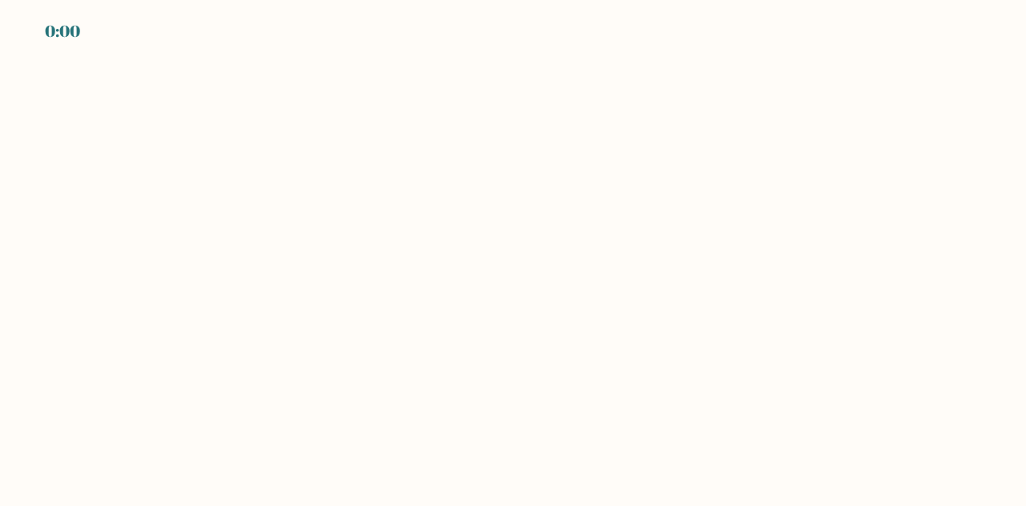
drag, startPoint x: 545, startPoint y: 199, endPoint x: 516, endPoint y: 233, distance: 45.0
click at [516, 233] on body "0:00" at bounding box center [513, 253] width 1026 height 506
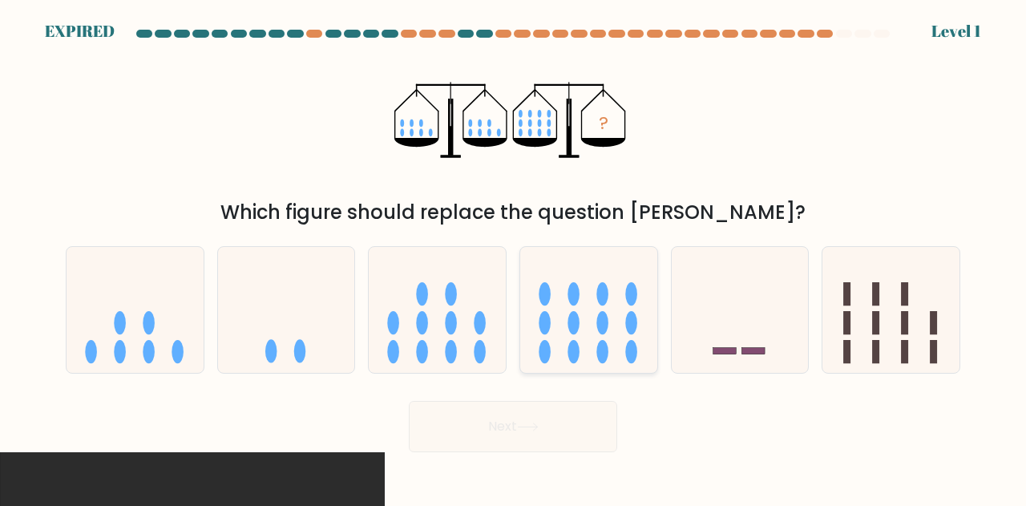
click at [577, 297] on ellipse at bounding box center [574, 293] width 12 height 23
click at [514, 257] on input "d." at bounding box center [513, 255] width 1 height 4
radio input "true"
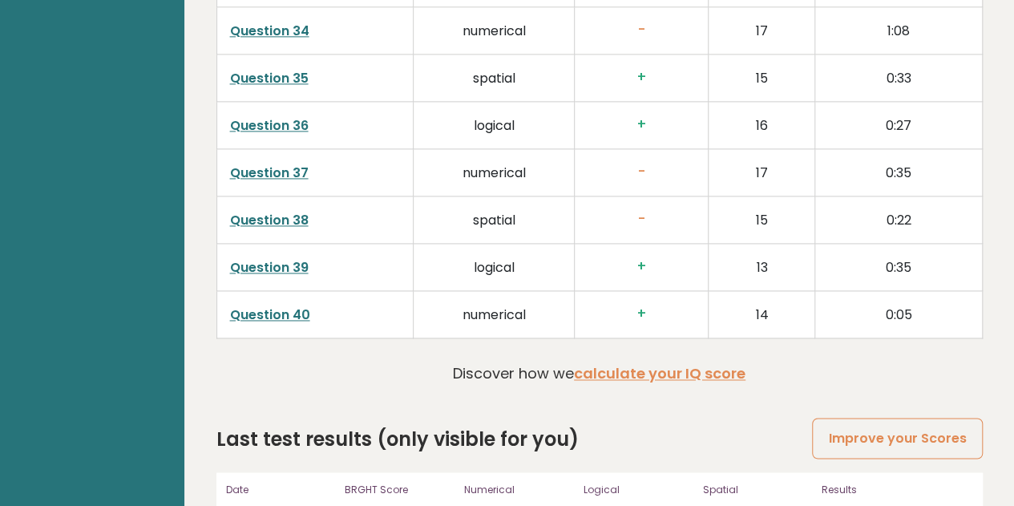
scroll to position [4111, 0]
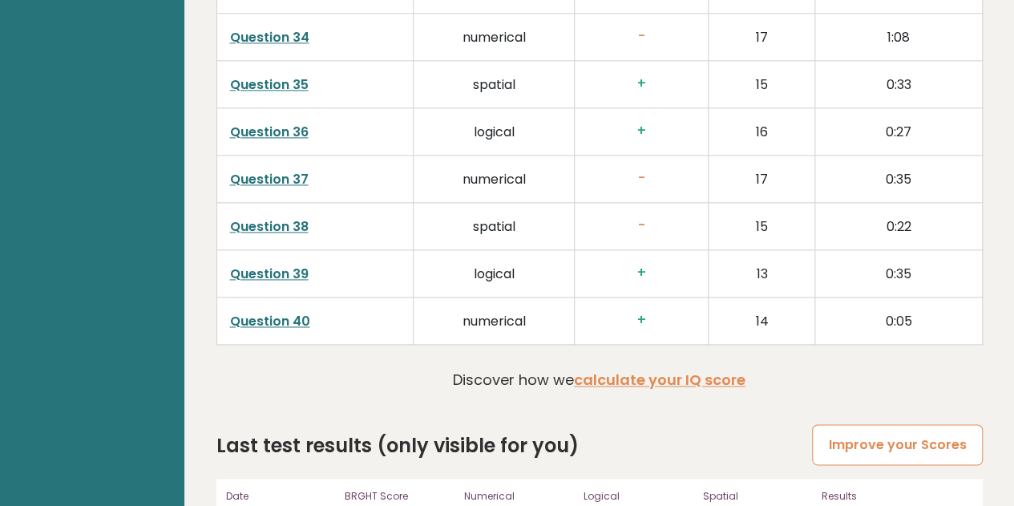
click at [915, 424] on link "Improve your Scores" at bounding box center [897, 444] width 170 height 41
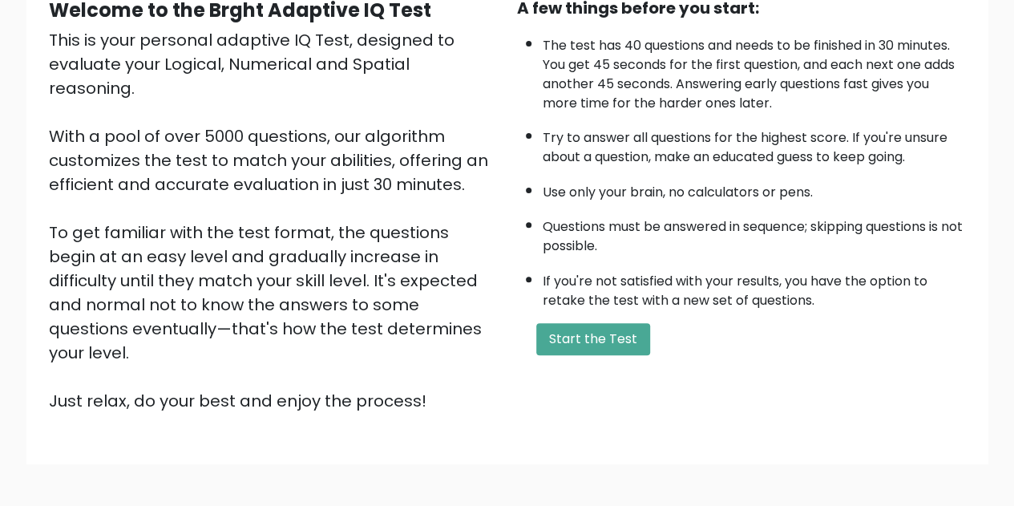
scroll to position [178, 0]
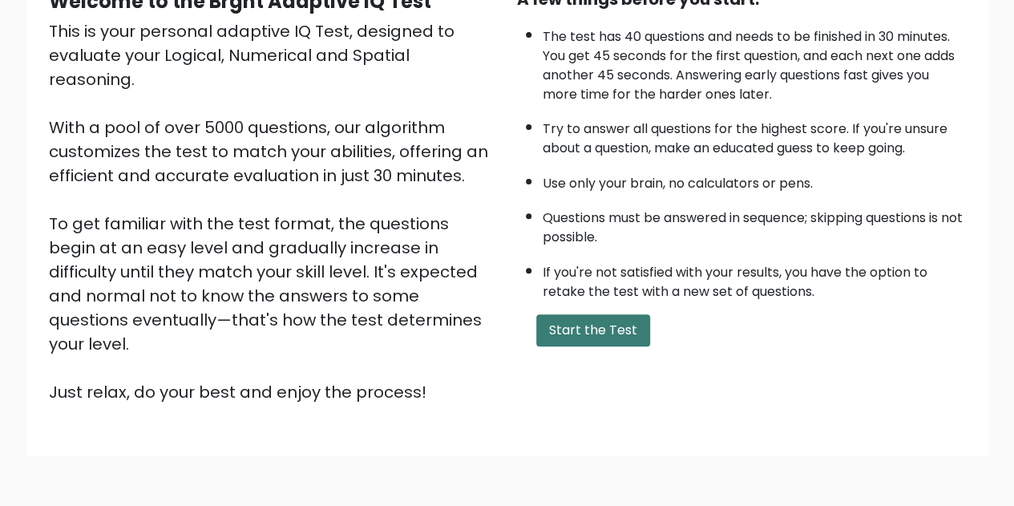
click at [609, 328] on button "Start the Test" at bounding box center [593, 330] width 114 height 32
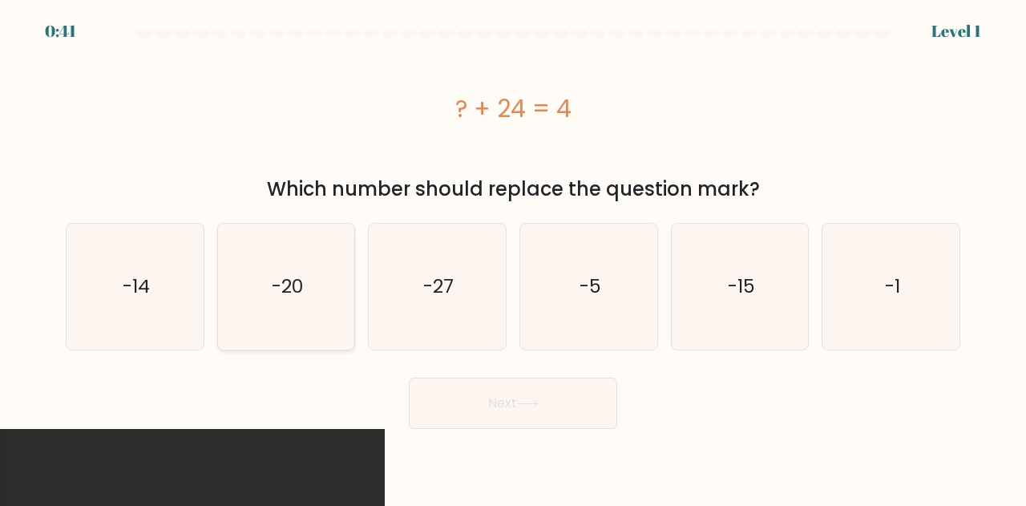
click at [252, 307] on icon "-20" at bounding box center [287, 287] width 126 height 126
click at [513, 257] on input "b. -20" at bounding box center [513, 255] width 1 height 4
radio input "true"
click at [522, 394] on button "Next" at bounding box center [513, 403] width 208 height 51
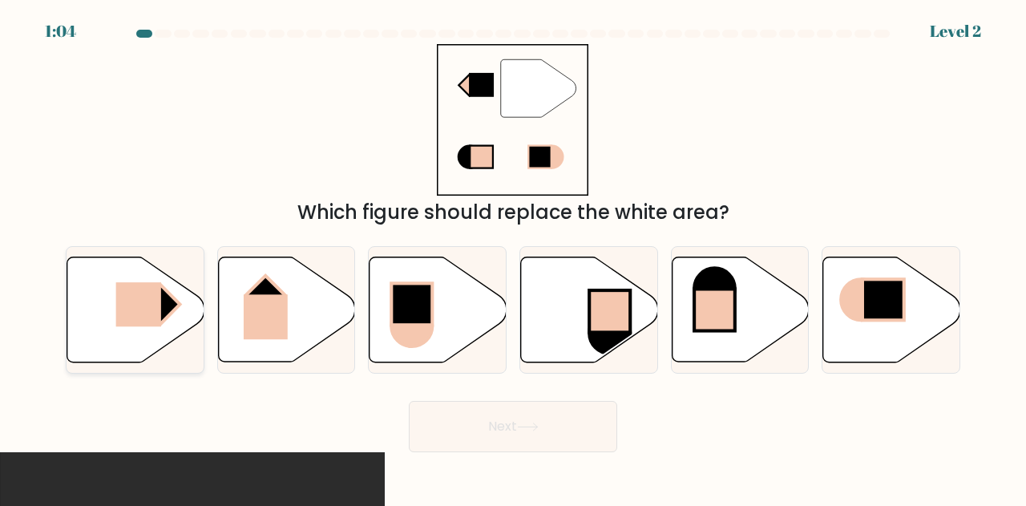
click at [152, 309] on rect at bounding box center [137, 304] width 45 height 44
click at [513, 257] on input "a." at bounding box center [513, 255] width 1 height 4
radio input "true"
click at [513, 437] on button "Next" at bounding box center [513, 426] width 208 height 51
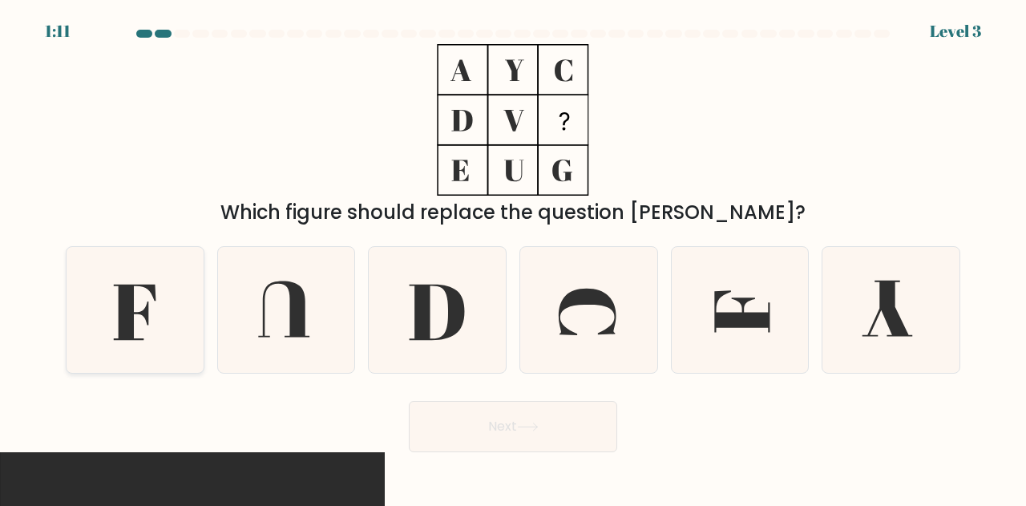
click at [161, 320] on icon at bounding box center [135, 310] width 126 height 126
click at [513, 257] on input "a." at bounding box center [513, 255] width 1 height 4
radio input "true"
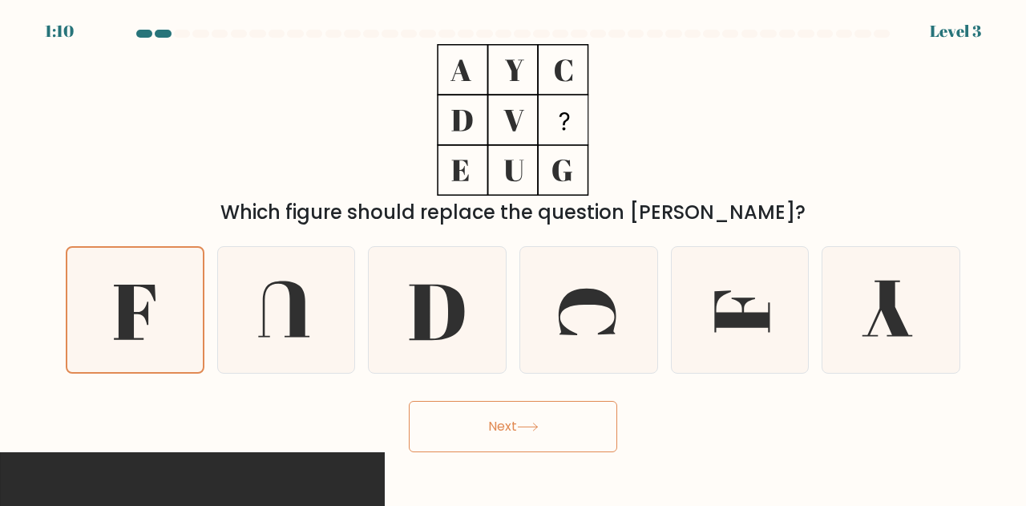
click at [487, 445] on button "Next" at bounding box center [513, 426] width 208 height 51
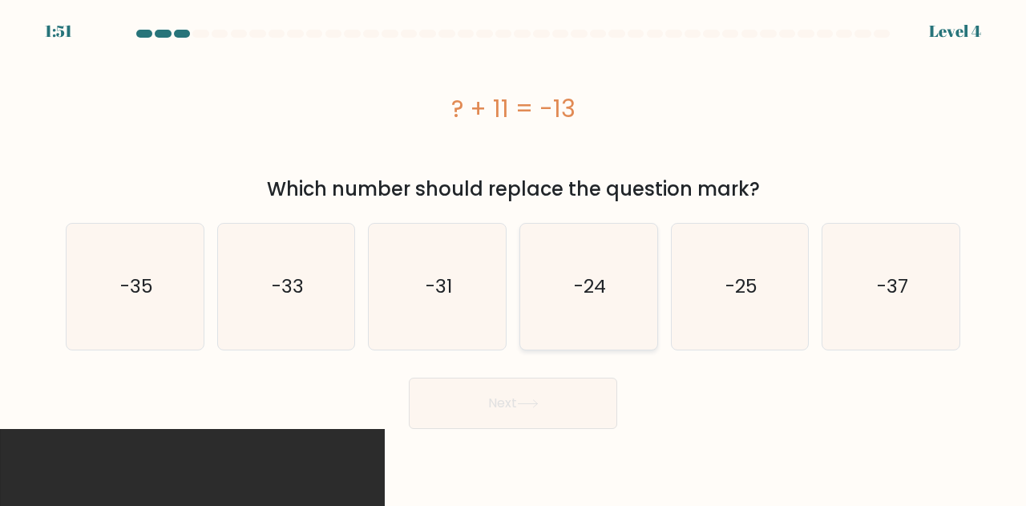
click at [654, 251] on div "-24" at bounding box center [588, 286] width 139 height 127
click at [514, 253] on input "d. -24" at bounding box center [513, 255] width 1 height 4
radio input "true"
click at [568, 394] on button "Next" at bounding box center [513, 403] width 208 height 51
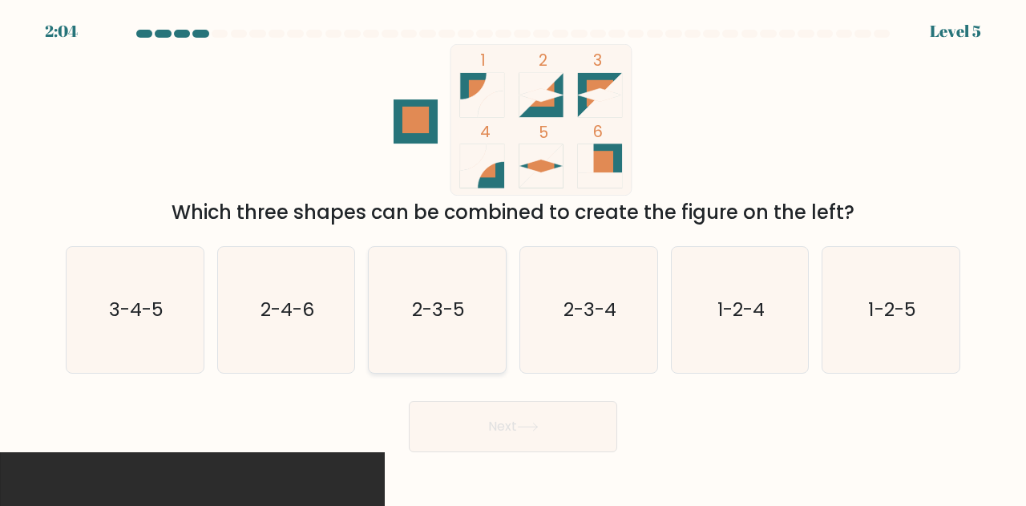
click at [466, 271] on icon "2-3-5" at bounding box center [437, 310] width 126 height 126
click at [513, 257] on input "c. 2-3-5" at bounding box center [513, 255] width 1 height 4
radio input "true"
click at [515, 440] on button "Next" at bounding box center [513, 426] width 208 height 51
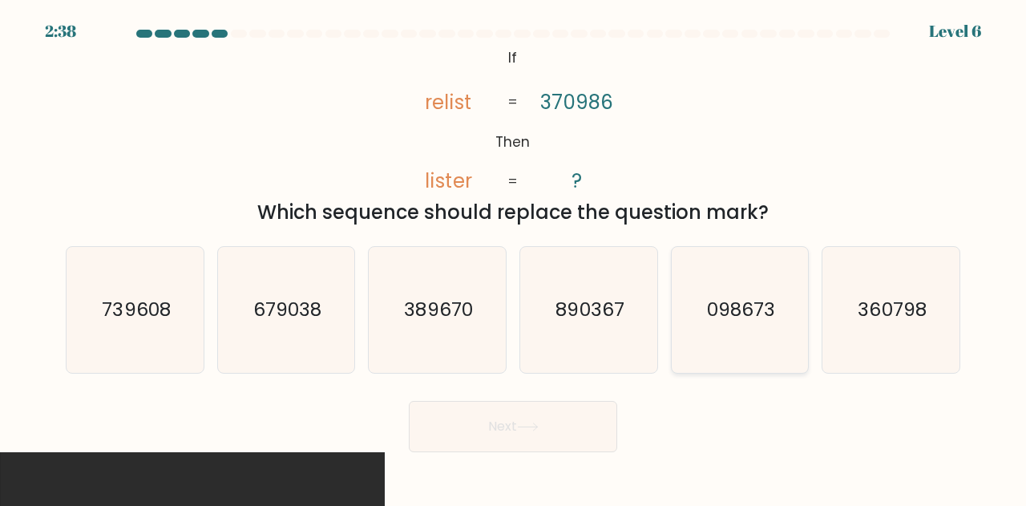
click at [729, 288] on icon "098673" at bounding box center [740, 310] width 126 height 126
click at [514, 257] on input "e. 098673" at bounding box center [513, 255] width 1 height 4
radio input "true"
click at [510, 424] on button "Next" at bounding box center [513, 426] width 208 height 51
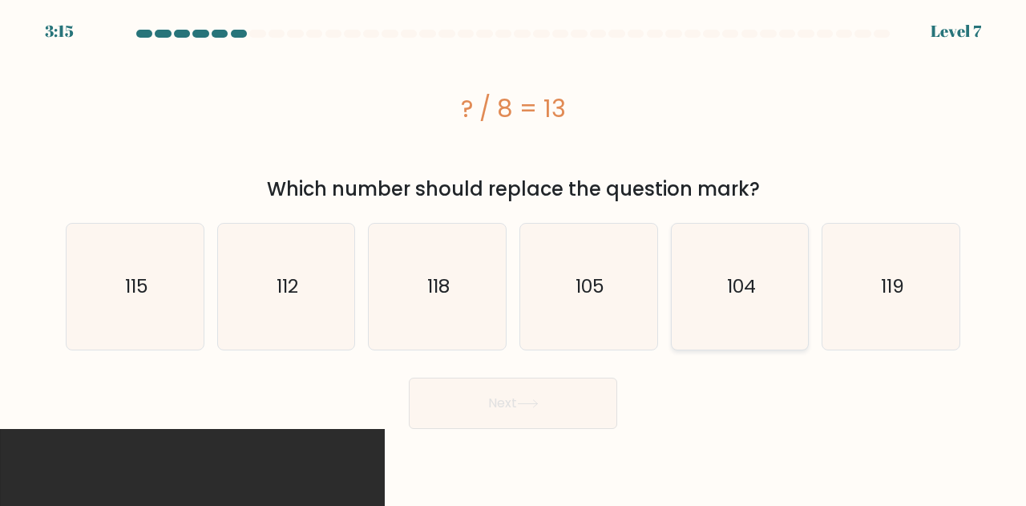
click at [741, 249] on icon "104" at bounding box center [740, 287] width 126 height 126
click at [514, 253] on input "e. 104" at bounding box center [513, 255] width 1 height 4
radio input "true"
click at [560, 416] on button "Next" at bounding box center [513, 403] width 208 height 51
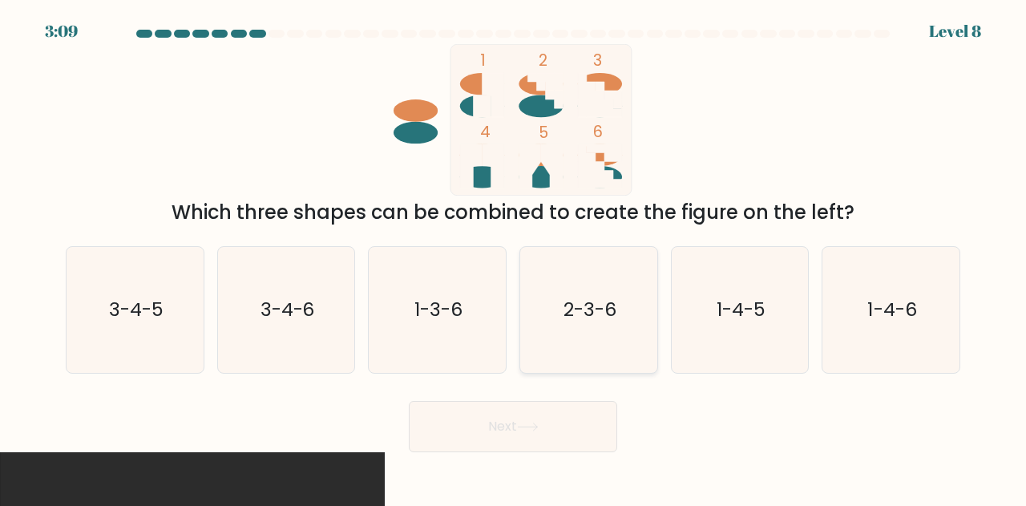
click at [604, 301] on text "2-3-6" at bounding box center [590, 310] width 53 height 26
click at [514, 257] on input "d. 2-3-6" at bounding box center [513, 255] width 1 height 4
radio input "true"
click at [536, 428] on icon at bounding box center [528, 426] width 22 height 9
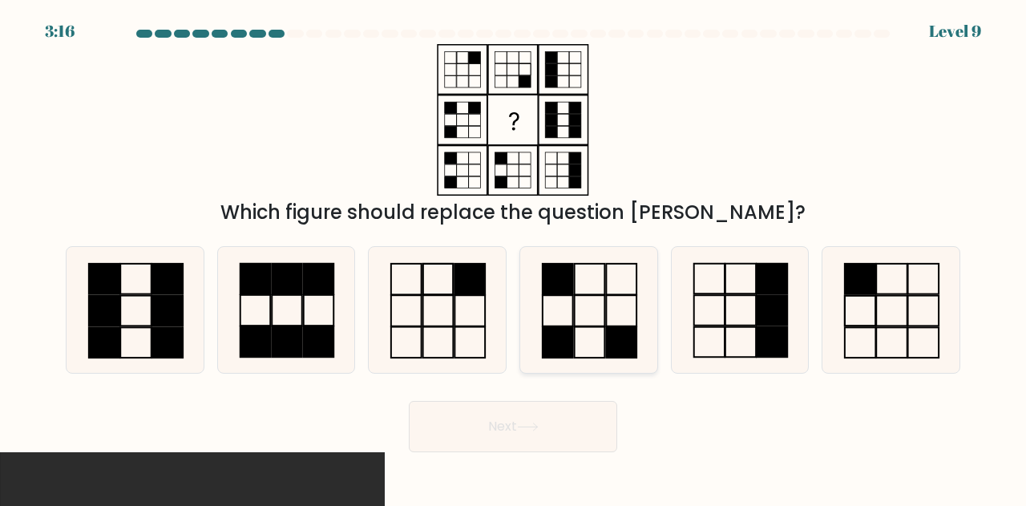
click at [557, 311] on icon at bounding box center [589, 310] width 126 height 126
click at [514, 257] on input "d." at bounding box center [513, 255] width 1 height 4
radio input "true"
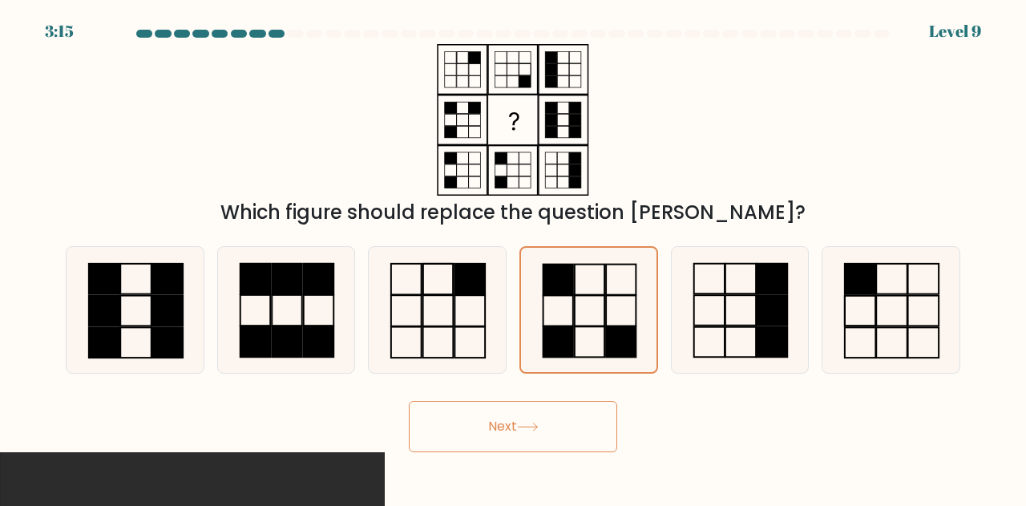
click at [534, 419] on button "Next" at bounding box center [513, 426] width 208 height 51
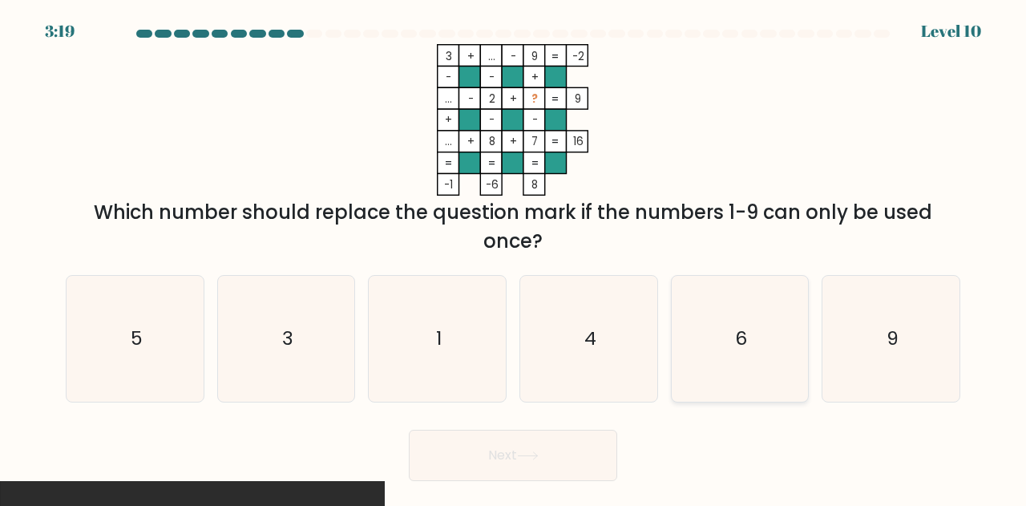
click at [766, 296] on icon "6" at bounding box center [740, 339] width 126 height 126
click at [514, 257] on input "e. 6" at bounding box center [513, 255] width 1 height 4
radio input "true"
click at [582, 451] on button "Next" at bounding box center [513, 455] width 208 height 51
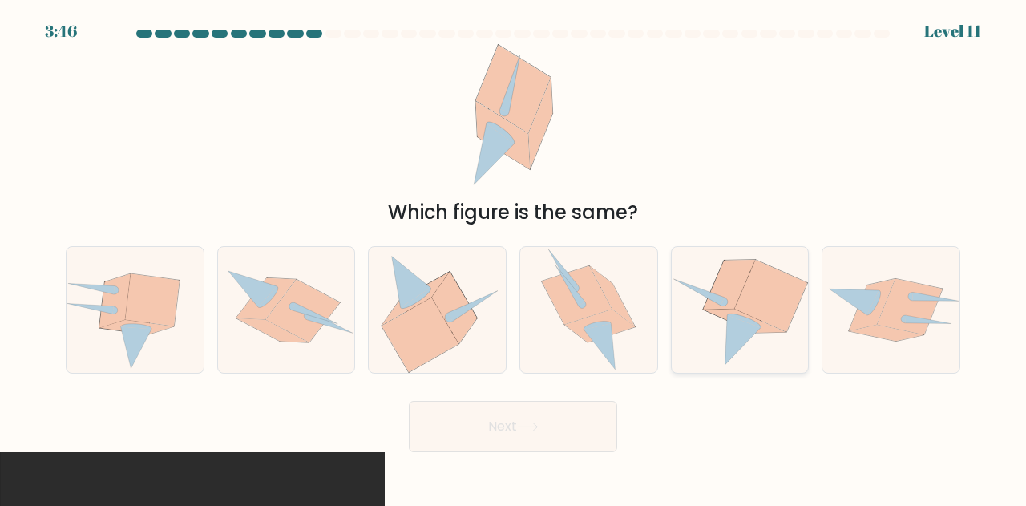
click at [739, 339] on icon at bounding box center [743, 341] width 36 height 50
click at [514, 257] on input "e." at bounding box center [513, 255] width 1 height 4
radio input "true"
click at [577, 422] on button "Next" at bounding box center [513, 426] width 208 height 51
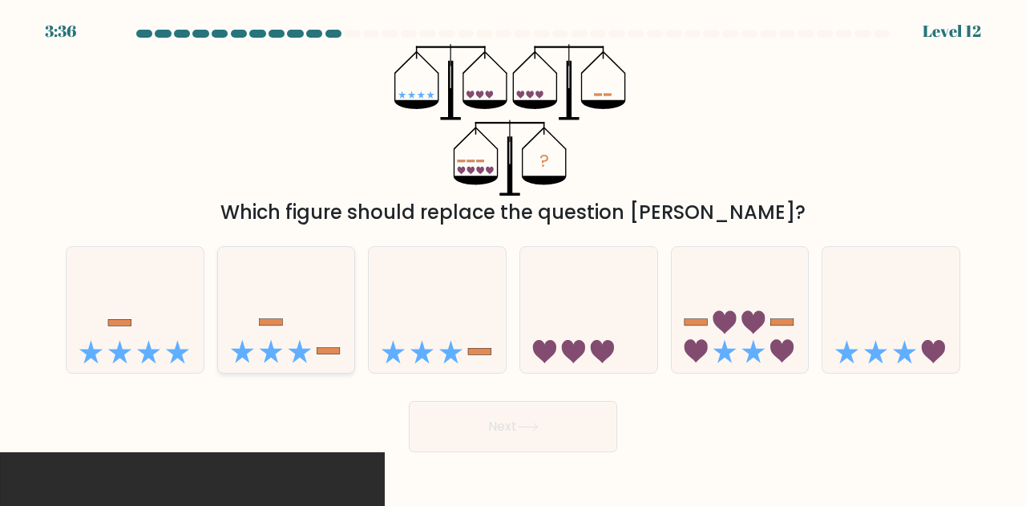
click at [332, 329] on icon at bounding box center [286, 309] width 137 height 113
click at [513, 257] on input "b." at bounding box center [513, 255] width 1 height 4
radio input "true"
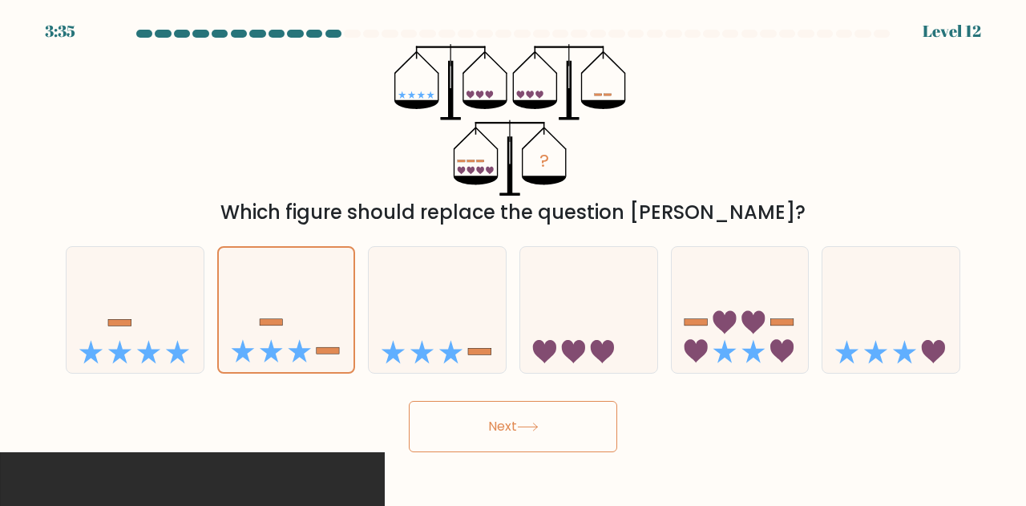
click at [471, 406] on button "Next" at bounding box center [513, 426] width 208 height 51
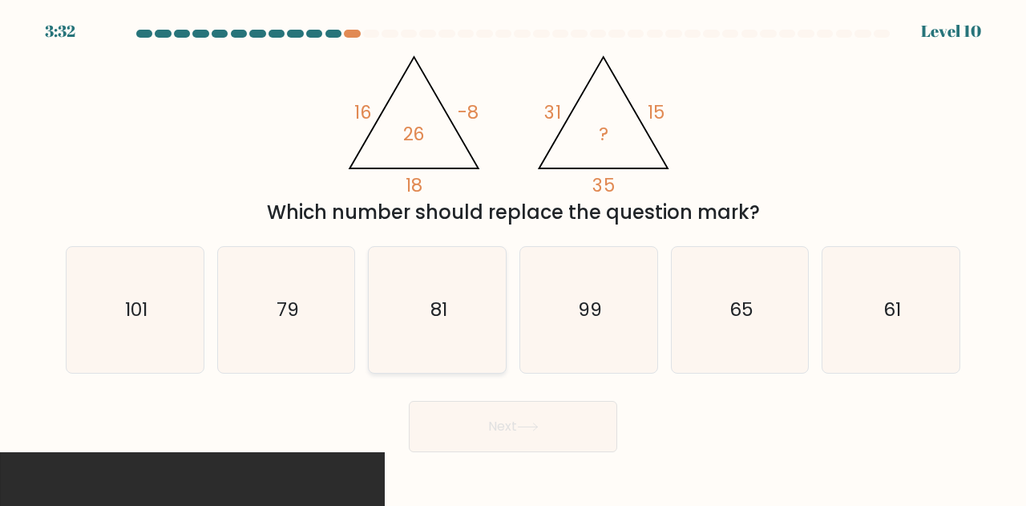
click at [463, 277] on icon "81" at bounding box center [437, 310] width 126 height 126
click at [513, 257] on input "c. 81" at bounding box center [513, 255] width 1 height 4
radio input "true"
click at [511, 425] on button "Next" at bounding box center [513, 426] width 208 height 51
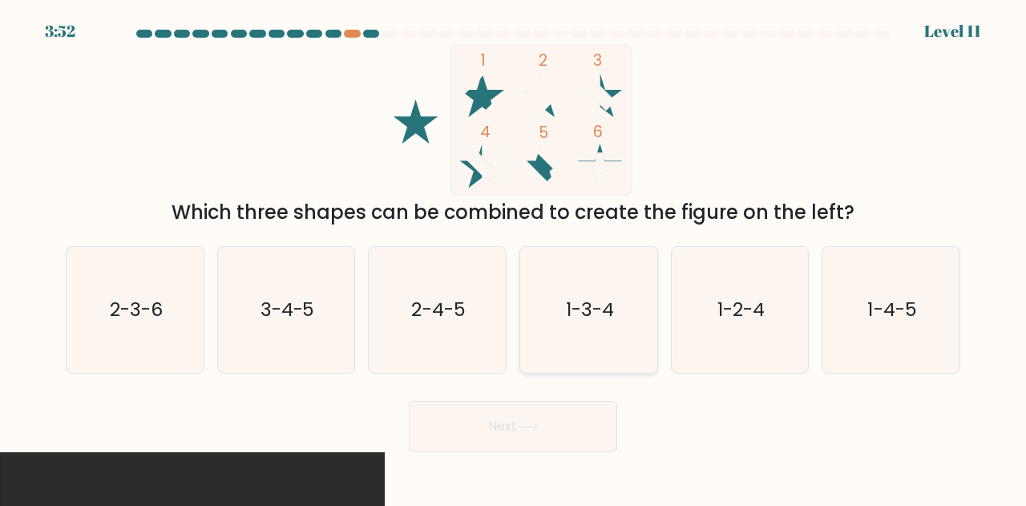
click at [582, 317] on text "1-3-4" at bounding box center [590, 310] width 48 height 26
click at [514, 257] on input "d. 1-3-4" at bounding box center [513, 255] width 1 height 4
radio input "true"
click at [572, 422] on button "Next" at bounding box center [513, 426] width 208 height 51
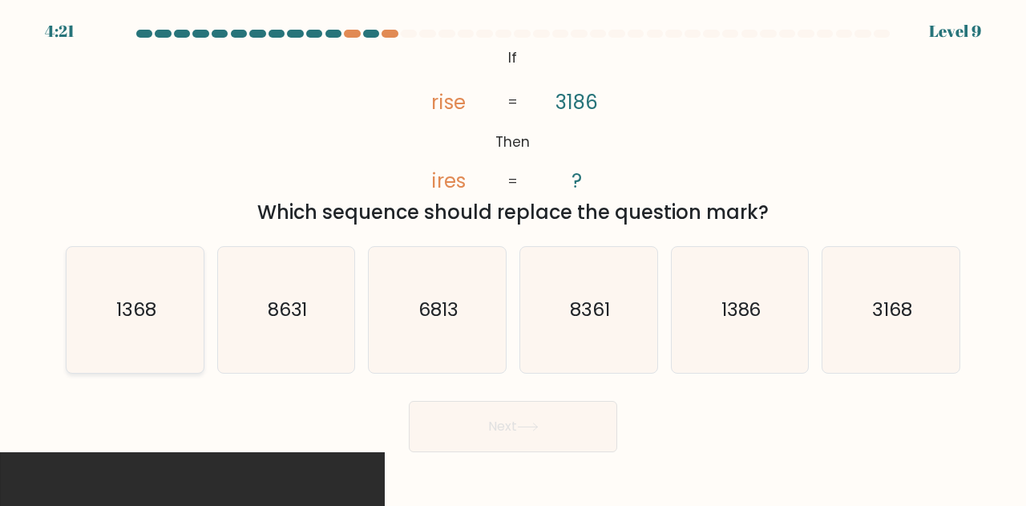
click at [128, 310] on text "1368" at bounding box center [136, 310] width 40 height 26
click at [513, 257] on input "a. 1368" at bounding box center [513, 255] width 1 height 4
radio input "true"
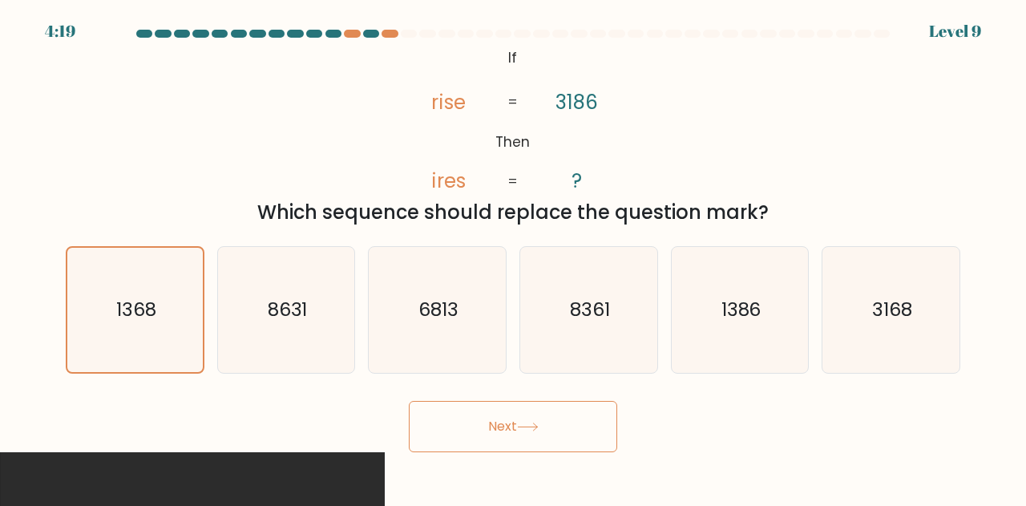
click at [460, 435] on button "Next" at bounding box center [513, 426] width 208 height 51
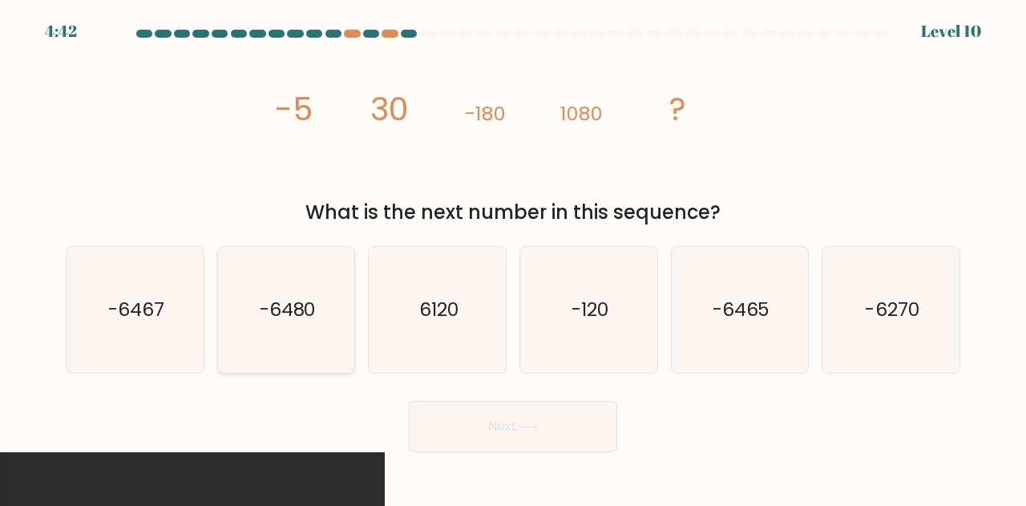
click at [280, 337] on icon "-6480" at bounding box center [287, 310] width 126 height 126
click at [513, 257] on input "b. -6480" at bounding box center [513, 255] width 1 height 4
radio input "true"
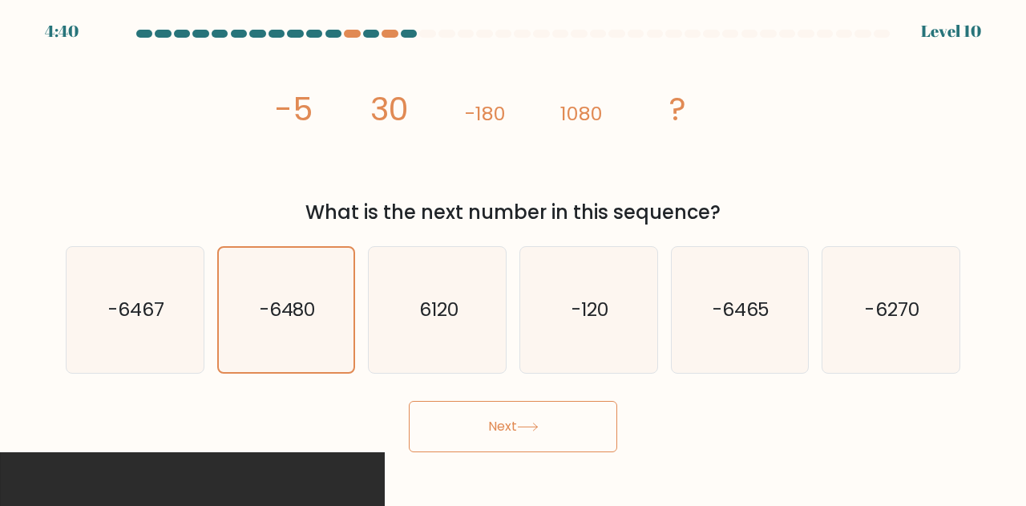
click at [548, 429] on button "Next" at bounding box center [513, 426] width 208 height 51
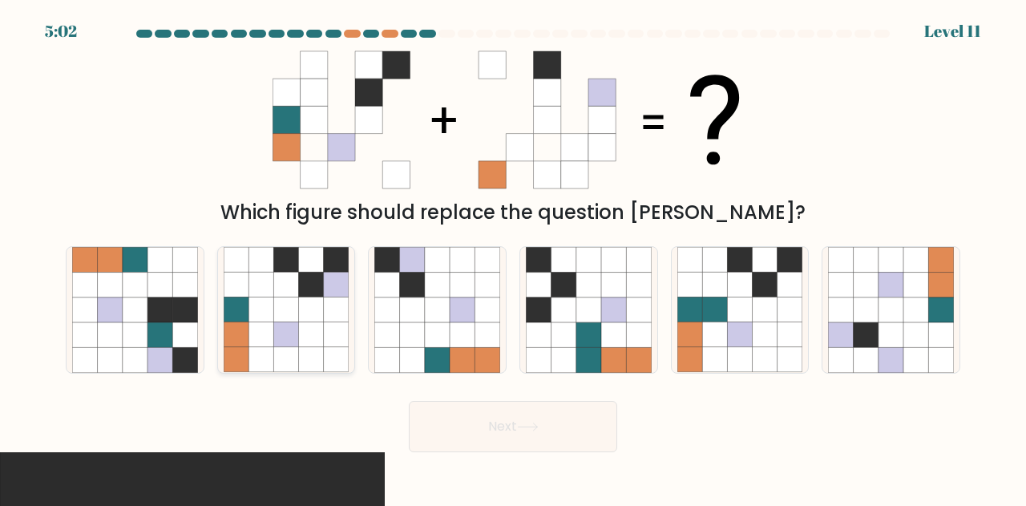
click at [306, 321] on icon at bounding box center [311, 309] width 25 height 25
click at [513, 257] on input "b." at bounding box center [513, 255] width 1 height 4
radio input "true"
click at [585, 425] on button "Next" at bounding box center [513, 426] width 208 height 51
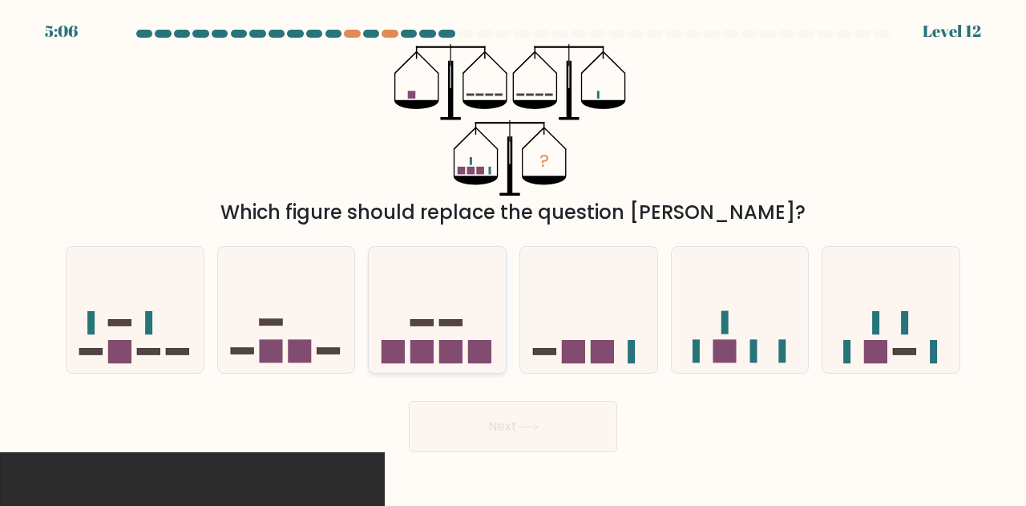
click at [456, 317] on icon at bounding box center [437, 309] width 137 height 113
click at [513, 257] on input "c." at bounding box center [513, 255] width 1 height 4
radio input "true"
click at [184, 358] on icon at bounding box center [135, 309] width 137 height 113
click at [513, 257] on input "a." at bounding box center [513, 255] width 1 height 4
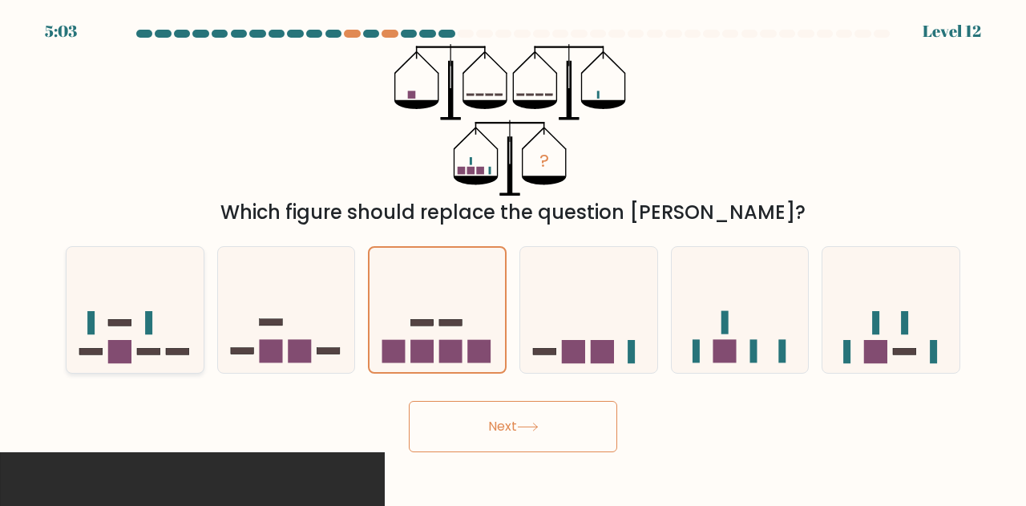
radio input "true"
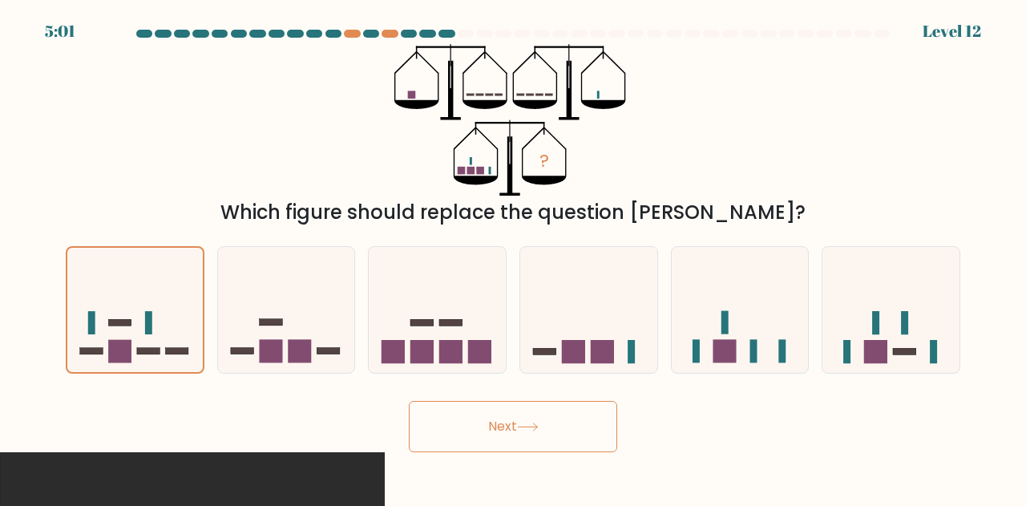
click at [583, 434] on button "Next" at bounding box center [513, 426] width 208 height 51
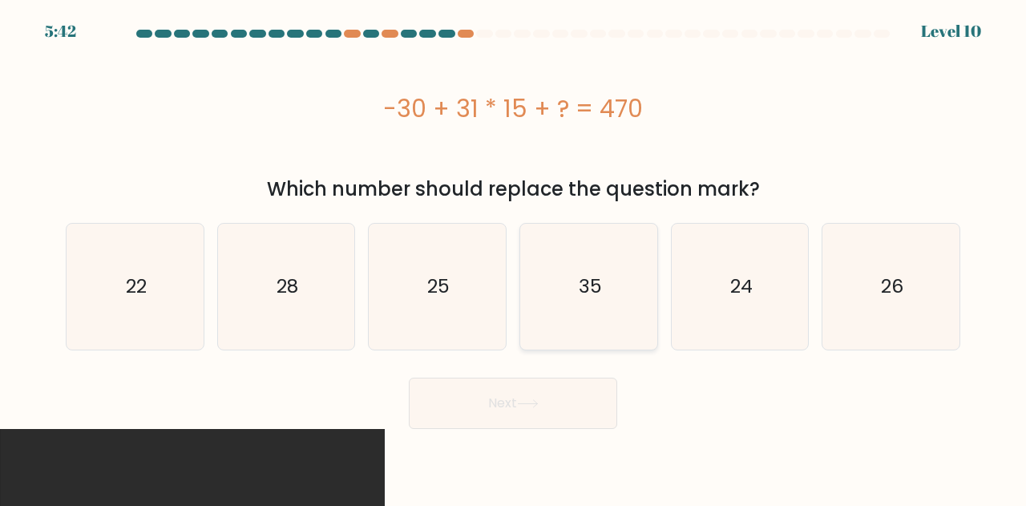
click at [565, 263] on icon "35" at bounding box center [589, 287] width 126 height 126
click at [514, 257] on input "d. 35" at bounding box center [513, 255] width 1 height 4
radio input "true"
click at [521, 403] on icon at bounding box center [528, 403] width 22 height 9
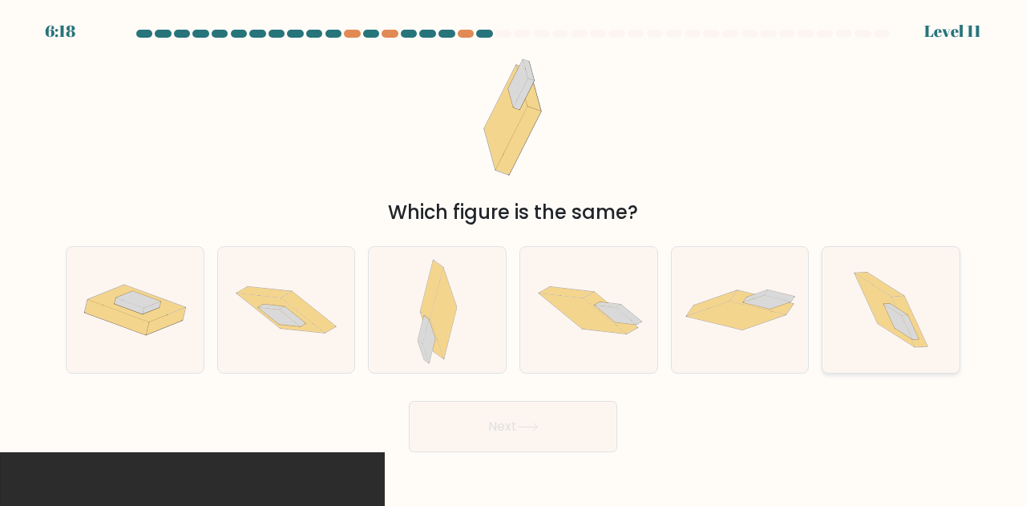
click at [896, 299] on icon at bounding box center [909, 322] width 35 height 50
click at [514, 257] on input "f." at bounding box center [513, 255] width 1 height 4
radio input "true"
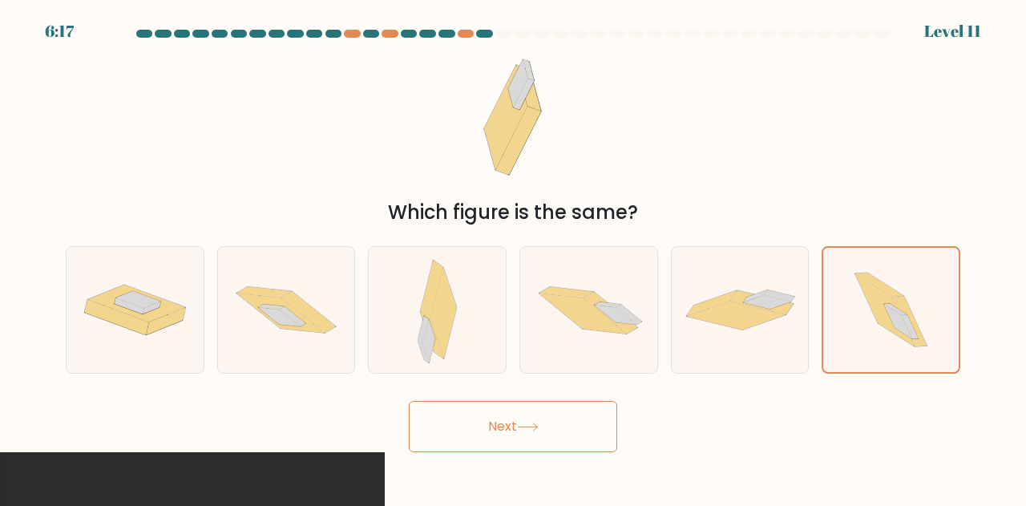
click at [521, 416] on button "Next" at bounding box center [513, 426] width 208 height 51
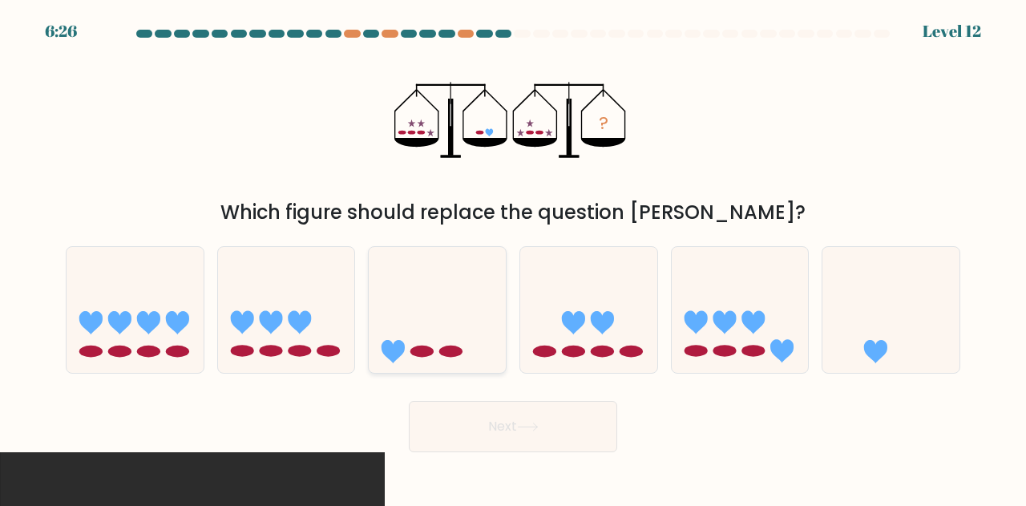
click at [463, 335] on icon at bounding box center [437, 309] width 137 height 113
click at [513, 257] on input "c." at bounding box center [513, 255] width 1 height 4
radio input "true"
click at [508, 422] on button "Next" at bounding box center [513, 426] width 208 height 51
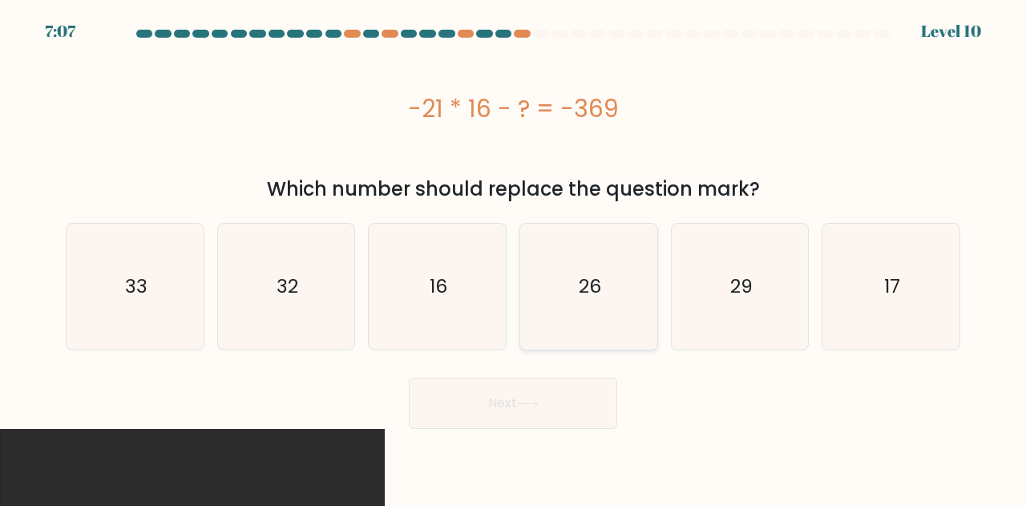
click at [566, 275] on icon "26" at bounding box center [589, 287] width 126 height 126
click at [514, 257] on input "d. 26" at bounding box center [513, 255] width 1 height 4
radio input "true"
click at [491, 394] on button "Next" at bounding box center [513, 403] width 208 height 51
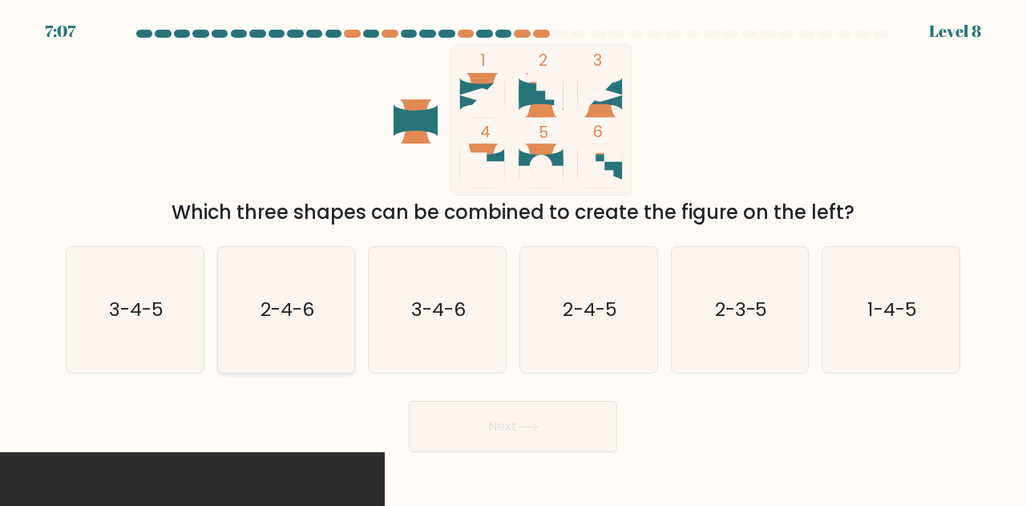
click at [315, 307] on icon "2-4-6" at bounding box center [287, 310] width 126 height 126
click at [513, 257] on input "b. 2-4-6" at bounding box center [513, 255] width 1 height 4
radio input "true"
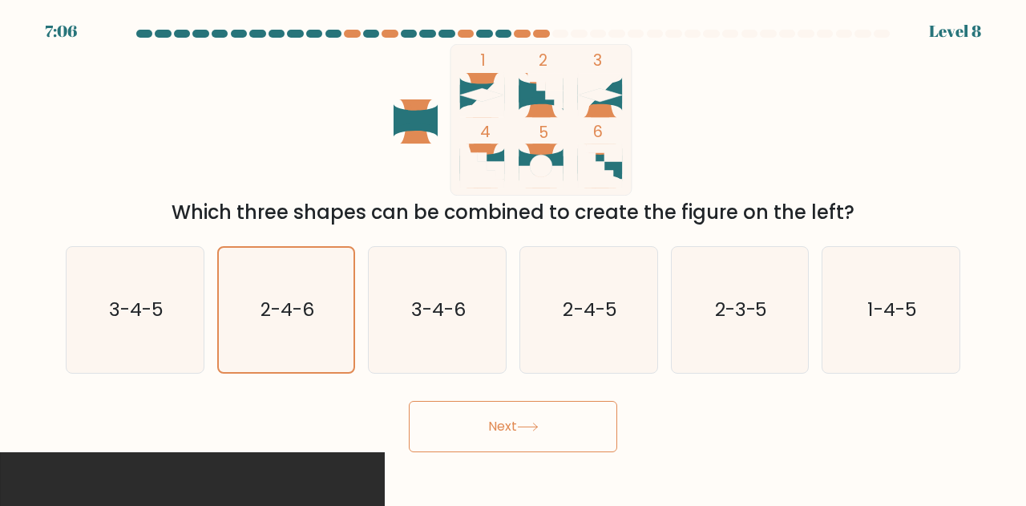
click at [503, 413] on button "Next" at bounding box center [513, 426] width 208 height 51
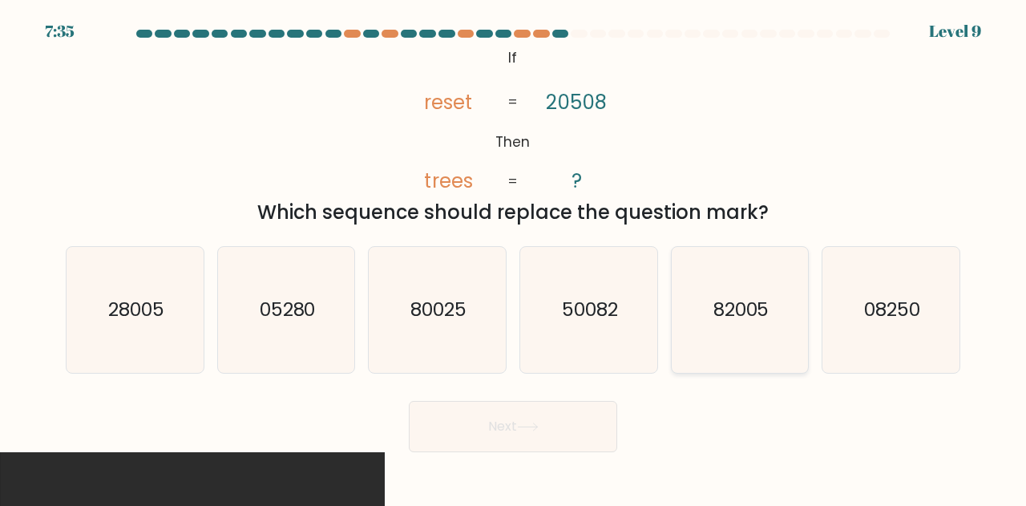
click at [779, 306] on icon "82005" at bounding box center [740, 310] width 126 height 126
click at [514, 257] on input "e. 82005" at bounding box center [513, 255] width 1 height 4
radio input "true"
click at [560, 426] on button "Next" at bounding box center [513, 426] width 208 height 51
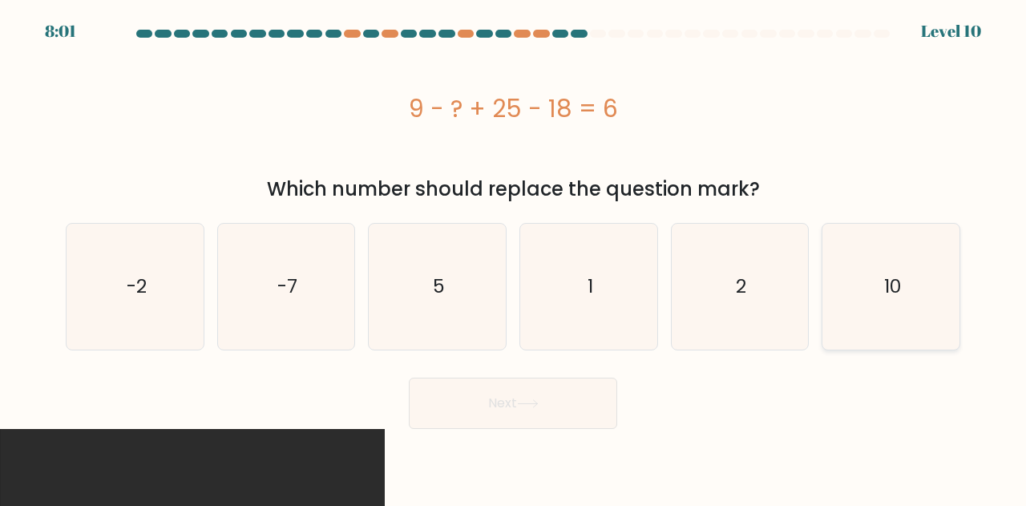
click at [928, 303] on icon "10" at bounding box center [891, 287] width 126 height 126
click at [514, 257] on input "f. 10" at bounding box center [513, 255] width 1 height 4
radio input "true"
click at [550, 411] on button "Next" at bounding box center [513, 403] width 208 height 51
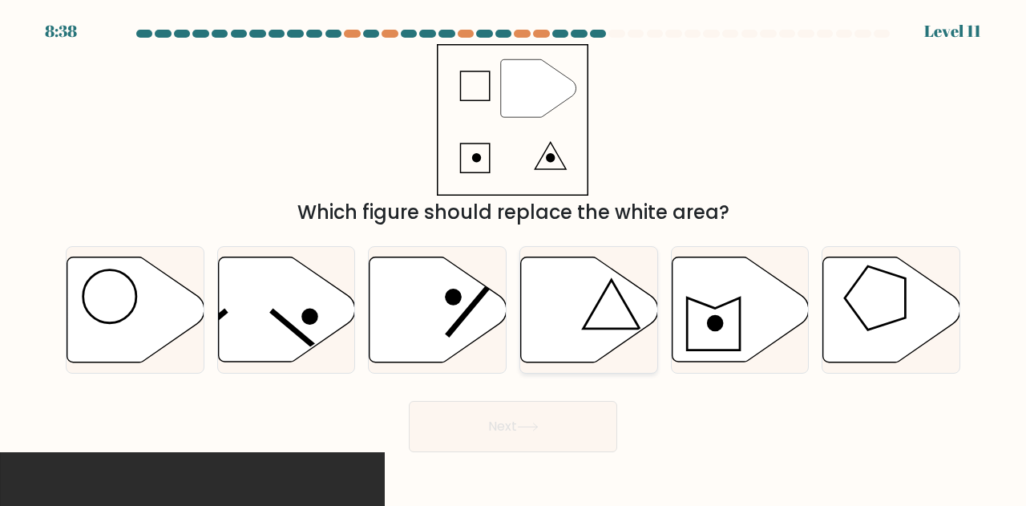
click at [592, 309] on icon at bounding box center [589, 309] width 137 height 105
click at [514, 257] on input "d." at bounding box center [513, 255] width 1 height 4
radio input "true"
click at [504, 420] on button "Next" at bounding box center [513, 426] width 208 height 51
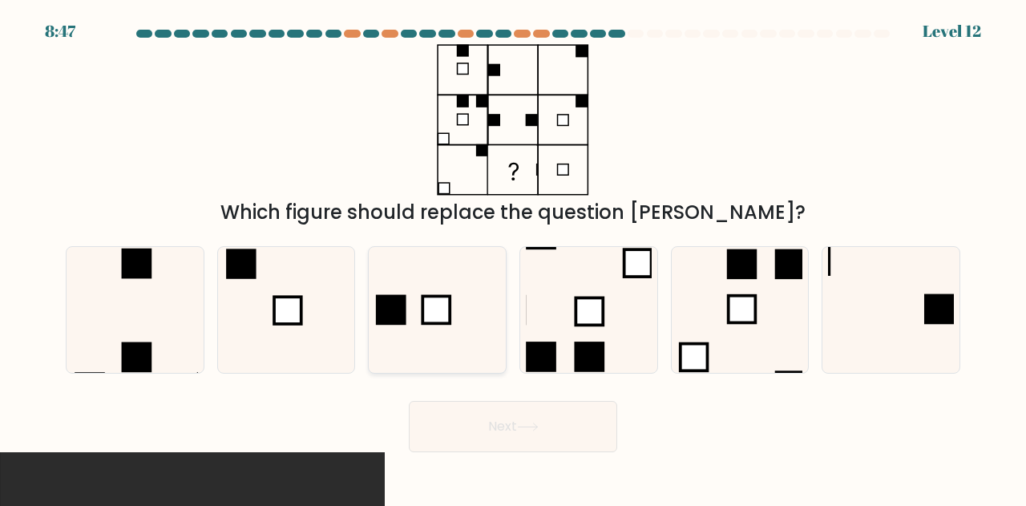
click at [441, 288] on icon at bounding box center [437, 310] width 126 height 126
click at [513, 257] on input "c." at bounding box center [513, 255] width 1 height 4
radio input "true"
click at [500, 421] on button "Next" at bounding box center [513, 426] width 208 height 51
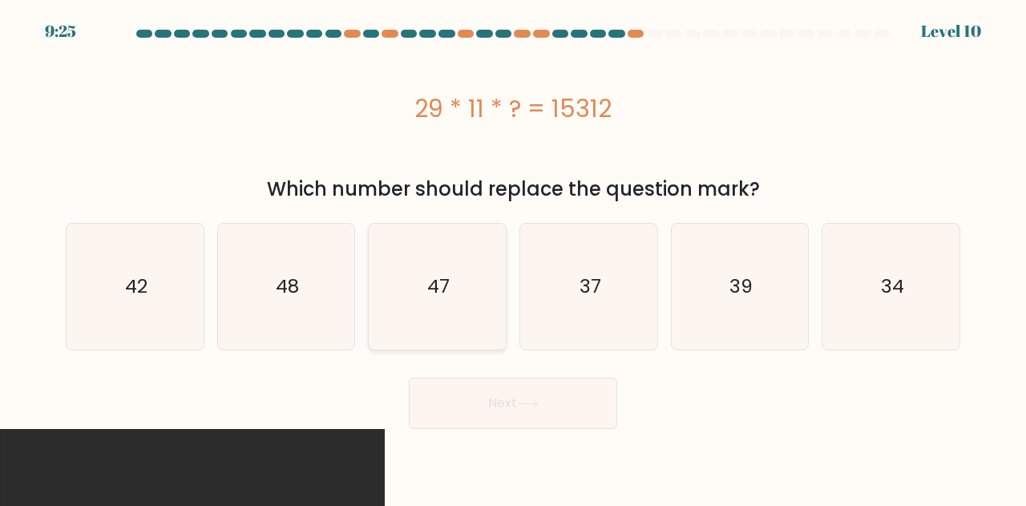
click at [473, 279] on icon "47" at bounding box center [437, 287] width 126 height 126
click at [513, 257] on input "c. 47" at bounding box center [513, 255] width 1 height 4
radio input "true"
click at [516, 387] on button "Next" at bounding box center [513, 403] width 208 height 51
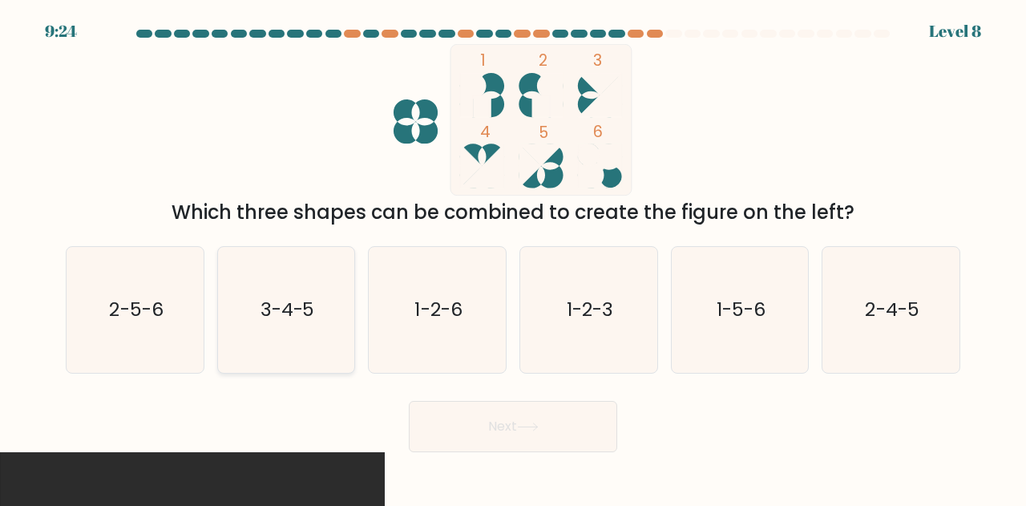
click at [287, 311] on text "3-4-5" at bounding box center [288, 310] width 55 height 26
click at [513, 257] on input "b. 3-4-5" at bounding box center [513, 255] width 1 height 4
radio input "true"
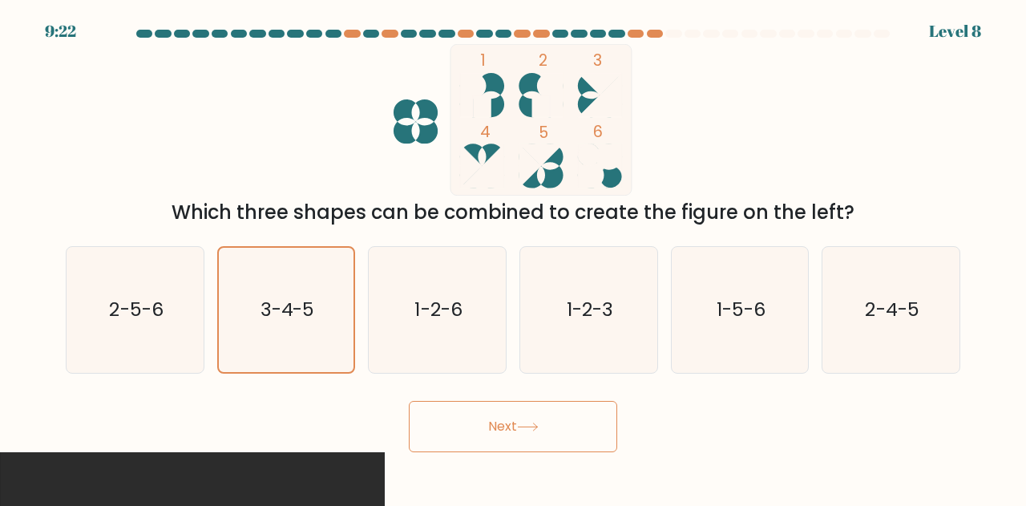
click at [507, 422] on button "Next" at bounding box center [513, 426] width 208 height 51
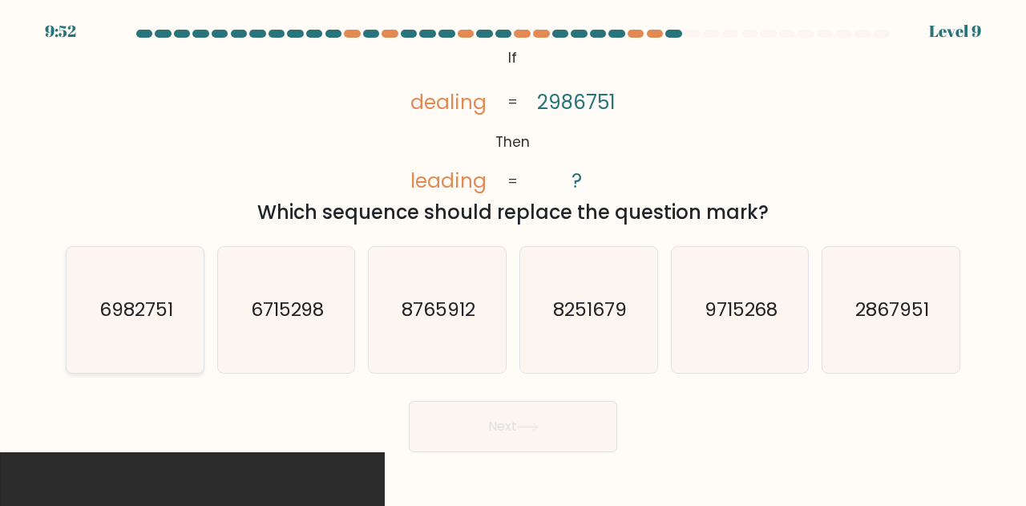
click at [157, 327] on icon "6982751" at bounding box center [135, 310] width 126 height 126
click at [513, 257] on input "a. 6982751" at bounding box center [513, 255] width 1 height 4
radio input "true"
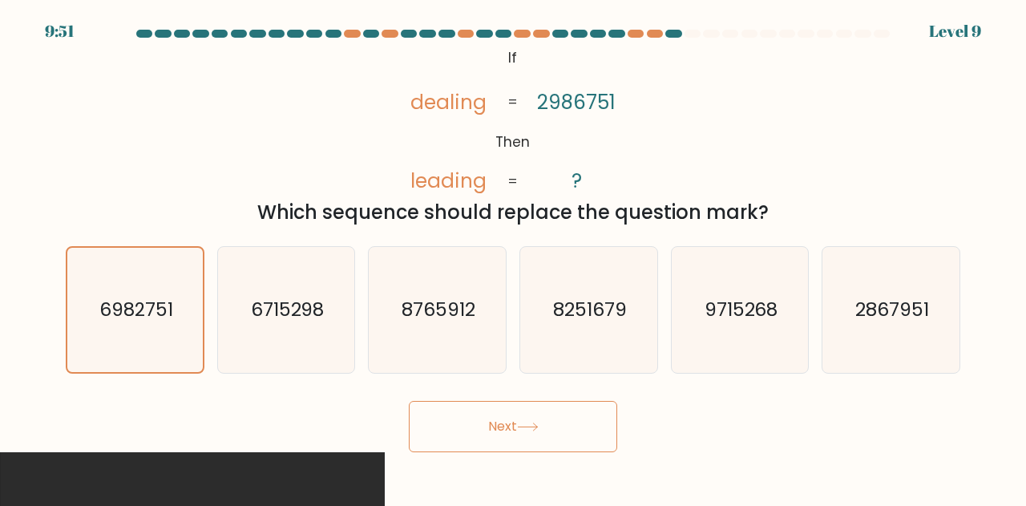
click at [494, 423] on button "Next" at bounding box center [513, 426] width 208 height 51
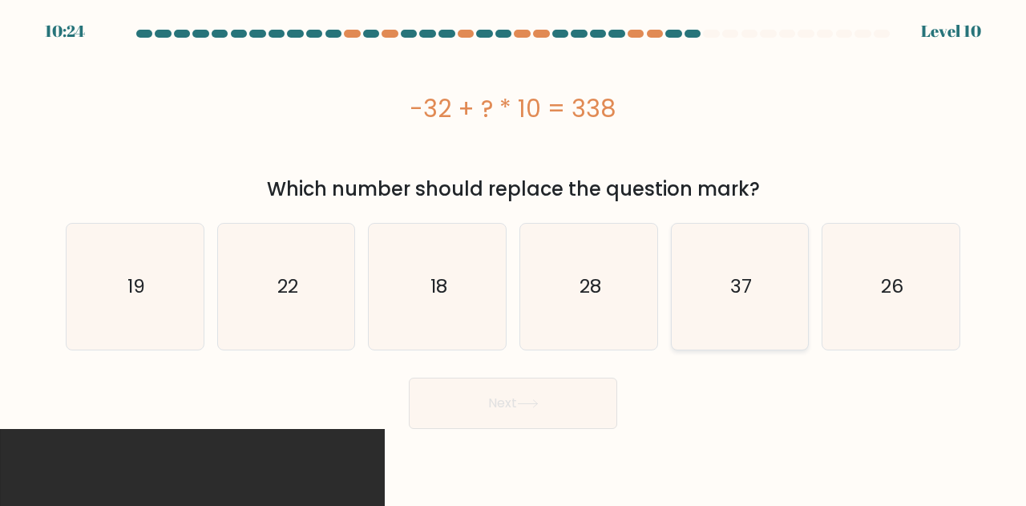
click at [774, 255] on icon "37" at bounding box center [740, 287] width 126 height 126
click at [514, 255] on input "e. 37" at bounding box center [513, 255] width 1 height 4
radio input "true"
click at [487, 410] on button "Next" at bounding box center [513, 403] width 208 height 51
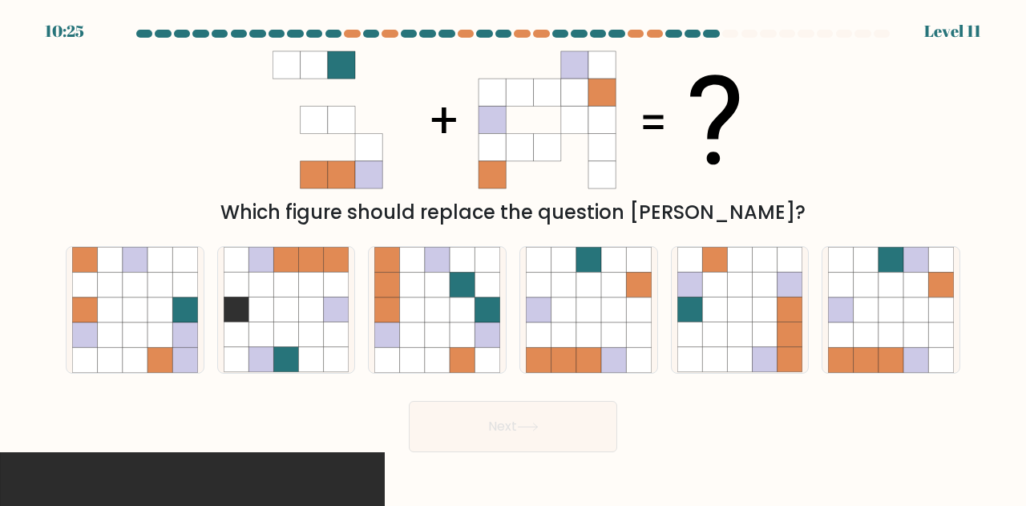
click at [890, 228] on form at bounding box center [513, 241] width 1026 height 422
click at [887, 277] on icon at bounding box center [891, 285] width 25 height 25
click at [514, 257] on input "f." at bounding box center [513, 255] width 1 height 4
radio input "true"
click at [601, 437] on button "Next" at bounding box center [513, 426] width 208 height 51
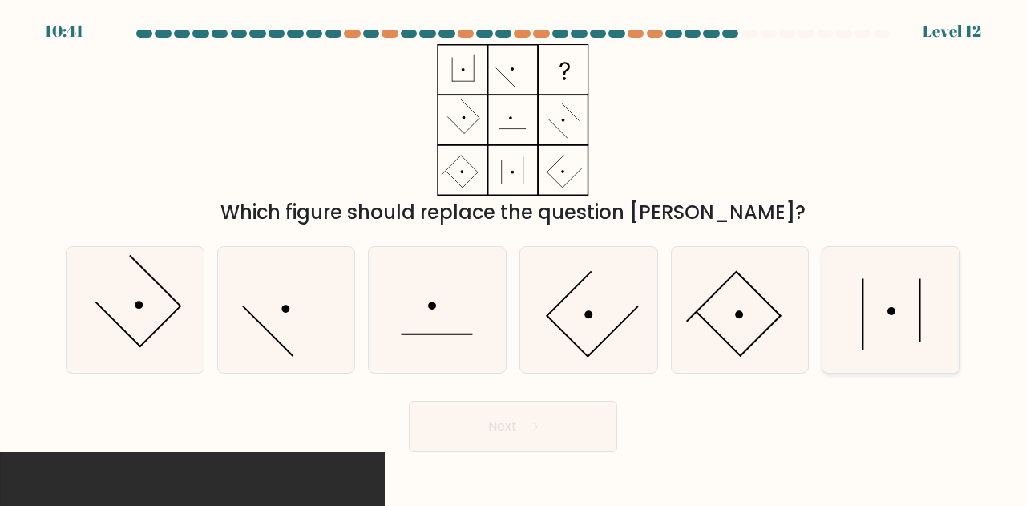
click at [876, 305] on icon at bounding box center [891, 310] width 126 height 126
click at [514, 257] on input "f." at bounding box center [513, 255] width 1 height 4
radio input "true"
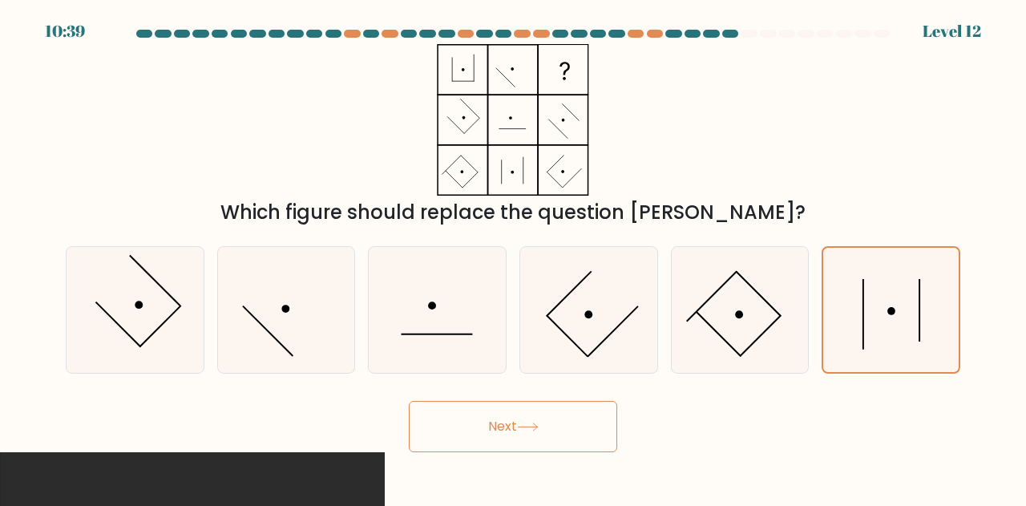
click at [539, 414] on button "Next" at bounding box center [513, 426] width 208 height 51
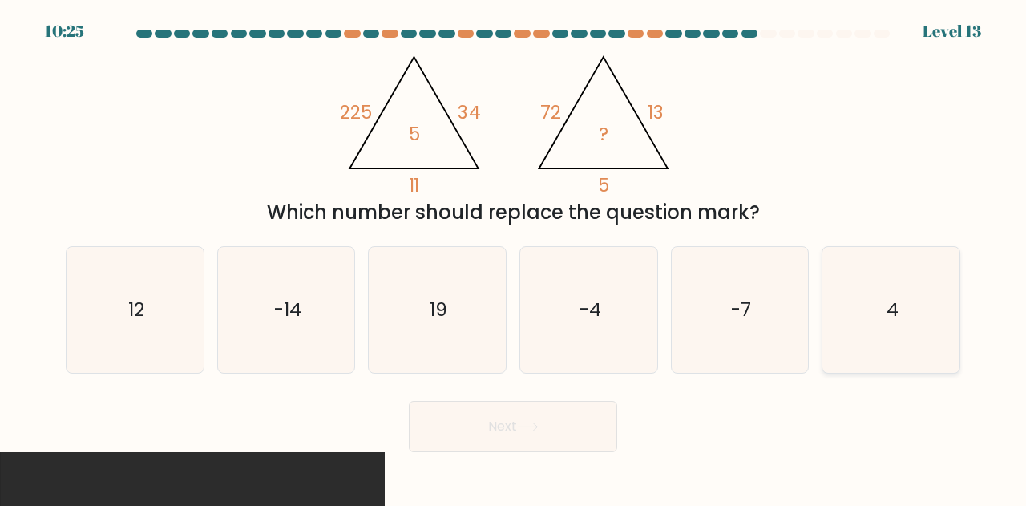
click at [877, 349] on icon "4" at bounding box center [891, 310] width 126 height 126
click at [514, 257] on input "f. 4" at bounding box center [513, 255] width 1 height 4
radio input "true"
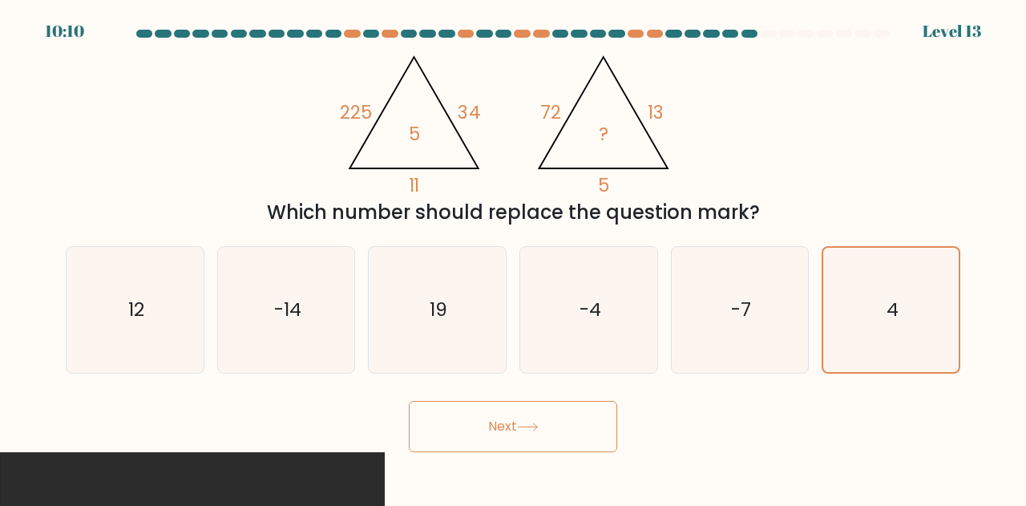
click at [558, 429] on button "Next" at bounding box center [513, 426] width 208 height 51
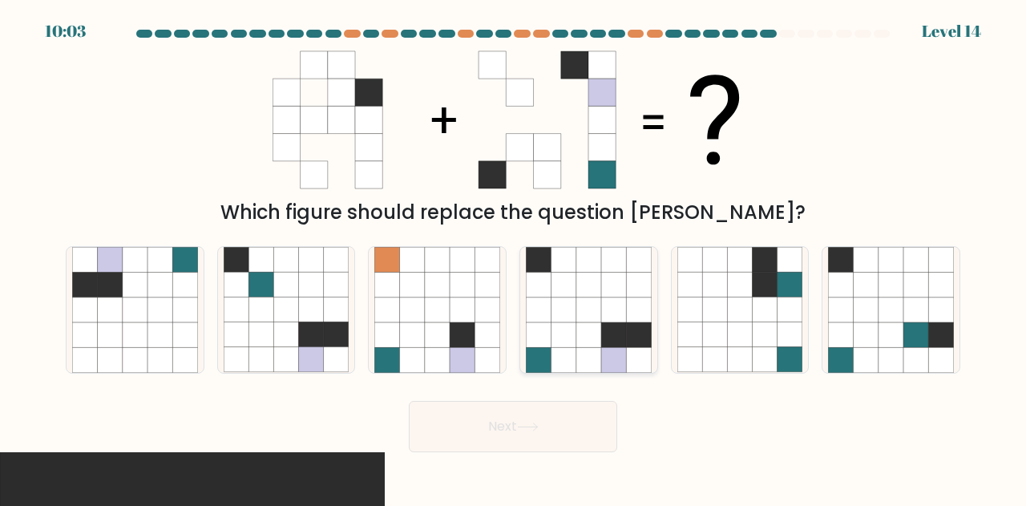
click at [617, 297] on icon at bounding box center [613, 285] width 25 height 25
click at [514, 257] on input "d." at bounding box center [513, 255] width 1 height 4
radio input "true"
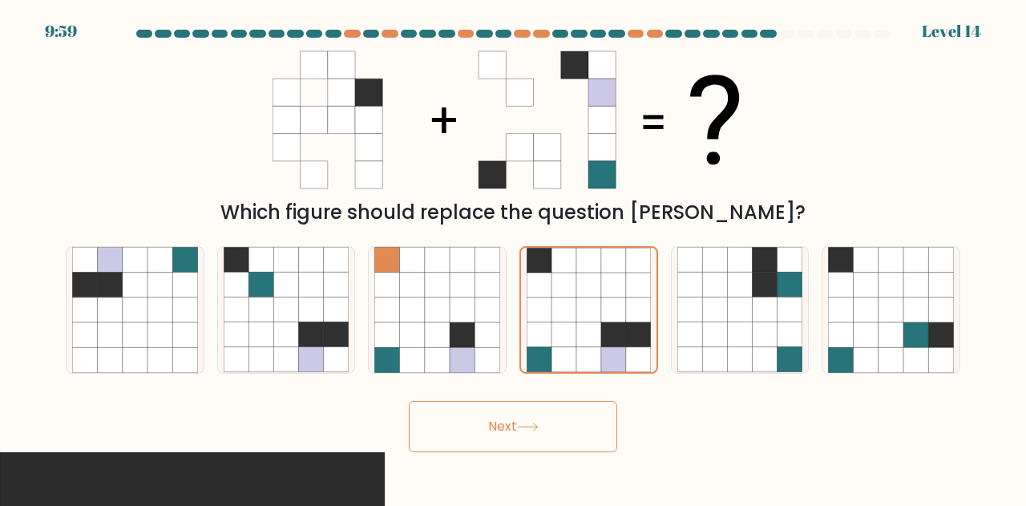
click at [544, 427] on button "Next" at bounding box center [513, 426] width 208 height 51
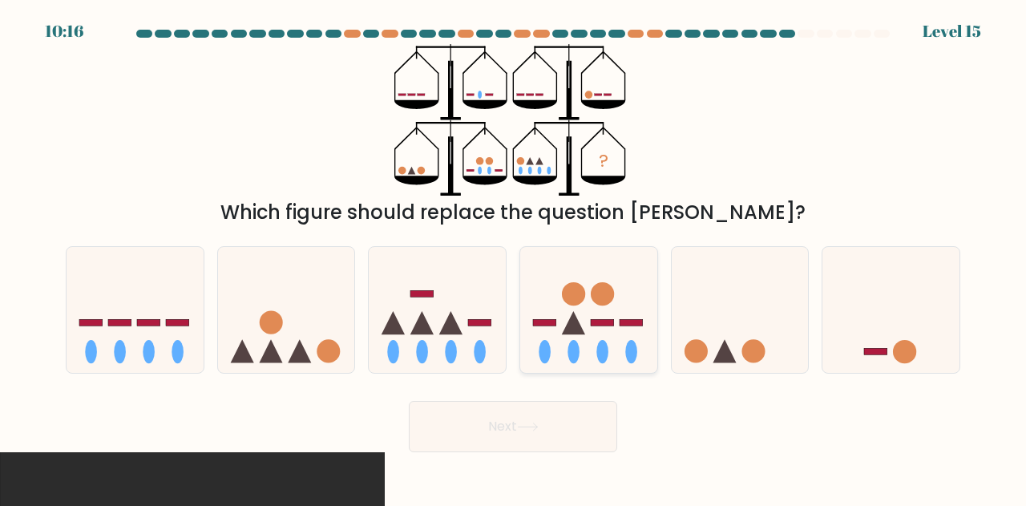
click at [604, 325] on rect at bounding box center [602, 322] width 23 height 6
click at [514, 257] on input "d." at bounding box center [513, 255] width 1 height 4
radio input "true"
click at [552, 421] on button "Next" at bounding box center [513, 426] width 208 height 51
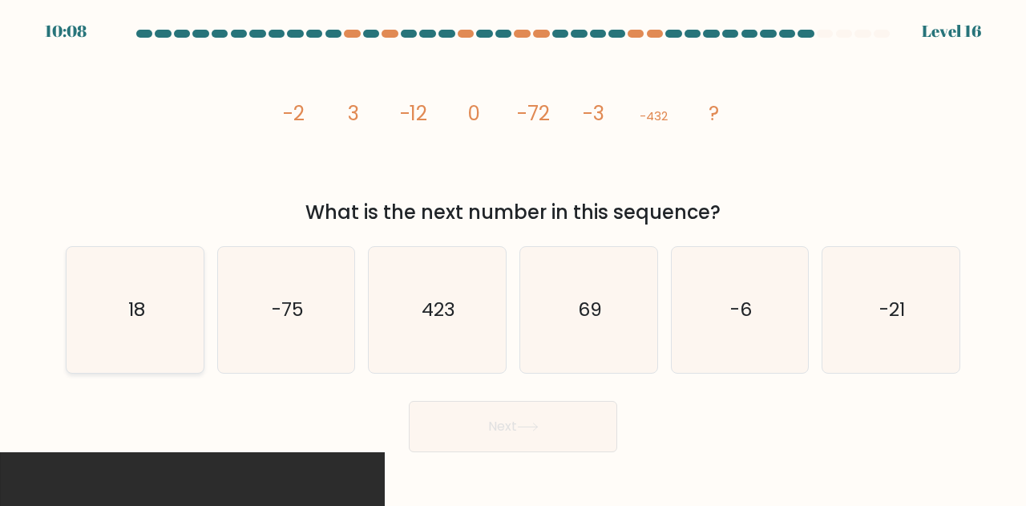
click at [171, 319] on icon "18" at bounding box center [135, 310] width 126 height 126
click at [513, 257] on input "a. 18" at bounding box center [513, 255] width 1 height 4
radio input "true"
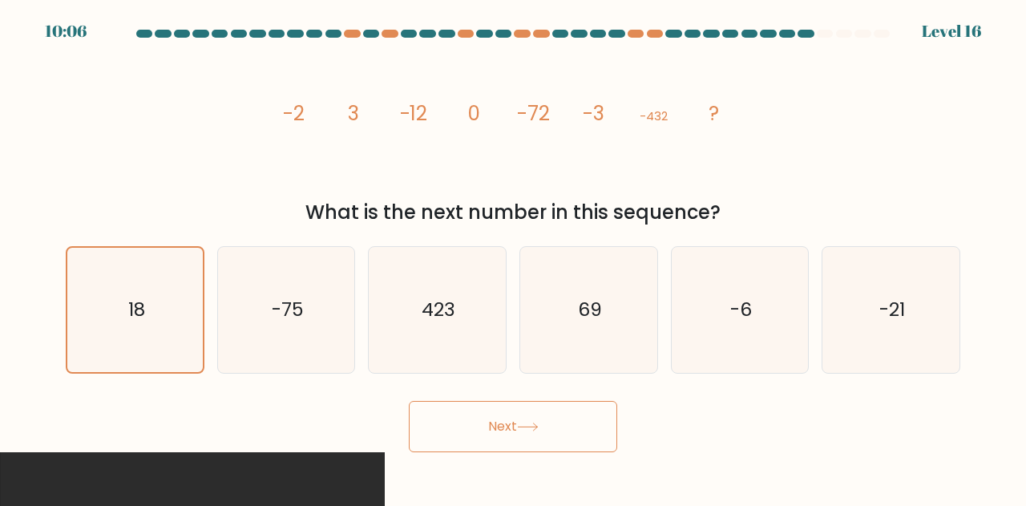
click at [532, 439] on button "Next" at bounding box center [513, 426] width 208 height 51
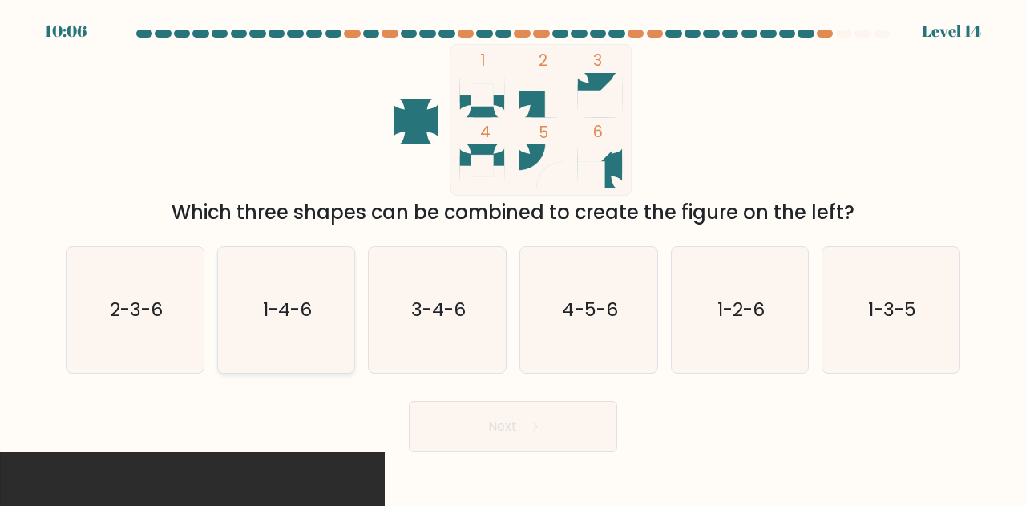
click at [299, 305] on text "1-4-6" at bounding box center [287, 310] width 49 height 26
click at [513, 257] on input "b. 1-4-6" at bounding box center [513, 255] width 1 height 4
radio input "true"
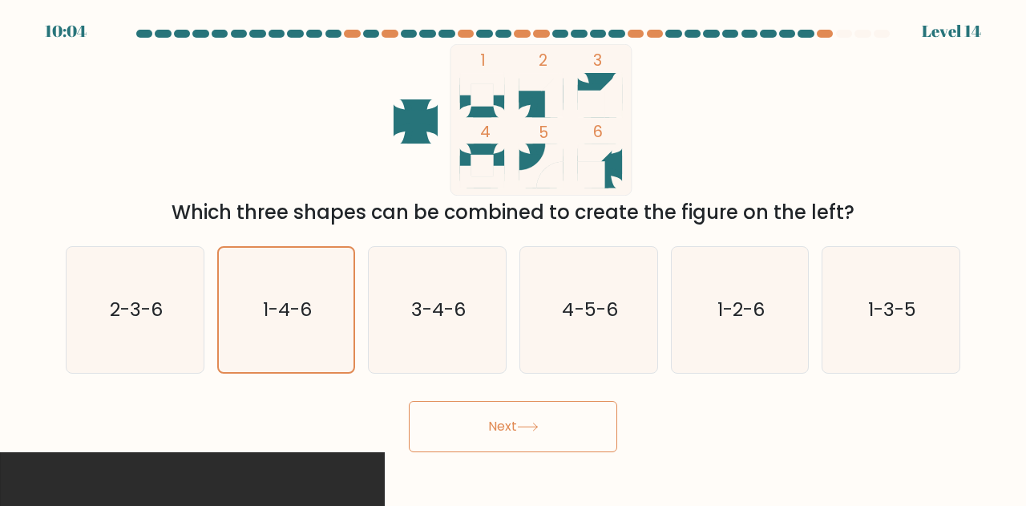
click at [467, 424] on button "Next" at bounding box center [513, 426] width 208 height 51
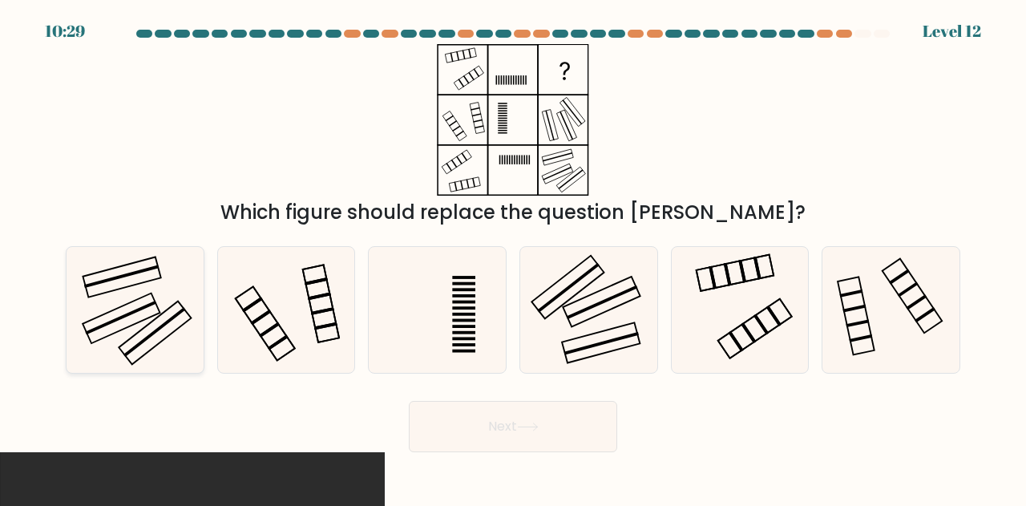
click at [173, 337] on icon at bounding box center [135, 310] width 126 height 126
click at [513, 257] on input "a." at bounding box center [513, 255] width 1 height 4
radio input "true"
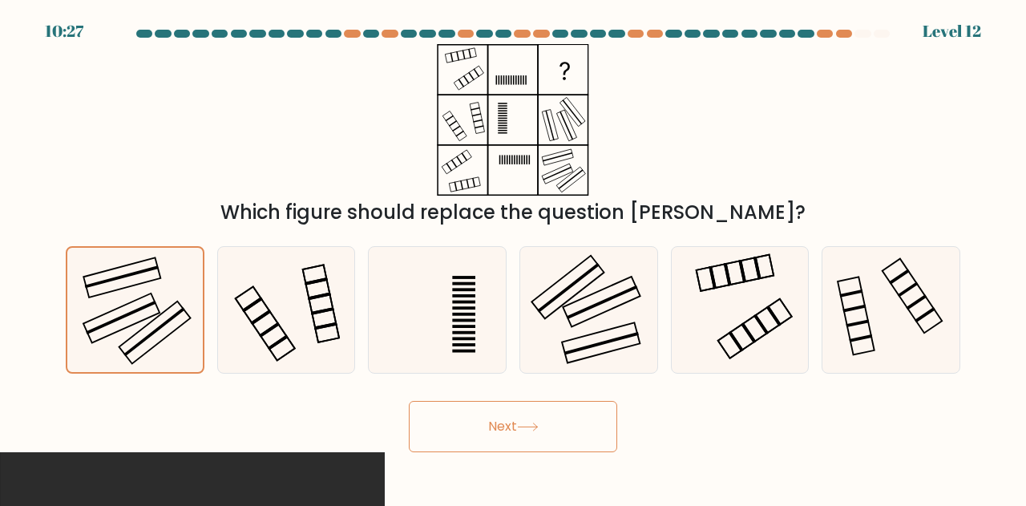
click at [483, 405] on button "Next" at bounding box center [513, 426] width 208 height 51
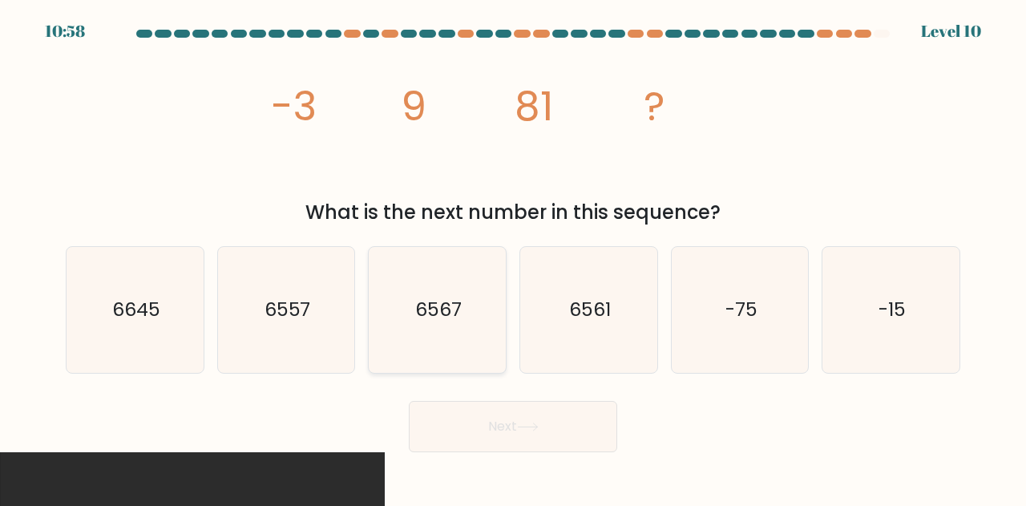
click at [462, 333] on icon "6567" at bounding box center [437, 310] width 126 height 126
click at [513, 257] on input "c. 6567" at bounding box center [513, 255] width 1 height 4
radio input "true"
click at [595, 313] on text "6561" at bounding box center [590, 310] width 42 height 26
click at [514, 257] on input "d. 6561" at bounding box center [513, 255] width 1 height 4
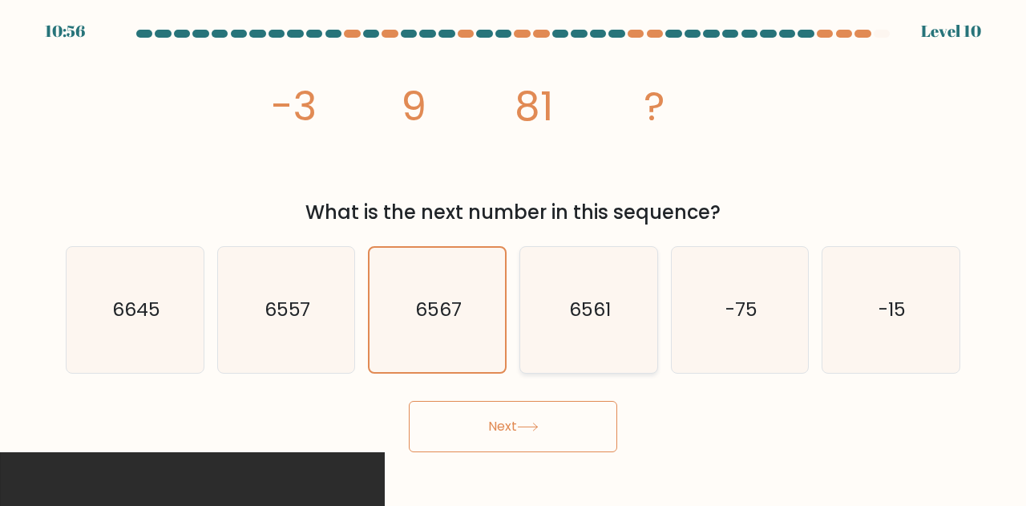
radio input "true"
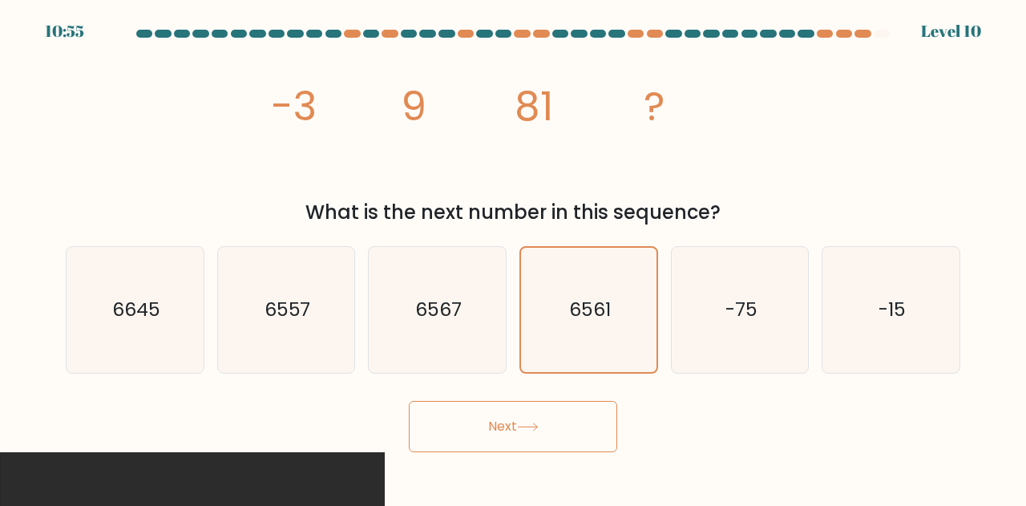
click at [547, 428] on button "Next" at bounding box center [513, 426] width 208 height 51
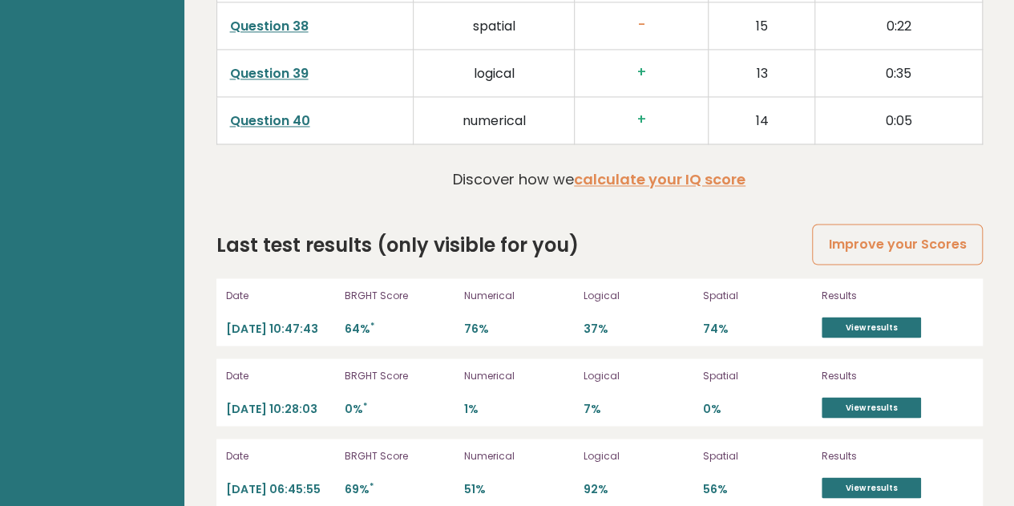
scroll to position [4341, 0]
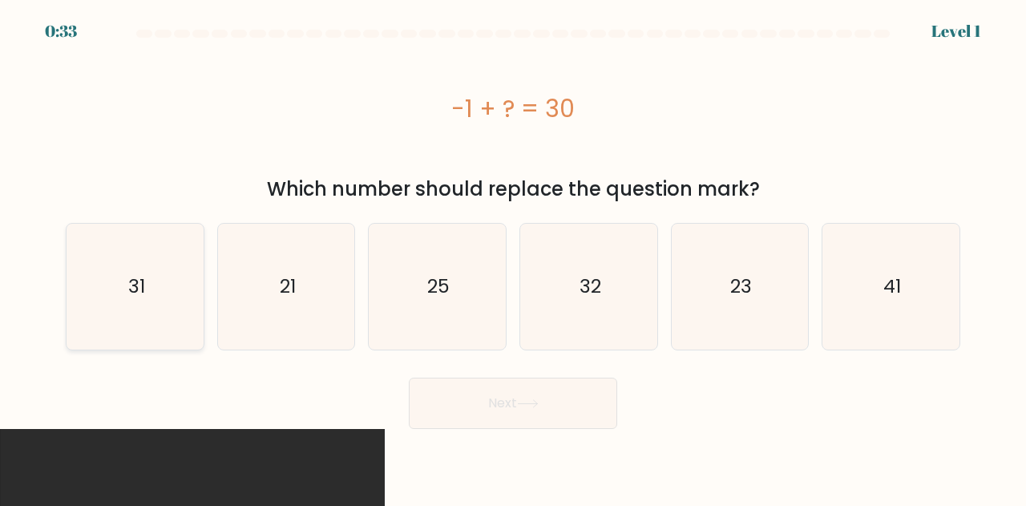
click at [181, 297] on icon "31" at bounding box center [135, 287] width 126 height 126
click at [513, 257] on input "a. 31" at bounding box center [513, 255] width 1 height 4
radio input "true"
click at [496, 402] on button "Next" at bounding box center [513, 403] width 208 height 51
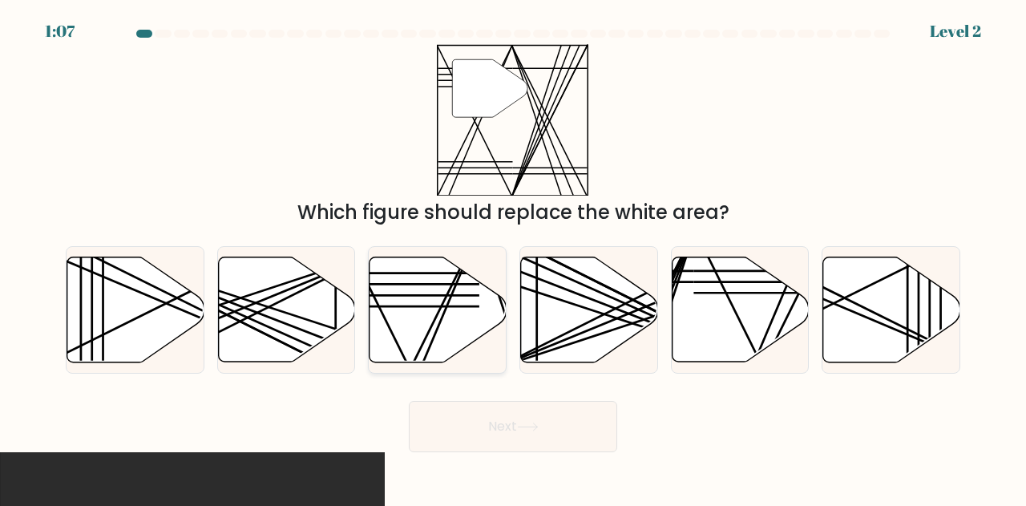
click at [450, 304] on icon at bounding box center [438, 309] width 137 height 105
click at [513, 257] on input "c." at bounding box center [513, 255] width 1 height 4
radio input "true"
click at [504, 417] on button "Next" at bounding box center [513, 426] width 208 height 51
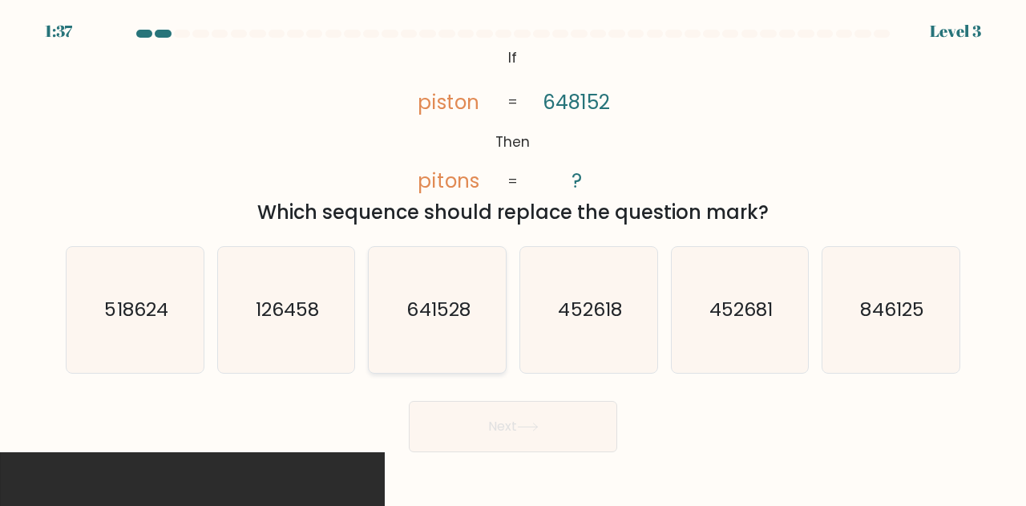
click at [435, 310] on text "641528" at bounding box center [438, 310] width 63 height 26
click at [513, 257] on input "c. 641528" at bounding box center [513, 255] width 1 height 4
radio input "true"
click at [533, 428] on icon at bounding box center [528, 426] width 22 height 9
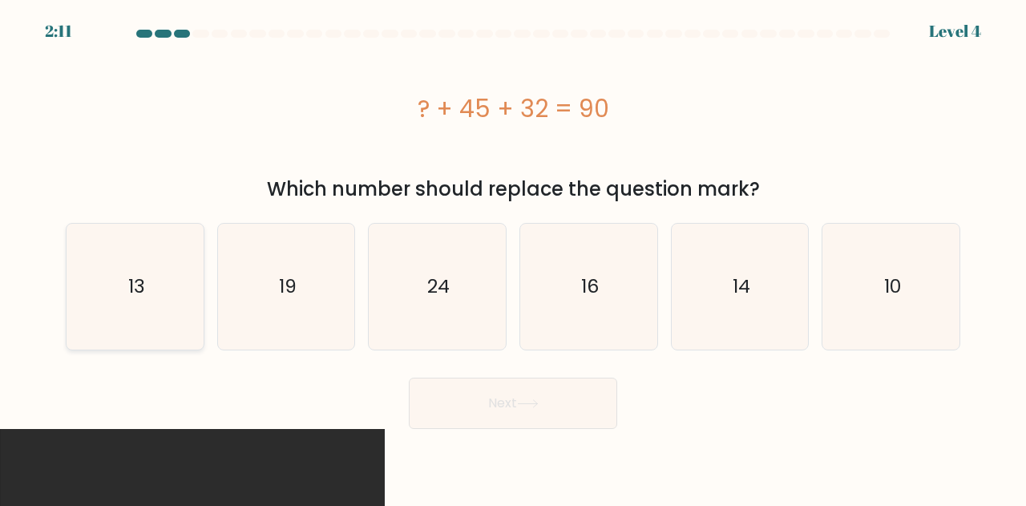
click at [169, 328] on icon "13" at bounding box center [135, 287] width 126 height 126
click at [513, 257] on input "a. 13" at bounding box center [513, 255] width 1 height 4
radio input "true"
click at [463, 391] on button "Next" at bounding box center [513, 403] width 208 height 51
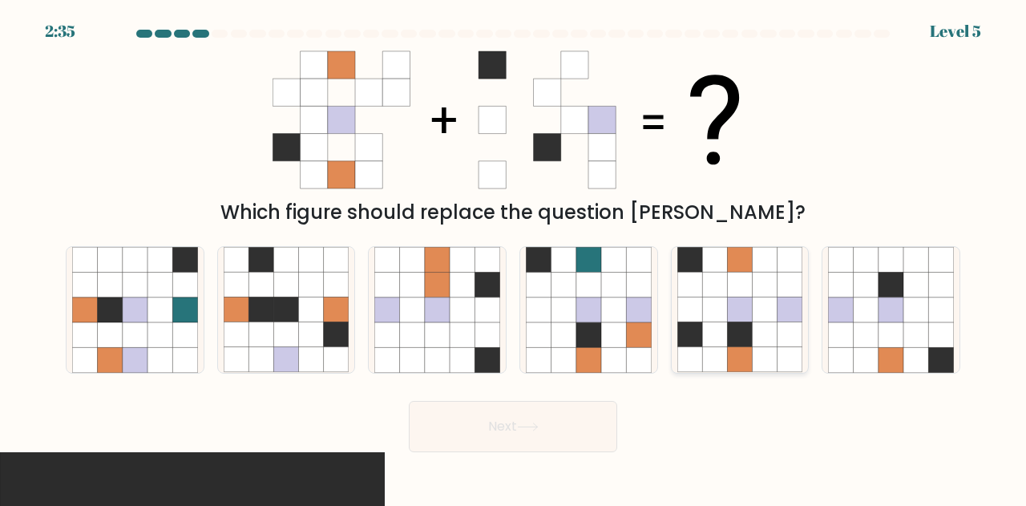
click at [697, 307] on icon at bounding box center [689, 309] width 25 height 25
click at [514, 257] on input "e." at bounding box center [513, 255] width 1 height 4
radio input "true"
click at [514, 446] on button "Next" at bounding box center [513, 426] width 208 height 51
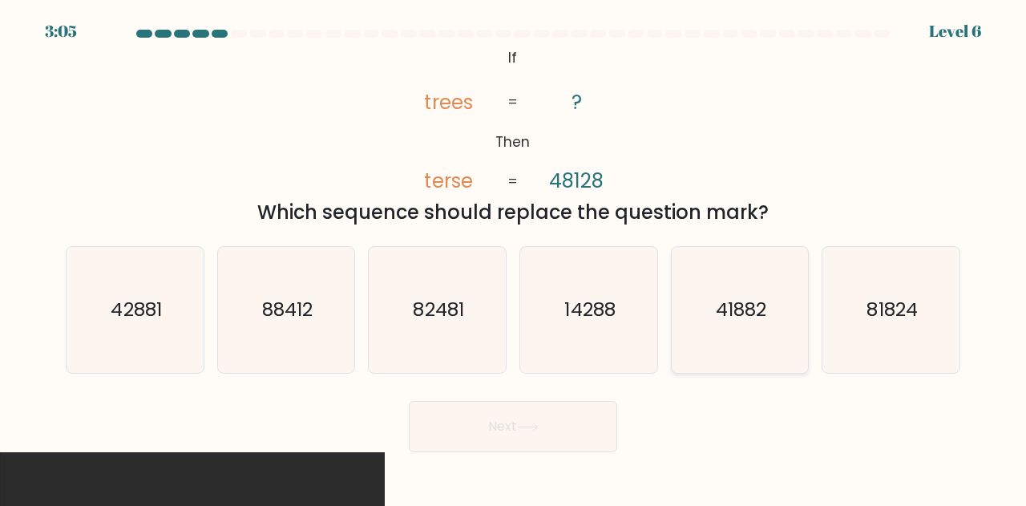
click at [729, 334] on icon "41882" at bounding box center [740, 310] width 126 height 126
click at [514, 257] on input "e. 41882" at bounding box center [513, 255] width 1 height 4
radio input "true"
click at [555, 422] on button "Next" at bounding box center [513, 426] width 208 height 51
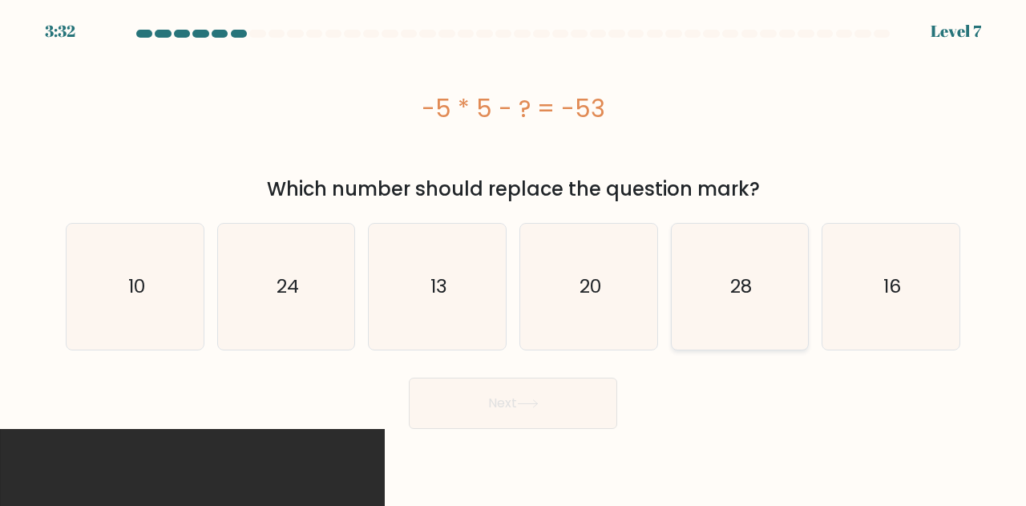
click at [720, 252] on icon "28" at bounding box center [740, 287] width 126 height 126
click at [514, 253] on input "e. 28" at bounding box center [513, 255] width 1 height 4
radio input "true"
click at [586, 404] on button "Next" at bounding box center [513, 403] width 208 height 51
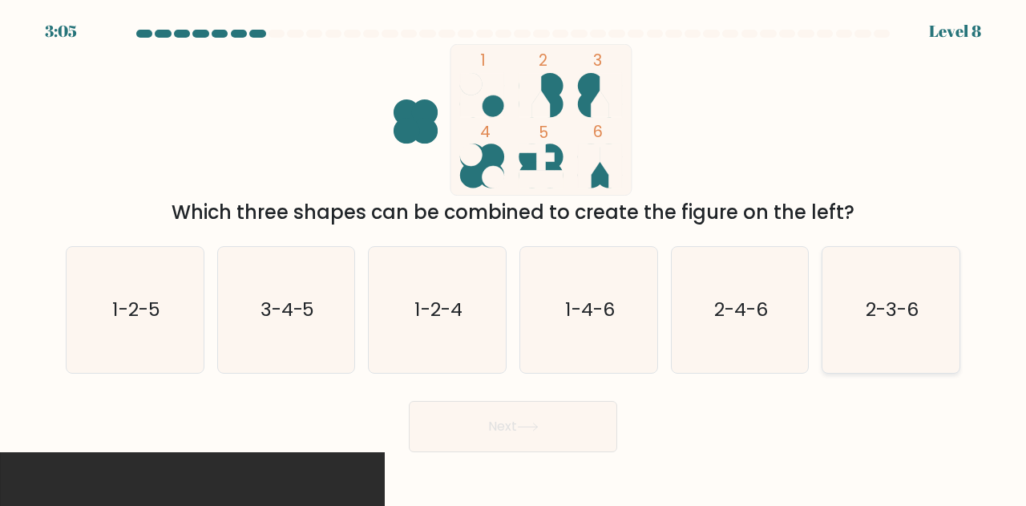
click at [867, 294] on icon "2-3-6" at bounding box center [891, 310] width 126 height 126
click at [514, 257] on input "f. 2-3-6" at bounding box center [513, 255] width 1 height 4
radio input "true"
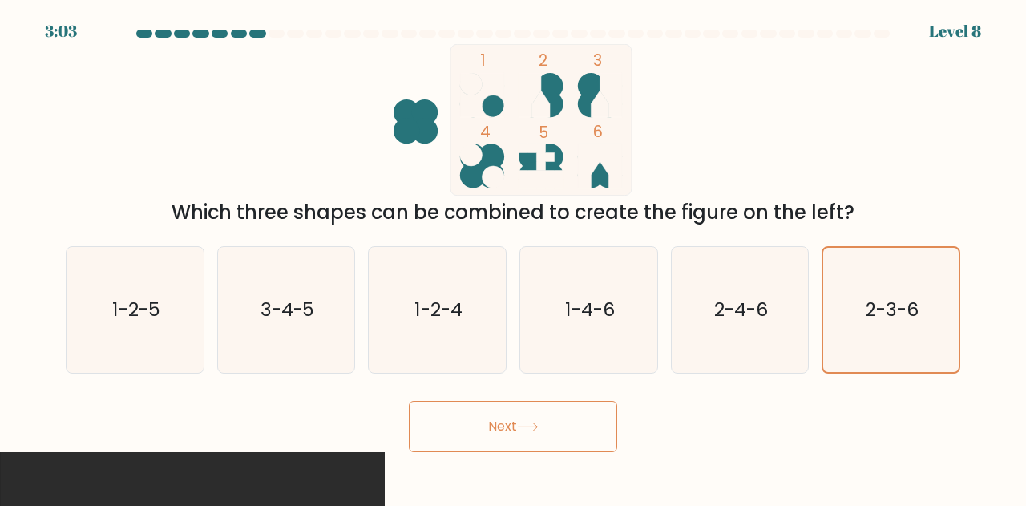
click at [487, 417] on button "Next" at bounding box center [513, 426] width 208 height 51
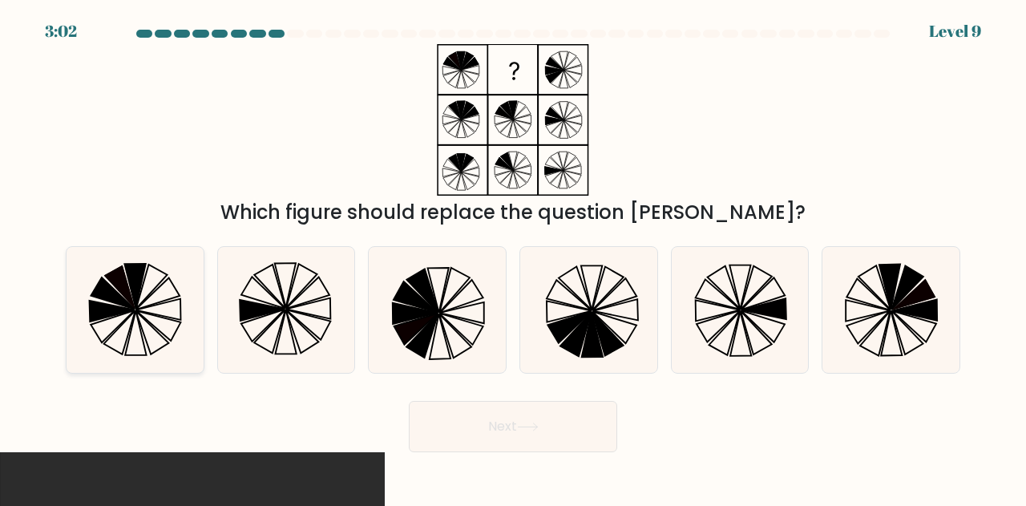
click at [79, 298] on icon at bounding box center [135, 310] width 126 height 126
click at [513, 257] on input "a." at bounding box center [513, 255] width 1 height 4
radio input "true"
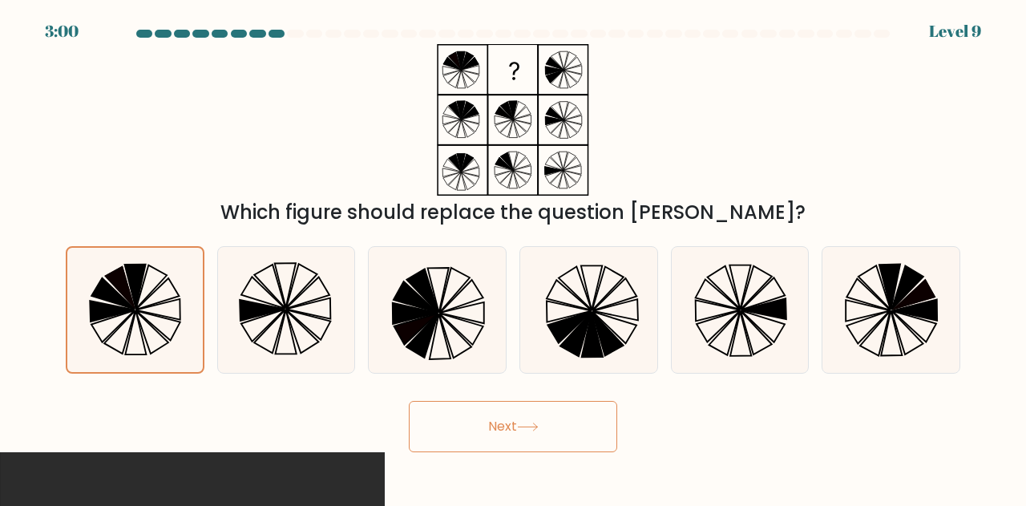
click at [519, 410] on button "Next" at bounding box center [513, 426] width 208 height 51
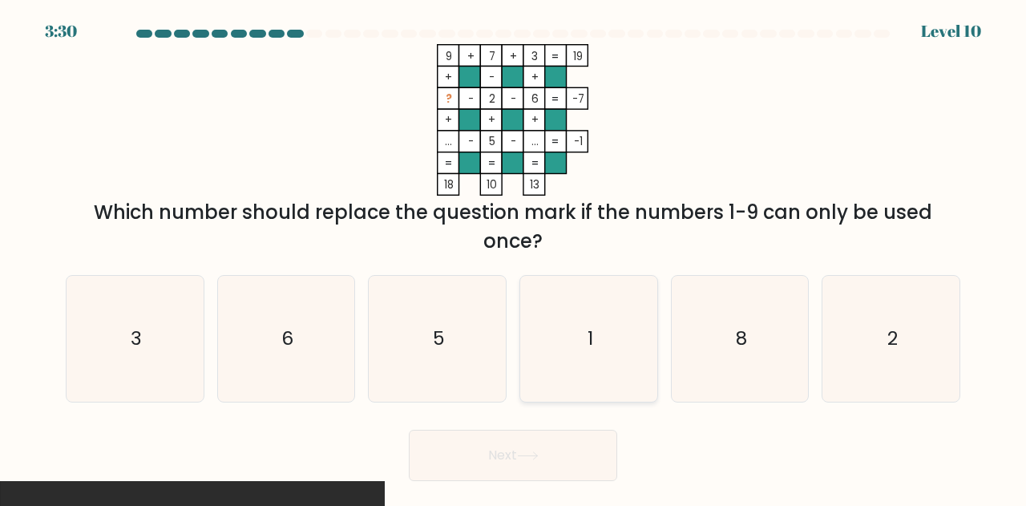
click at [623, 336] on icon "1" at bounding box center [589, 339] width 126 height 126
click at [514, 257] on input "d. 1" at bounding box center [513, 255] width 1 height 4
radio input "true"
click at [547, 439] on button "Next" at bounding box center [513, 455] width 208 height 51
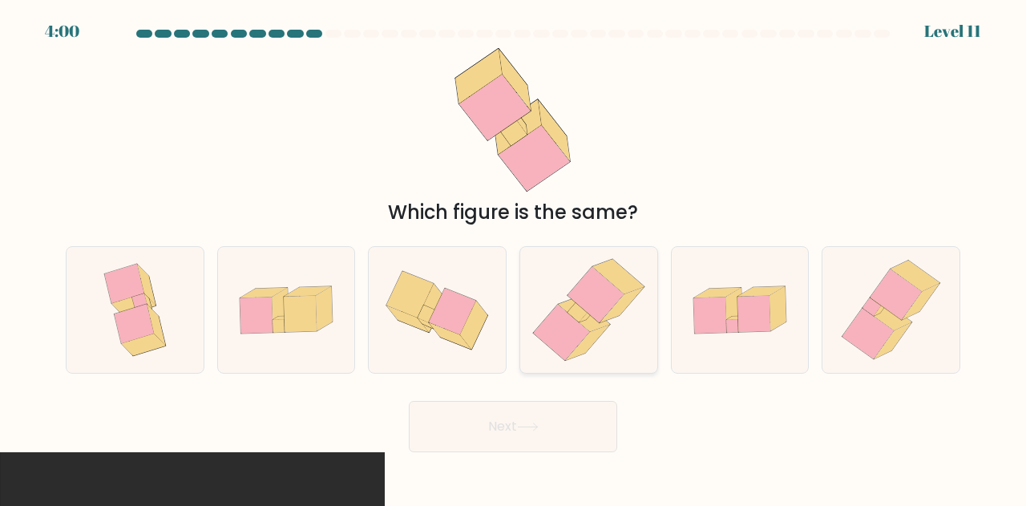
click at [622, 315] on icon at bounding box center [588, 310] width 123 height 126
click at [514, 257] on input "d." at bounding box center [513, 255] width 1 height 4
radio input "true"
click at [582, 421] on button "Next" at bounding box center [513, 426] width 208 height 51
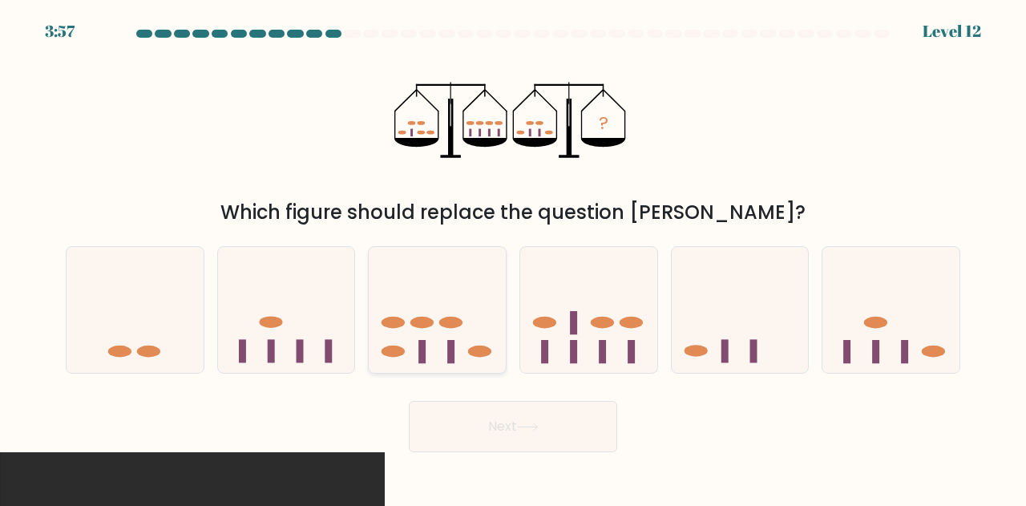
click at [450, 289] on icon at bounding box center [437, 309] width 137 height 113
click at [513, 257] on input "c." at bounding box center [513, 255] width 1 height 4
radio input "true"
click at [553, 421] on button "Next" at bounding box center [513, 426] width 208 height 51
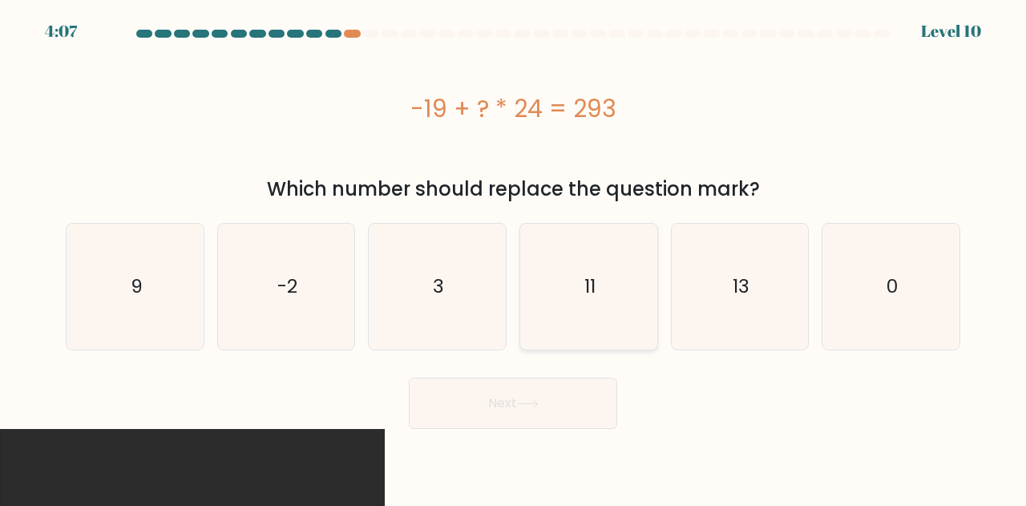
click at [631, 291] on icon "11" at bounding box center [589, 287] width 126 height 126
click at [514, 257] on input "d. 11" at bounding box center [513, 255] width 1 height 4
radio input "true"
click at [554, 398] on button "Next" at bounding box center [513, 403] width 208 height 51
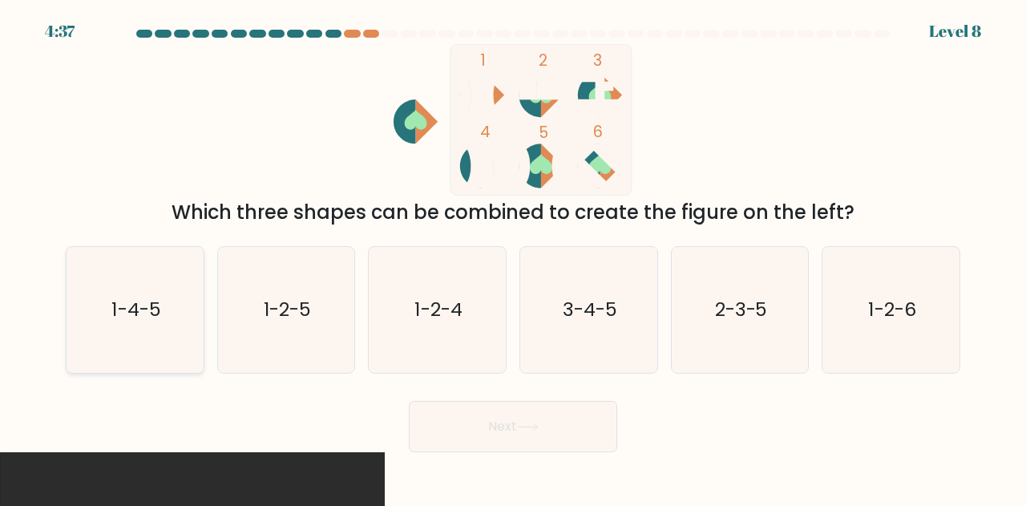
click at [170, 294] on icon "1-4-5" at bounding box center [135, 310] width 126 height 126
click at [513, 257] on input "a. 1-4-5" at bounding box center [513, 255] width 1 height 4
radio input "true"
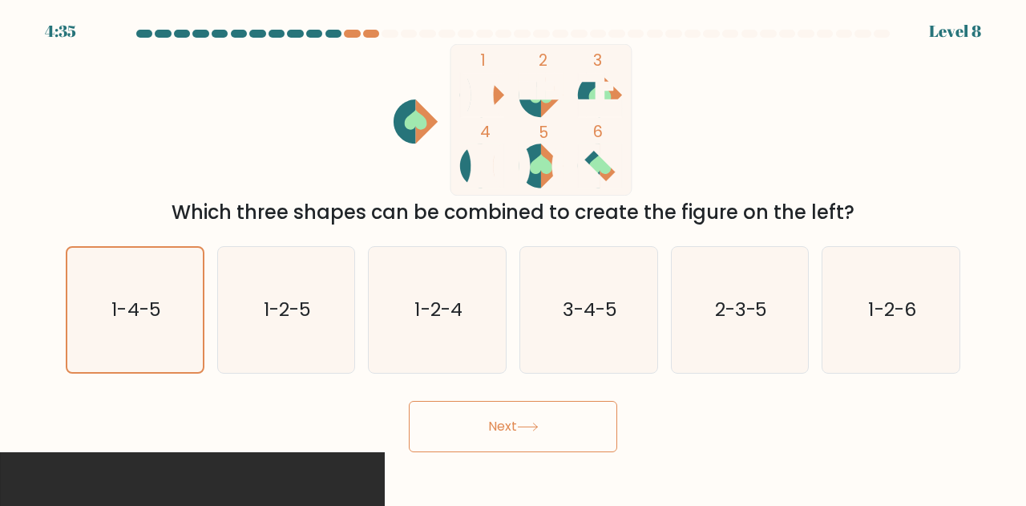
click at [497, 434] on button "Next" at bounding box center [513, 426] width 208 height 51
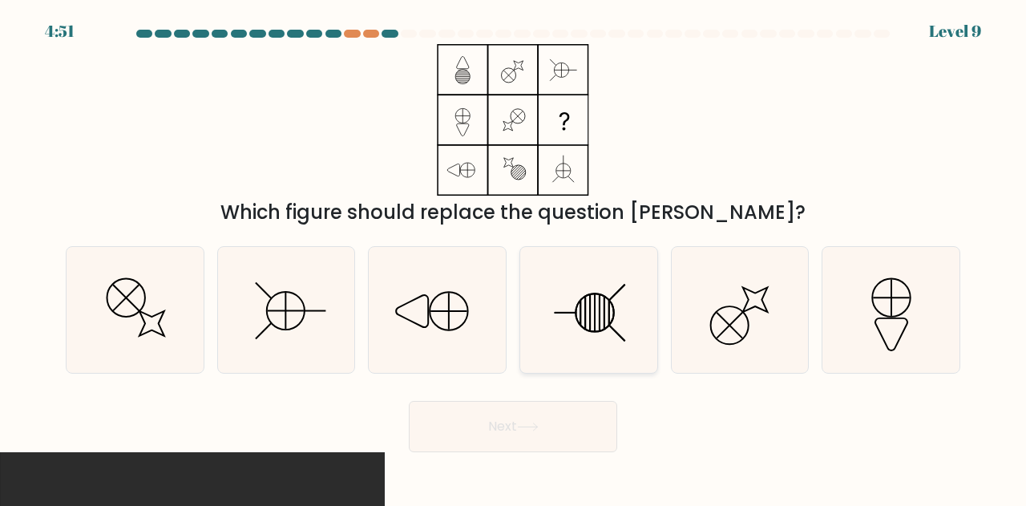
click at [562, 285] on icon at bounding box center [589, 310] width 126 height 126
click at [514, 257] on input "d." at bounding box center [513, 255] width 1 height 4
radio input "true"
click at [547, 411] on button "Next" at bounding box center [513, 426] width 208 height 51
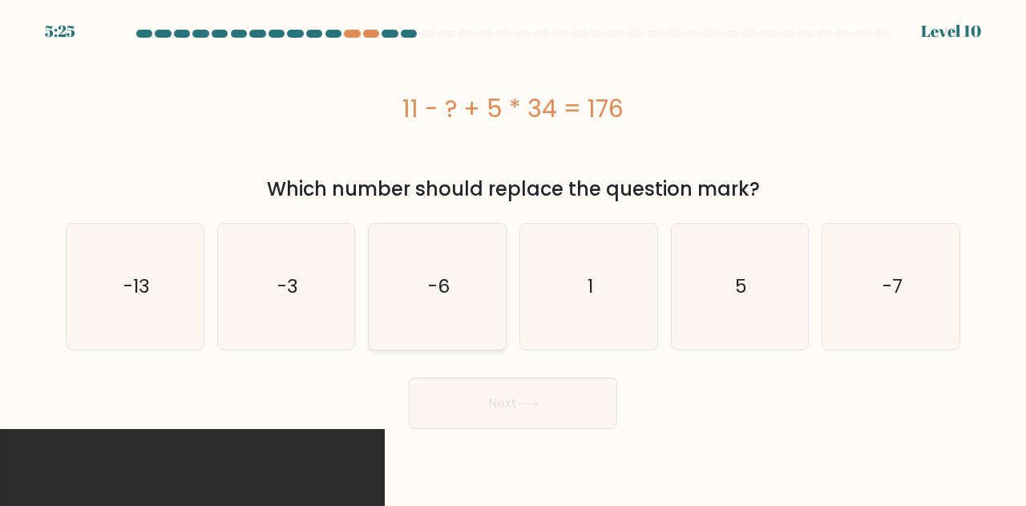
click at [449, 341] on icon "-6" at bounding box center [437, 287] width 126 height 126
click at [513, 257] on input "c. -6" at bounding box center [513, 255] width 1 height 4
radio input "true"
click at [511, 390] on button "Next" at bounding box center [513, 403] width 208 height 51
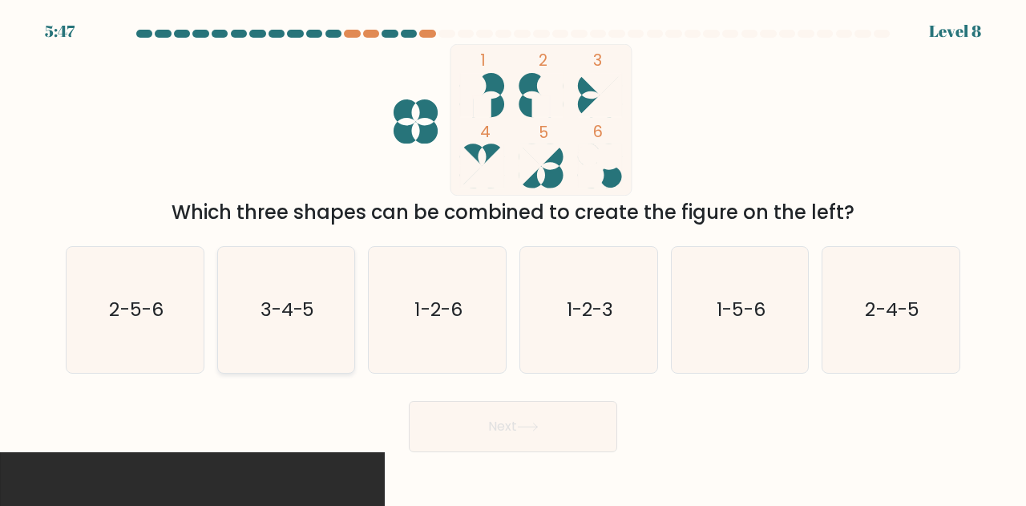
click at [278, 288] on icon "3-4-5" at bounding box center [287, 310] width 126 height 126
click at [513, 257] on input "b. 3-4-5" at bounding box center [513, 255] width 1 height 4
radio input "true"
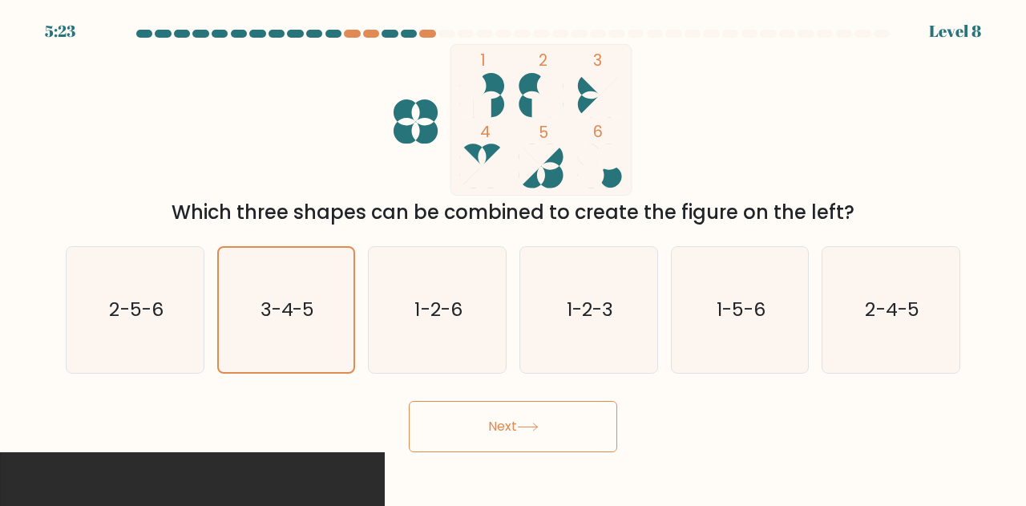
click at [531, 410] on button "Next" at bounding box center [513, 426] width 208 height 51
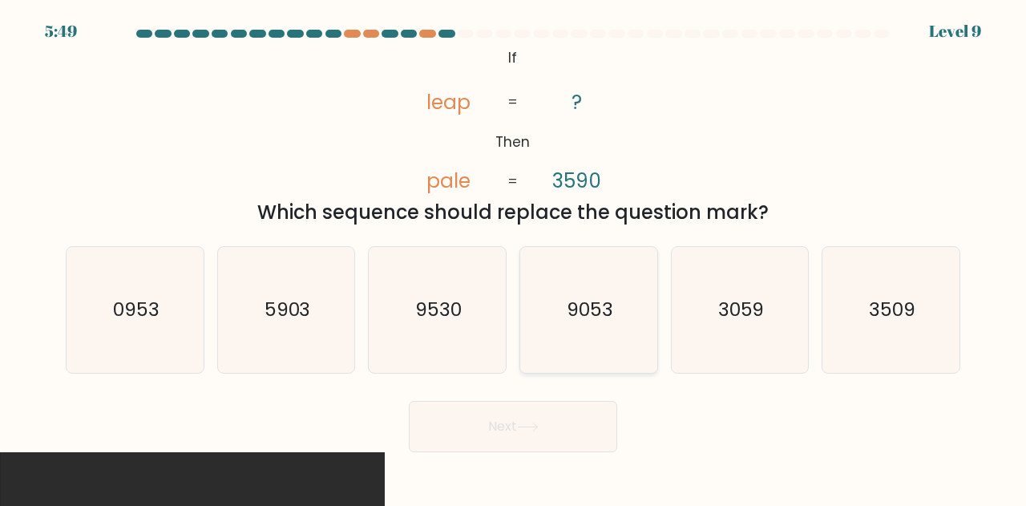
click at [565, 280] on icon "9053" at bounding box center [589, 310] width 126 height 126
click at [514, 257] on input "d. 9053" at bounding box center [513, 255] width 1 height 4
radio input "true"
click at [539, 430] on icon at bounding box center [528, 426] width 22 height 9
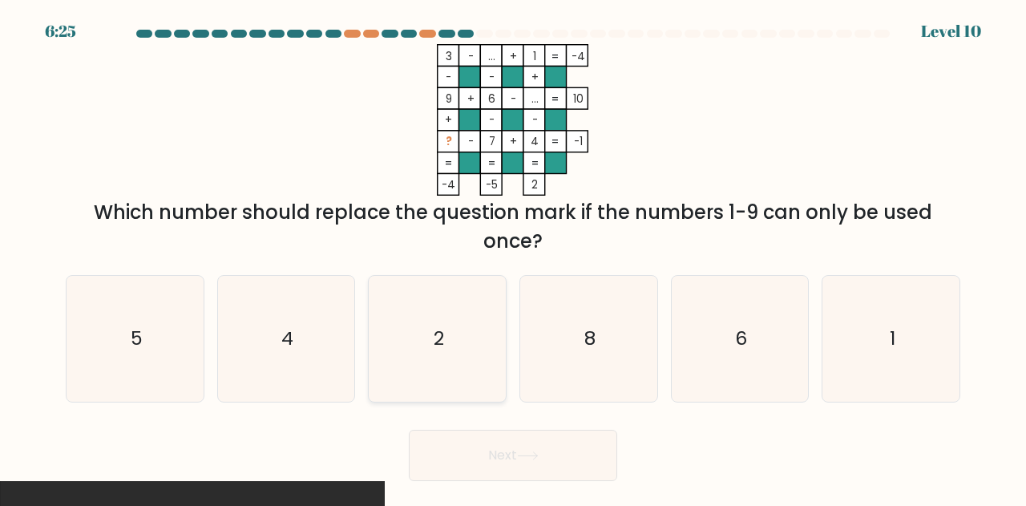
click at [471, 335] on icon "2" at bounding box center [437, 339] width 126 height 126
click at [513, 257] on input "c. 2" at bounding box center [513, 255] width 1 height 4
radio input "true"
click at [539, 453] on icon at bounding box center [528, 455] width 22 height 9
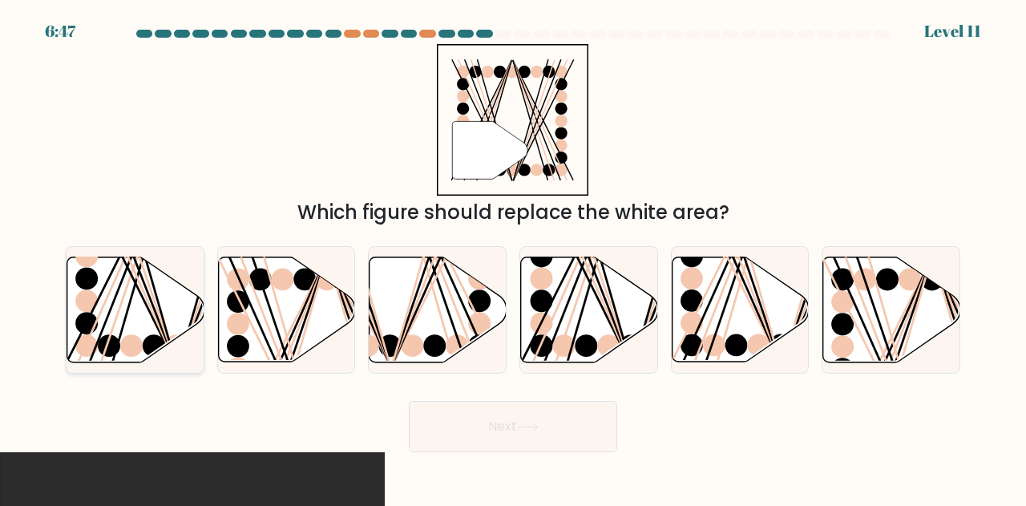
click at [148, 324] on icon at bounding box center [135, 309] width 137 height 105
click at [513, 257] on input "a." at bounding box center [513, 255] width 1 height 4
radio input "true"
click at [485, 426] on button "Next" at bounding box center [513, 426] width 208 height 51
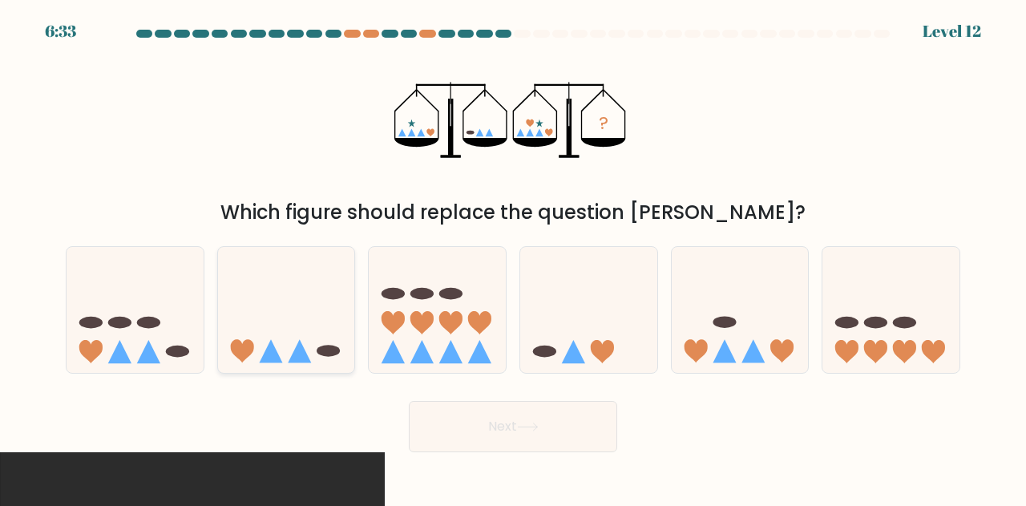
click at [287, 349] on icon at bounding box center [286, 309] width 137 height 113
click at [513, 257] on input "b." at bounding box center [513, 255] width 1 height 4
radio input "true"
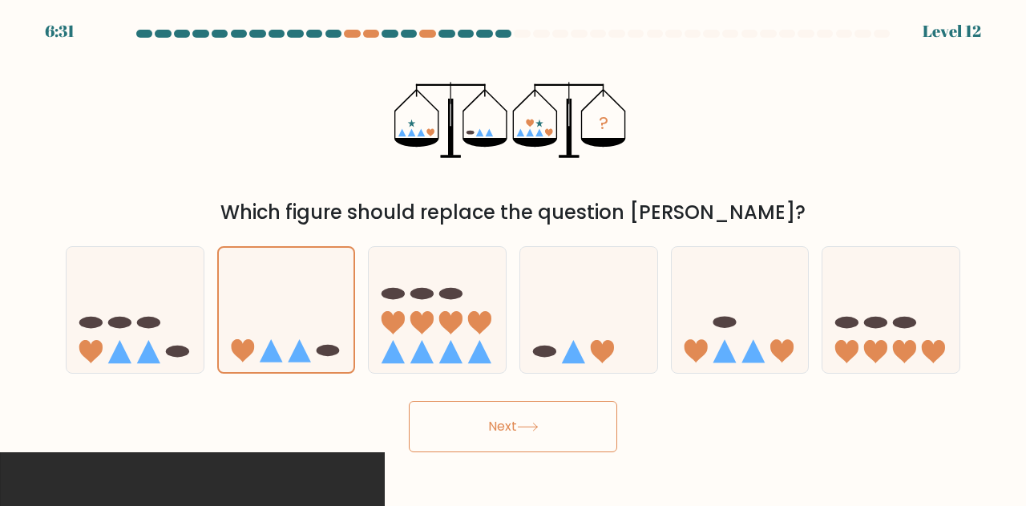
click at [479, 436] on button "Next" at bounding box center [513, 426] width 208 height 51
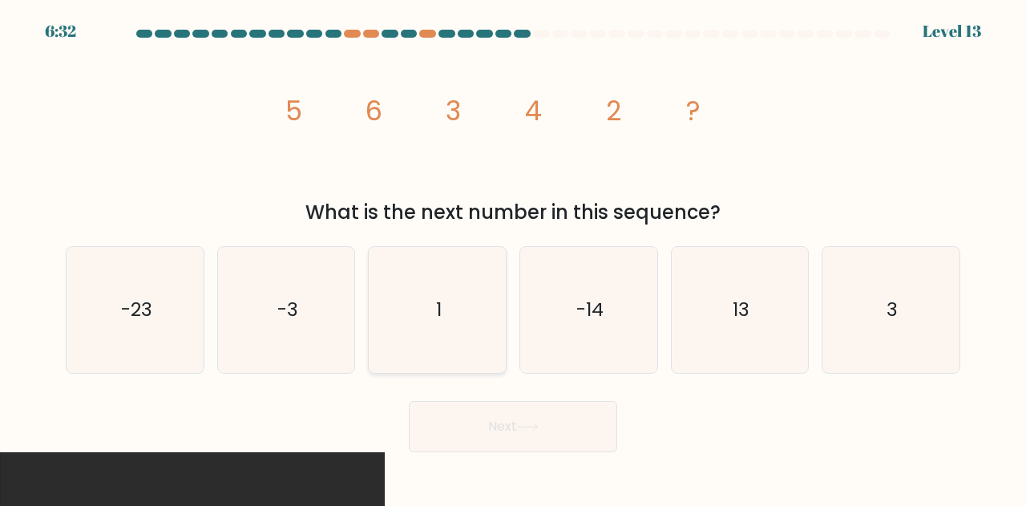
click at [416, 289] on icon "1" at bounding box center [437, 310] width 126 height 126
click at [513, 257] on input "c. 1" at bounding box center [513, 255] width 1 height 4
radio input "true"
click at [460, 425] on button "Next" at bounding box center [513, 426] width 208 height 51
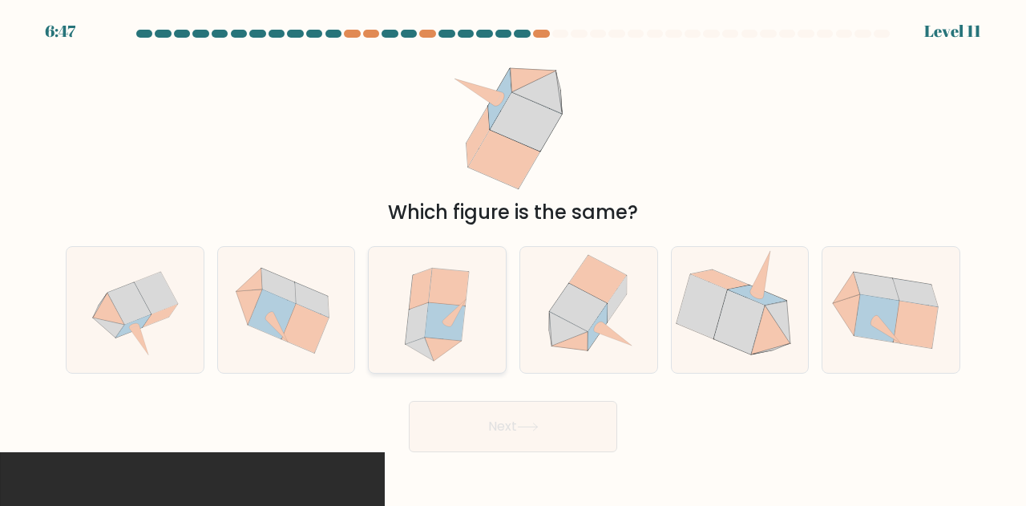
click at [465, 336] on icon at bounding box center [438, 310] width 112 height 126
click at [513, 257] on input "c." at bounding box center [513, 255] width 1 height 4
radio input "true"
click at [496, 410] on button "Next" at bounding box center [513, 426] width 208 height 51
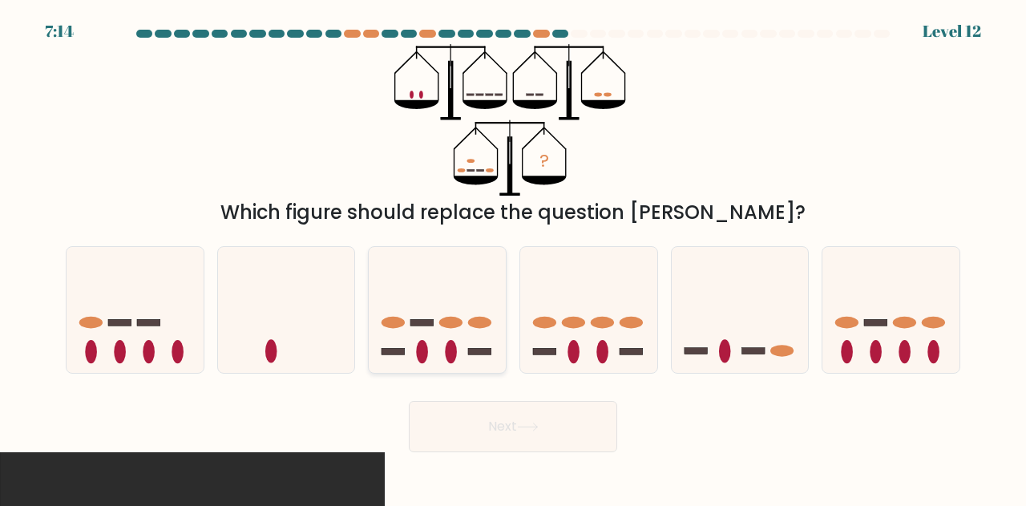
click at [442, 347] on icon at bounding box center [437, 309] width 137 height 113
click at [513, 257] on input "c." at bounding box center [513, 255] width 1 height 4
radio input "true"
click at [488, 422] on button "Next" at bounding box center [513, 426] width 208 height 51
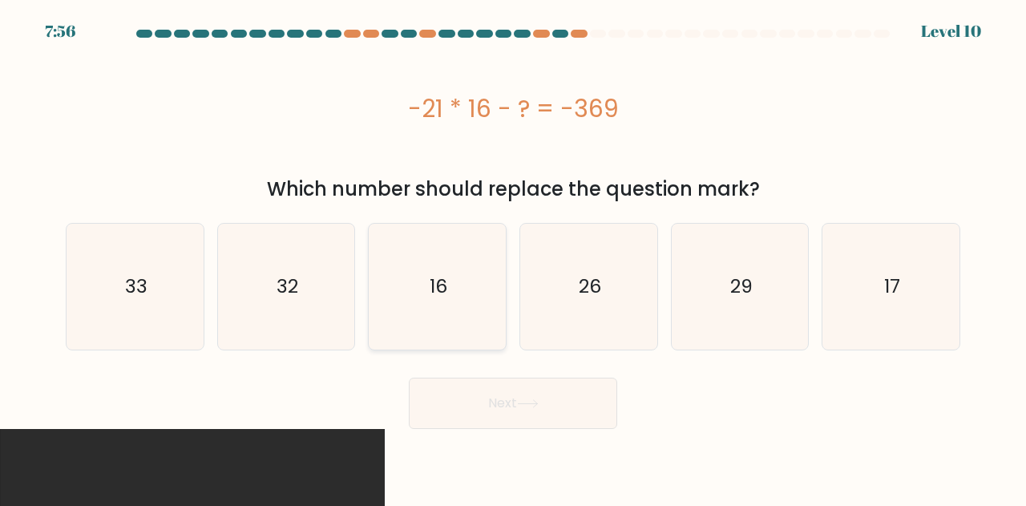
click at [481, 301] on icon "16" at bounding box center [437, 287] width 126 height 126
click at [513, 257] on input "c. 16" at bounding box center [513, 255] width 1 height 4
radio input "true"
click at [518, 394] on button "Next" at bounding box center [513, 403] width 208 height 51
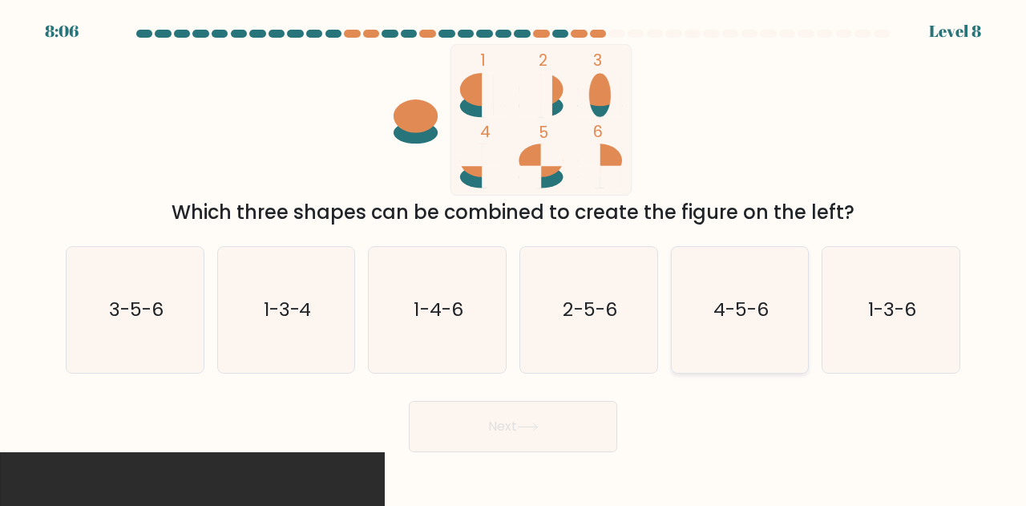
click at [741, 325] on icon "4-5-6" at bounding box center [740, 310] width 126 height 126
click at [514, 257] on input "e. 4-5-6" at bounding box center [513, 255] width 1 height 4
radio input "true"
click at [556, 418] on button "Next" at bounding box center [513, 426] width 208 height 51
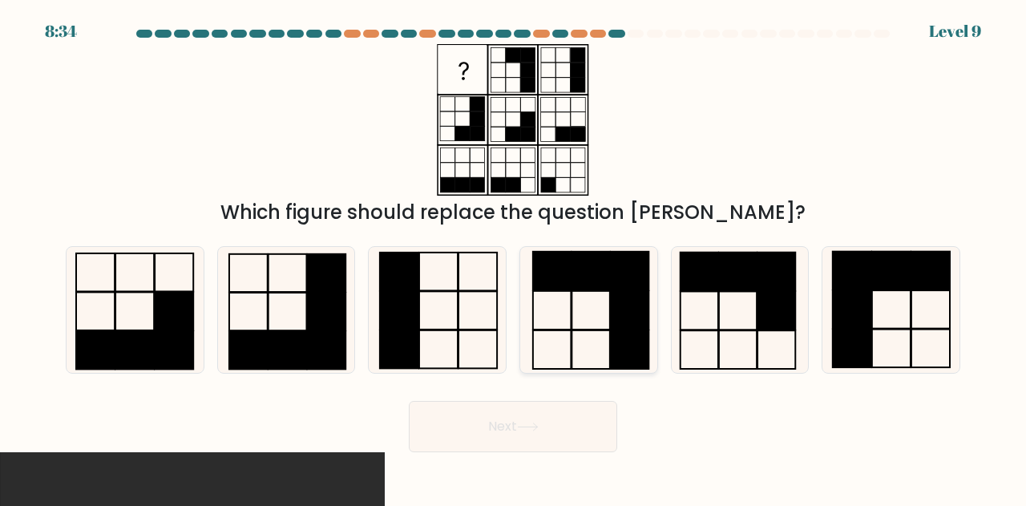
click at [609, 289] on rect at bounding box center [591, 271] width 38 height 38
click at [514, 257] on input "d." at bounding box center [513, 255] width 1 height 4
radio input "true"
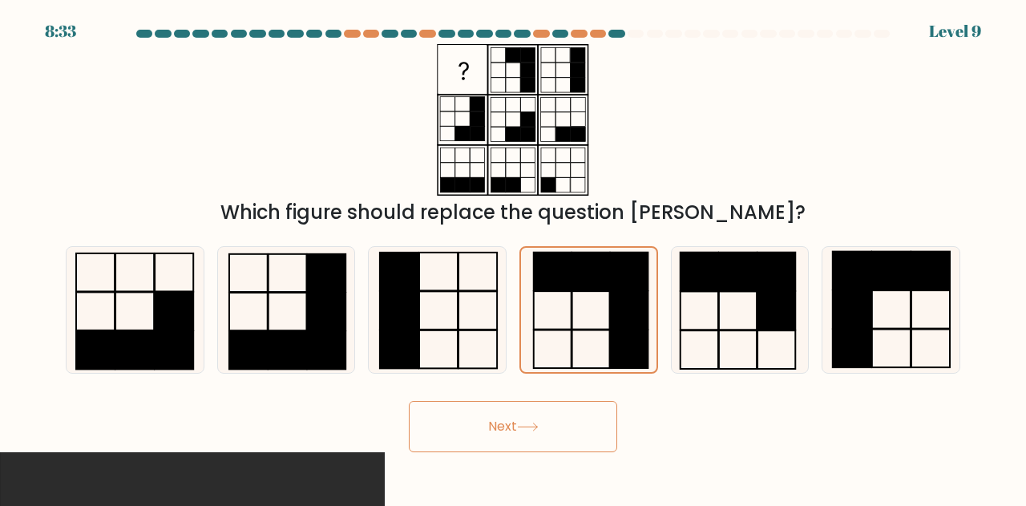
click at [588, 422] on button "Next" at bounding box center [513, 426] width 208 height 51
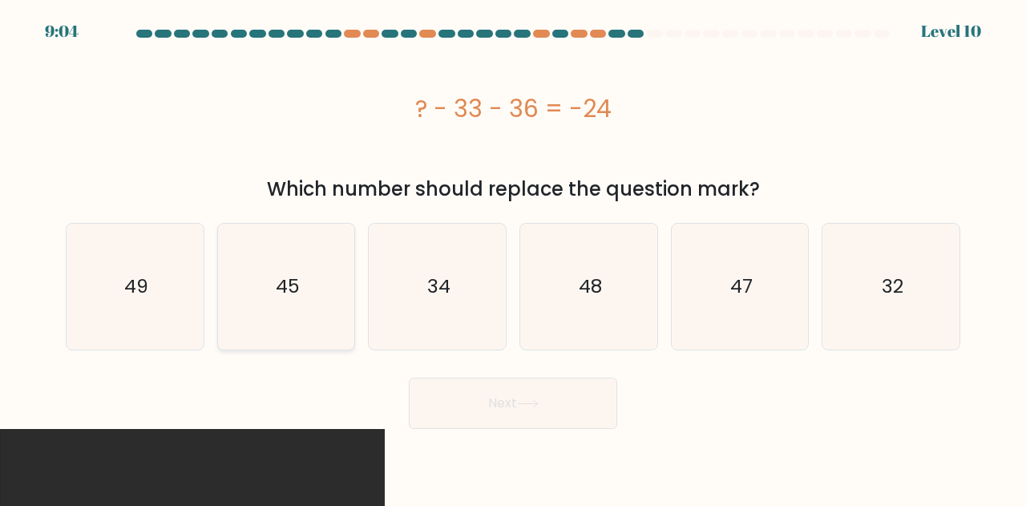
click at [263, 317] on icon "45" at bounding box center [287, 287] width 126 height 126
click at [513, 257] on input "b. 45" at bounding box center [513, 255] width 1 height 4
radio input "true"
click at [480, 416] on button "Next" at bounding box center [513, 403] width 208 height 51
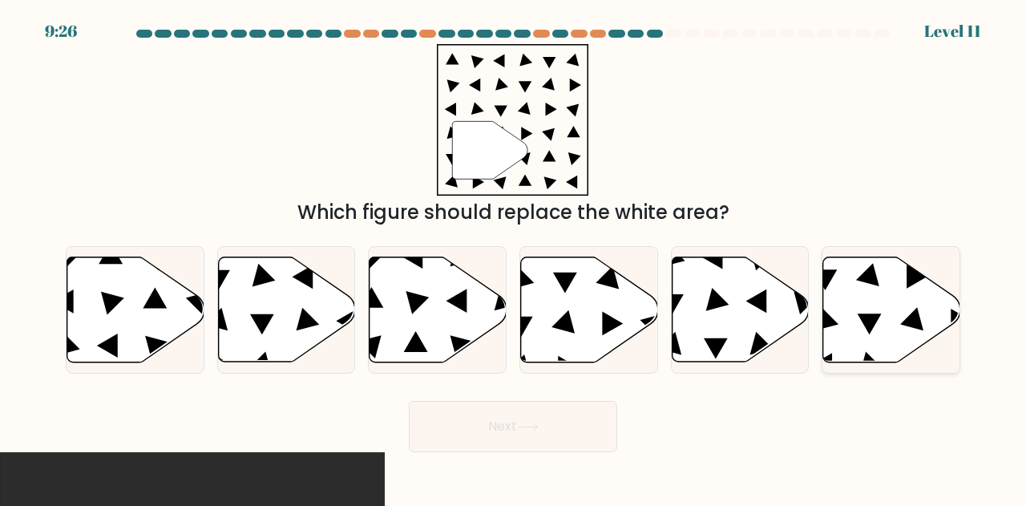
click at [899, 318] on icon at bounding box center [891, 309] width 137 height 105
click at [514, 257] on input "f." at bounding box center [513, 255] width 1 height 4
radio input "true"
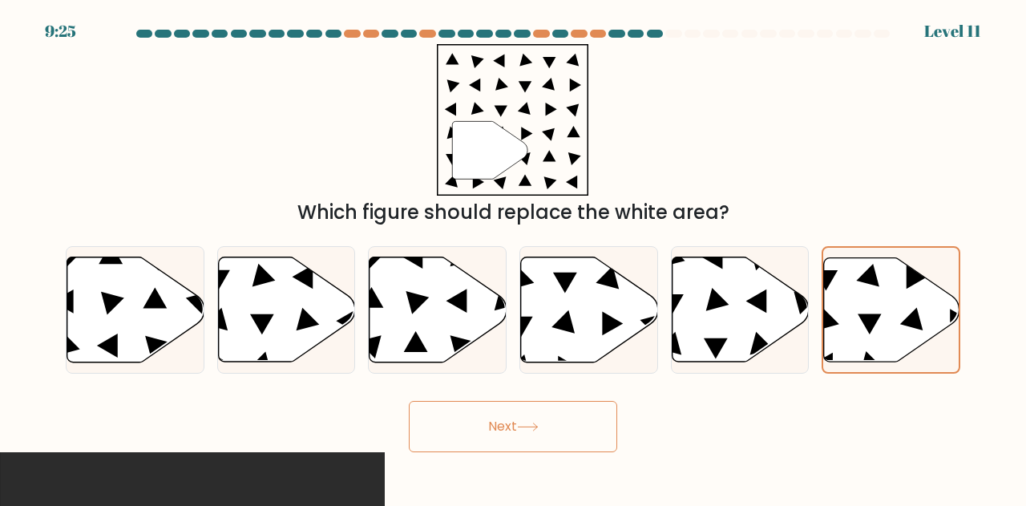
click at [564, 439] on button "Next" at bounding box center [513, 426] width 208 height 51
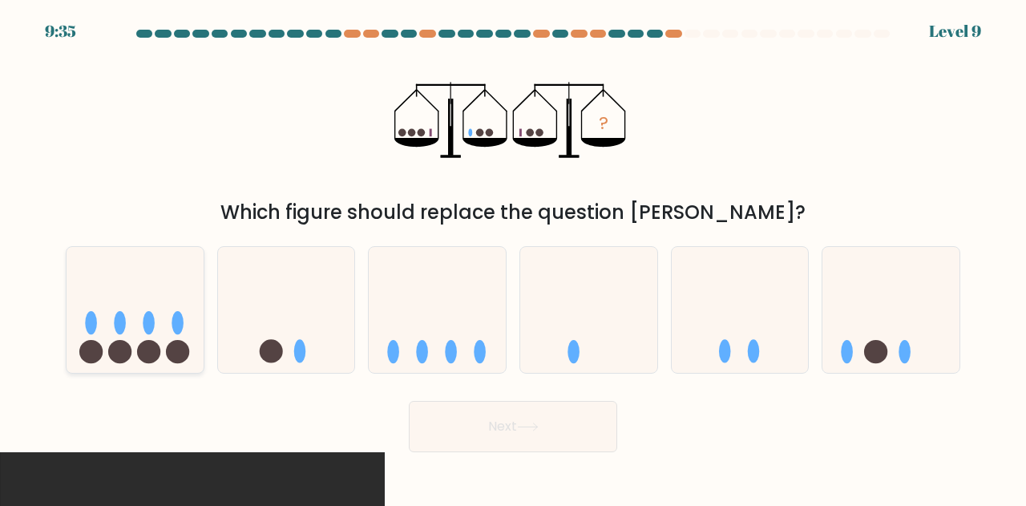
click at [129, 355] on circle at bounding box center [119, 351] width 23 height 23
click at [513, 257] on input "a." at bounding box center [513, 255] width 1 height 4
radio input "true"
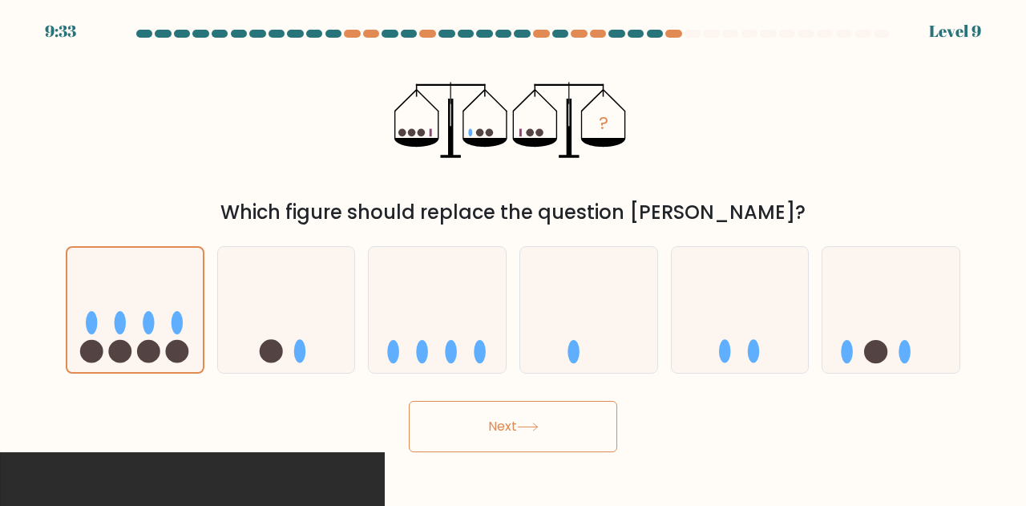
click at [454, 417] on button "Next" at bounding box center [513, 426] width 208 height 51
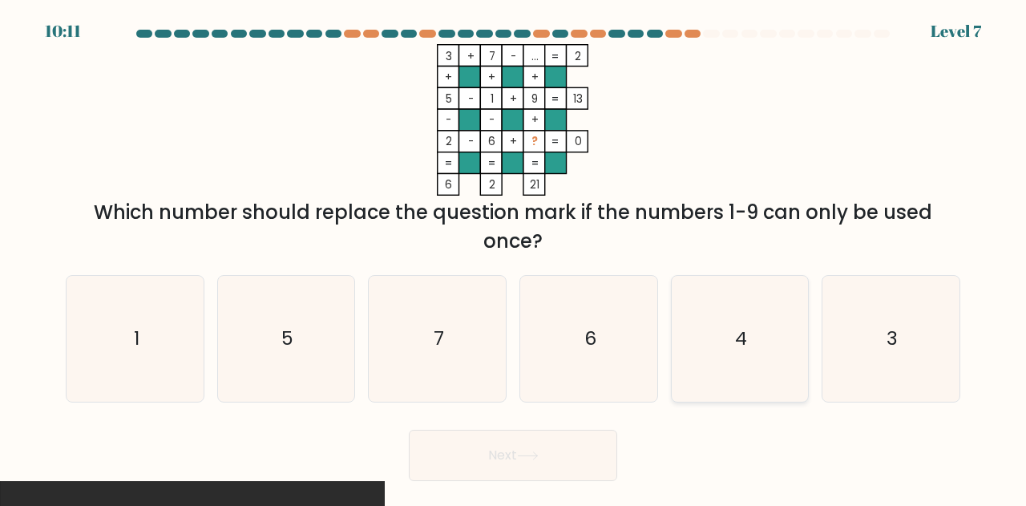
click at [727, 334] on icon "4" at bounding box center [740, 339] width 126 height 126
click at [514, 257] on input "e. 4" at bounding box center [513, 255] width 1 height 4
radio input "true"
click at [576, 464] on button "Next" at bounding box center [513, 455] width 208 height 51
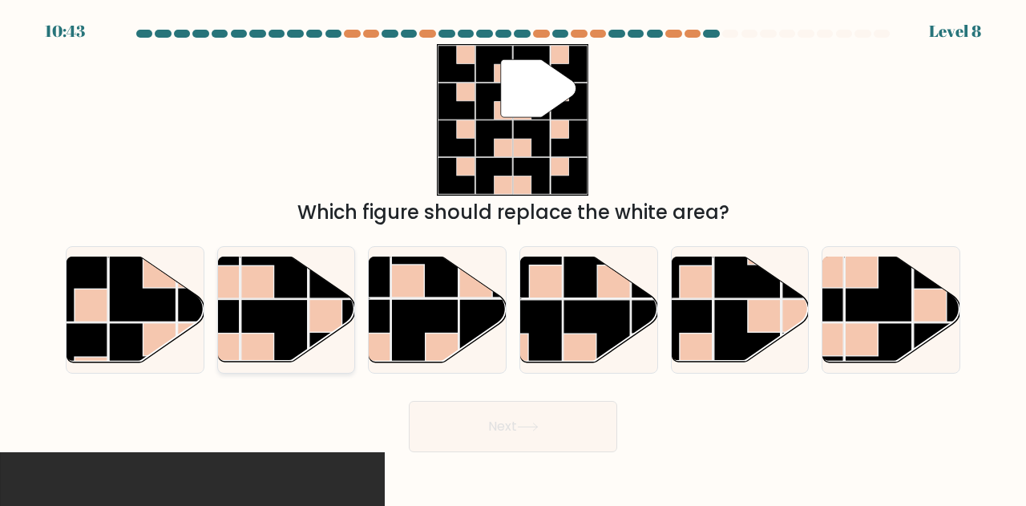
click at [257, 317] on rect at bounding box center [274, 333] width 67 height 67
click at [513, 257] on input "b." at bounding box center [513, 255] width 1 height 4
radio input "true"
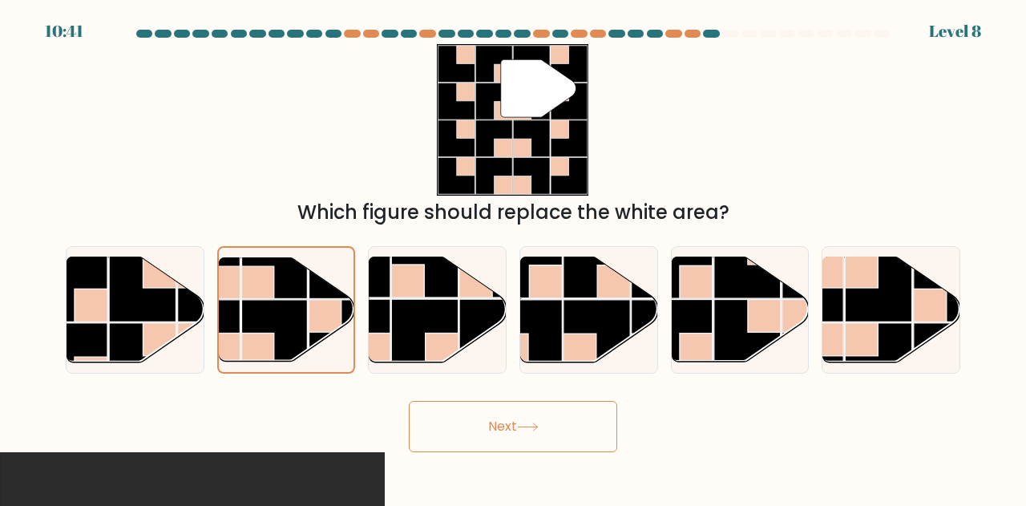
click at [463, 422] on button "Next" at bounding box center [513, 426] width 208 height 51
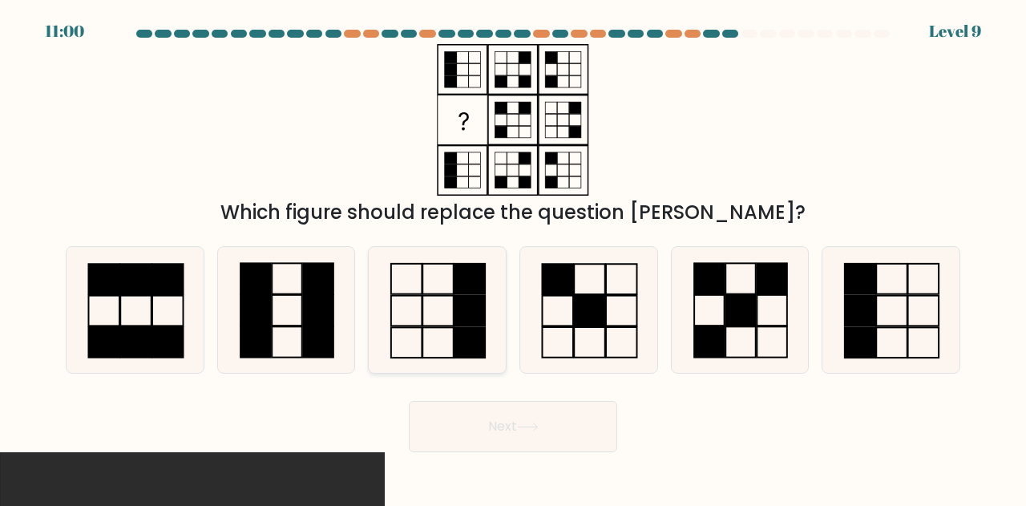
click at [450, 320] on icon at bounding box center [437, 310] width 126 height 126
click at [513, 257] on input "c." at bounding box center [513, 255] width 1 height 4
radio input "true"
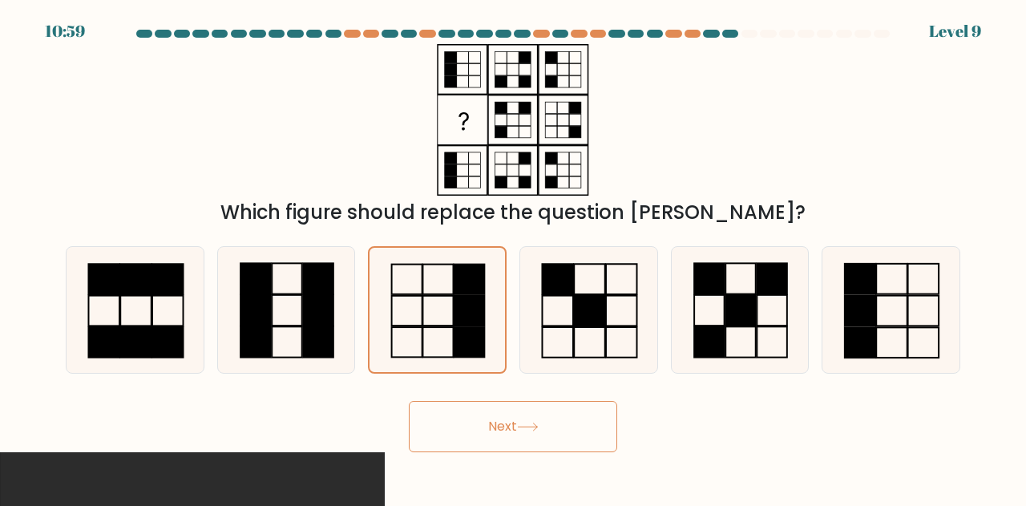
click at [511, 429] on button "Next" at bounding box center [513, 426] width 208 height 51
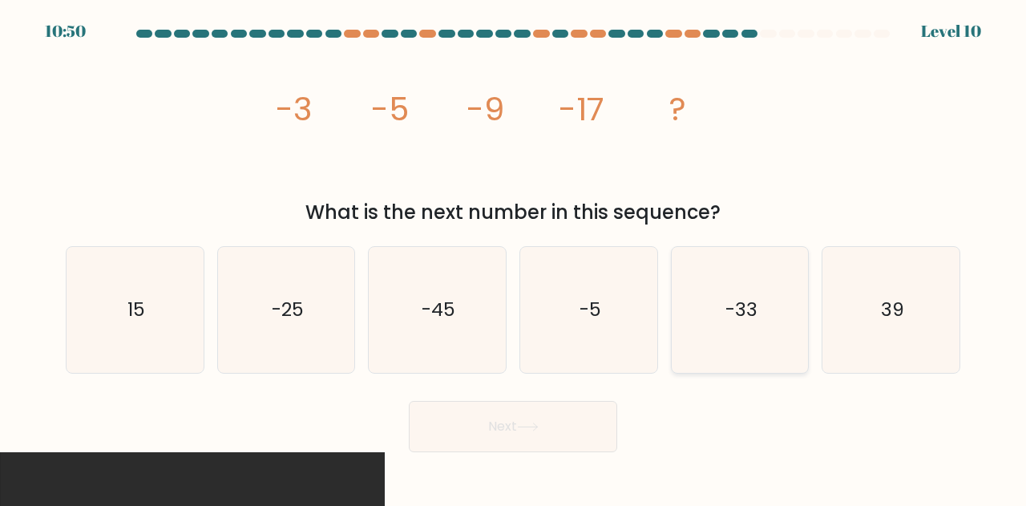
click at [766, 321] on icon "-33" at bounding box center [740, 310] width 126 height 126
click at [514, 257] on input "e. -33" at bounding box center [513, 255] width 1 height 4
radio input "true"
click at [488, 424] on button "Next" at bounding box center [513, 426] width 208 height 51
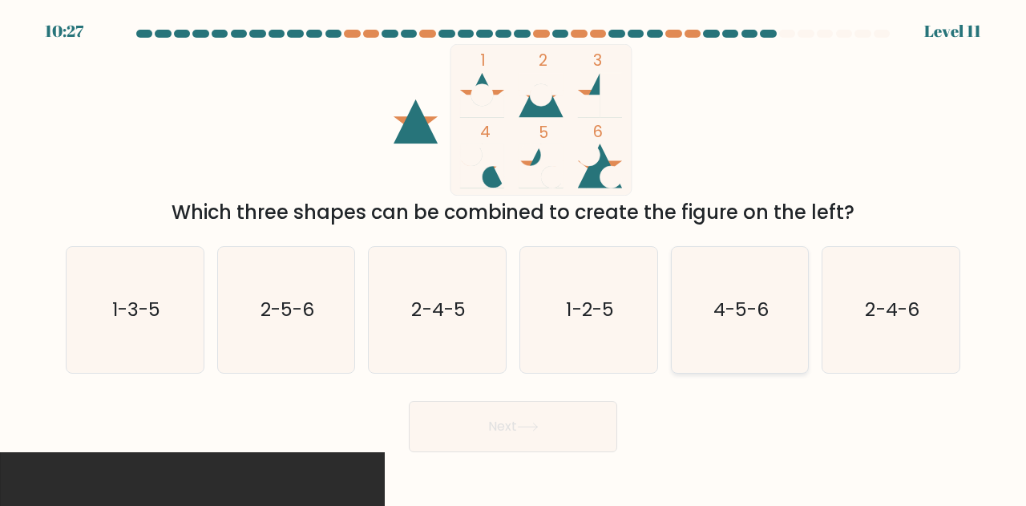
click at [741, 336] on icon "4-5-6" at bounding box center [740, 310] width 126 height 126
click at [514, 257] on input "e. 4-5-6" at bounding box center [513, 255] width 1 height 4
radio input "true"
click at [587, 413] on button "Next" at bounding box center [513, 426] width 208 height 51
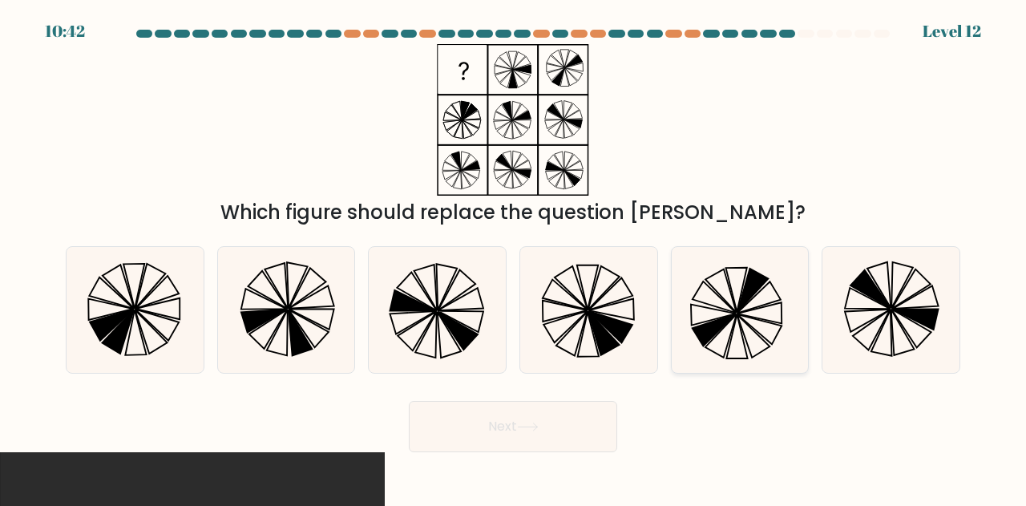
click at [743, 302] on icon at bounding box center [752, 291] width 31 height 44
click at [514, 257] on input "e." at bounding box center [513, 255] width 1 height 4
radio input "true"
click at [513, 253] on input "f." at bounding box center [513, 255] width 1 height 4
radio input "true"
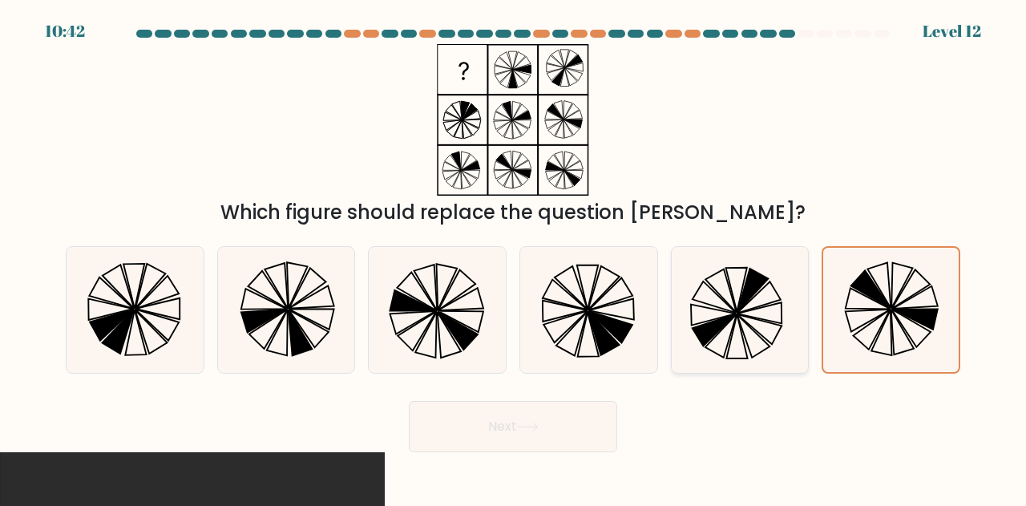
click at [513, 253] on input "a." at bounding box center [513, 255] width 1 height 4
radio input "true"
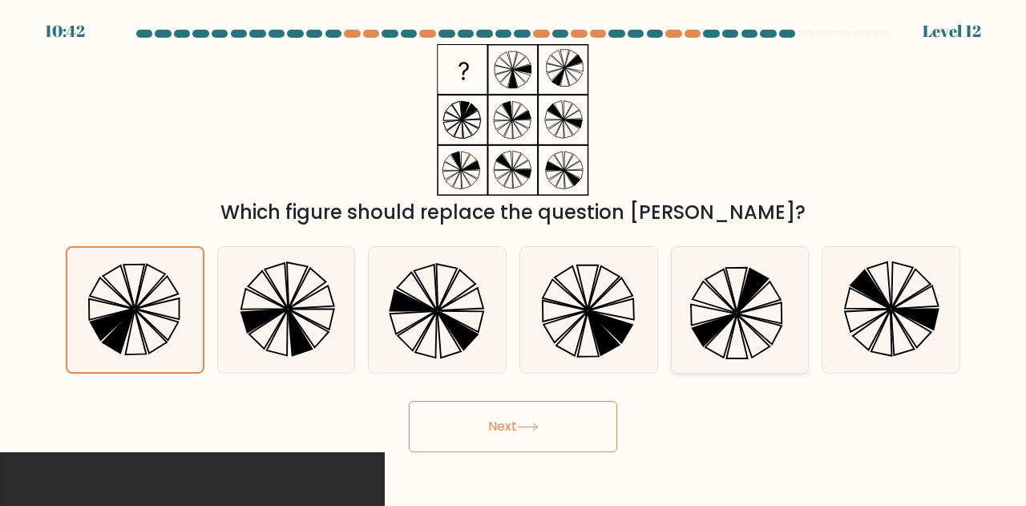
click at [513, 253] on input "b." at bounding box center [513, 255] width 1 height 4
radio input "true"
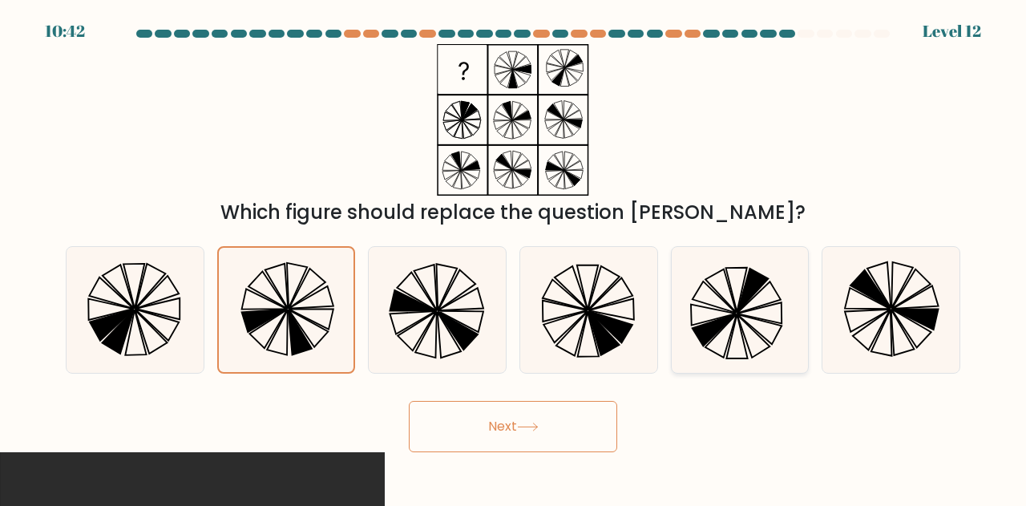
click at [513, 253] on input "c." at bounding box center [513, 255] width 1 height 4
radio input "true"
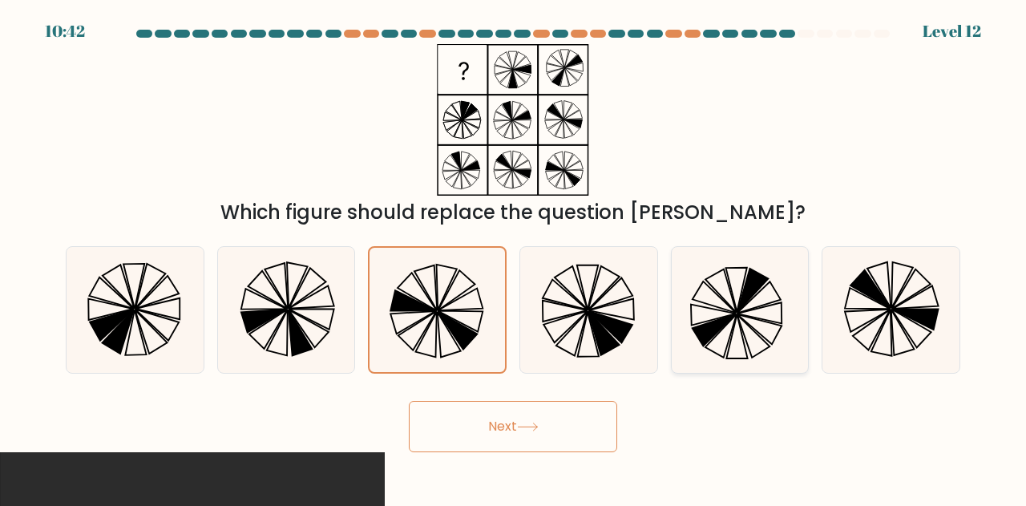
click at [513, 253] on input "d." at bounding box center [513, 255] width 1 height 4
radio input "true"
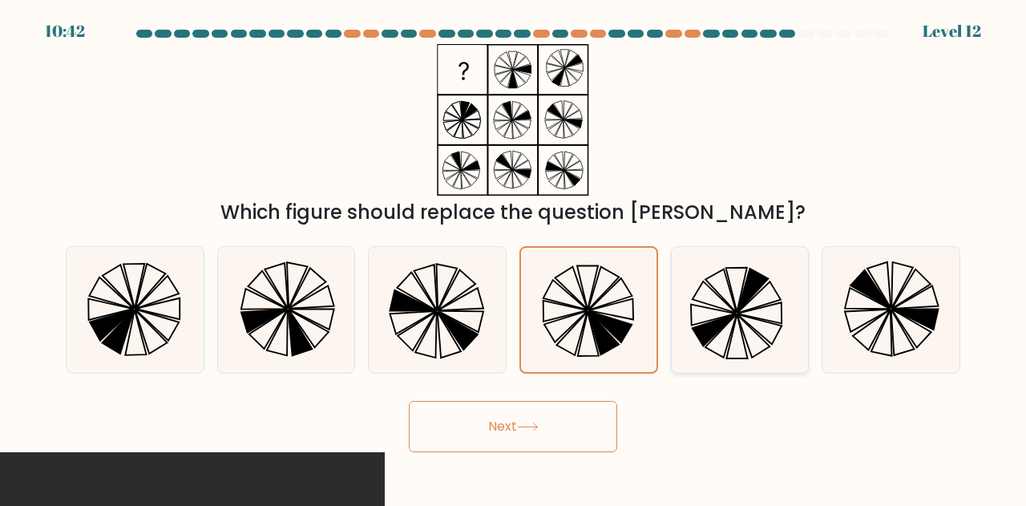
click at [513, 253] on input "e." at bounding box center [513, 255] width 1 height 4
radio input "true"
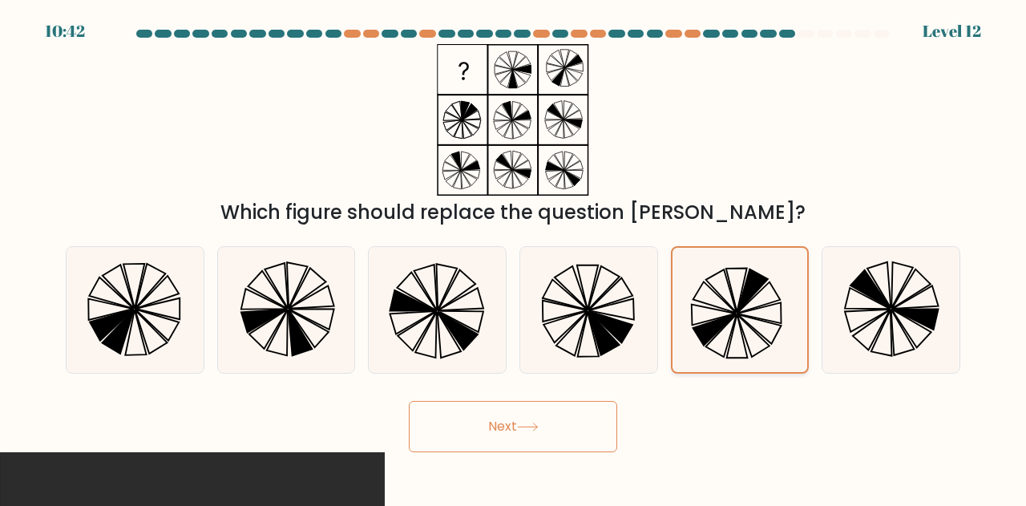
click at [513, 253] on input "f." at bounding box center [513, 255] width 1 height 4
radio input "true"
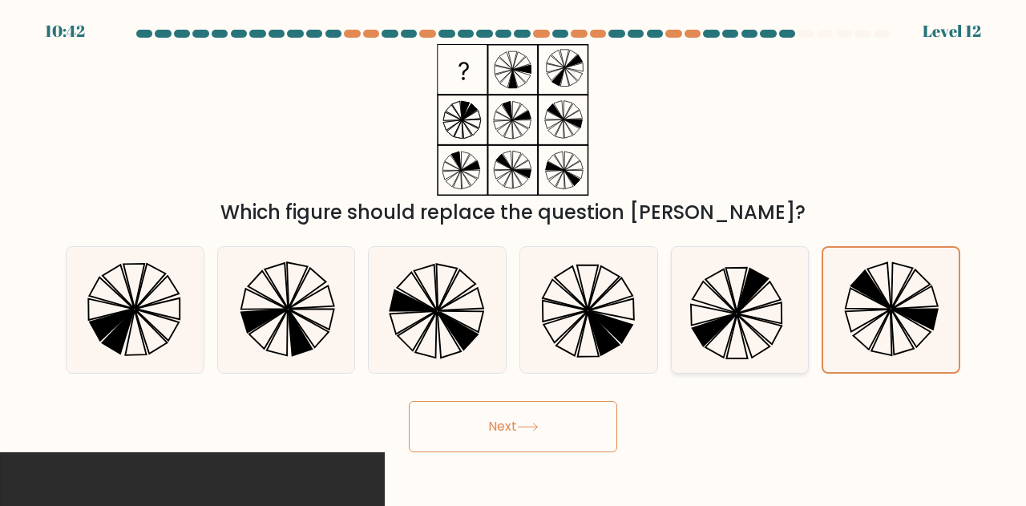
click at [513, 253] on input "a." at bounding box center [513, 255] width 1 height 4
radio input "true"
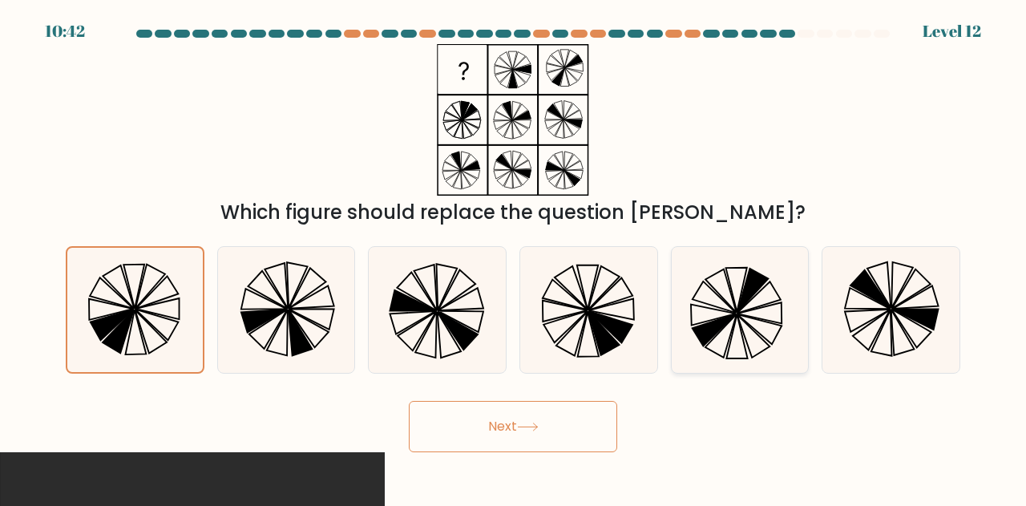
click at [513, 253] on input "b." at bounding box center [513, 255] width 1 height 4
radio input "true"
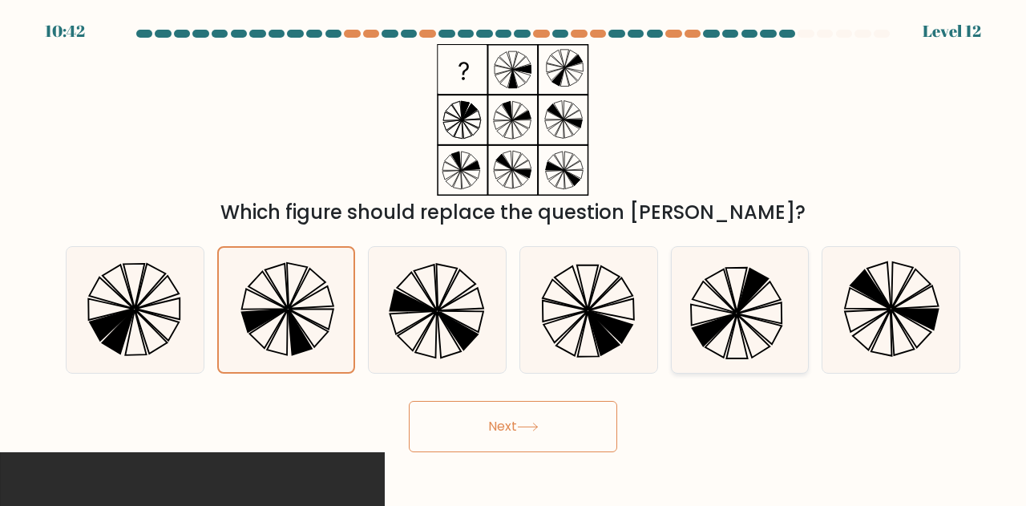
click at [513, 253] on input "c." at bounding box center [513, 255] width 1 height 4
radio input "true"
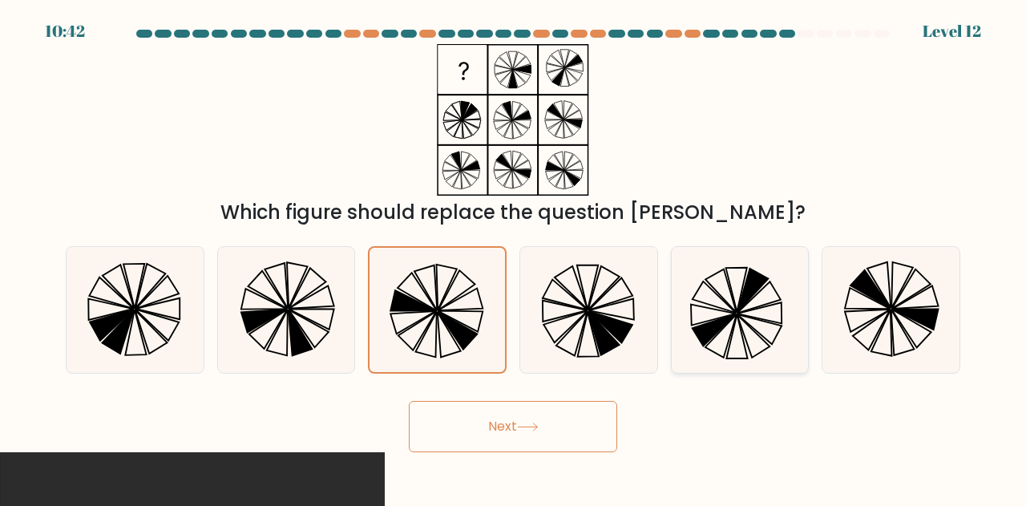
click at [513, 253] on input "d." at bounding box center [513, 255] width 1 height 4
radio input "true"
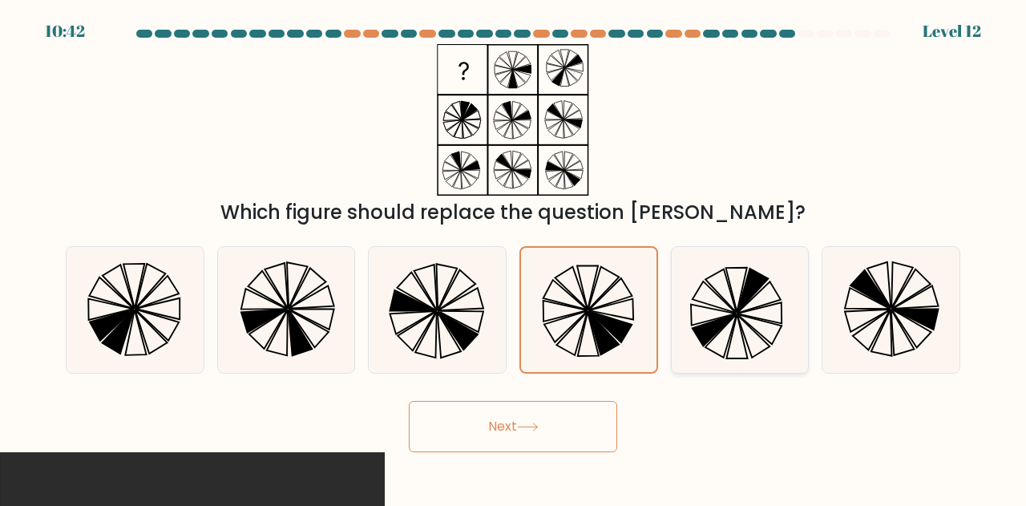
radio input "false"
click at [513, 253] on input "e." at bounding box center [513, 255] width 1 height 4
radio input "true"
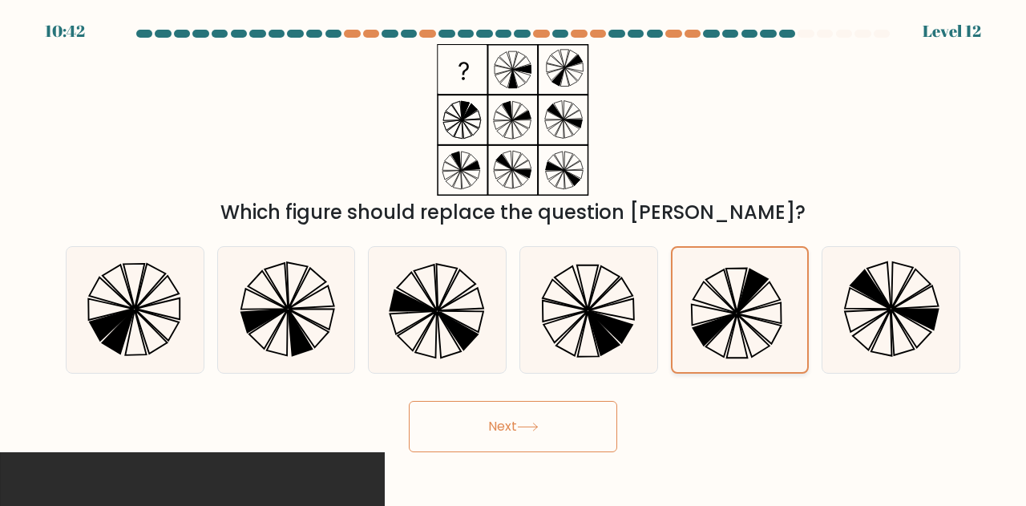
click at [513, 253] on input "f." at bounding box center [513, 255] width 1 height 4
radio input "true"
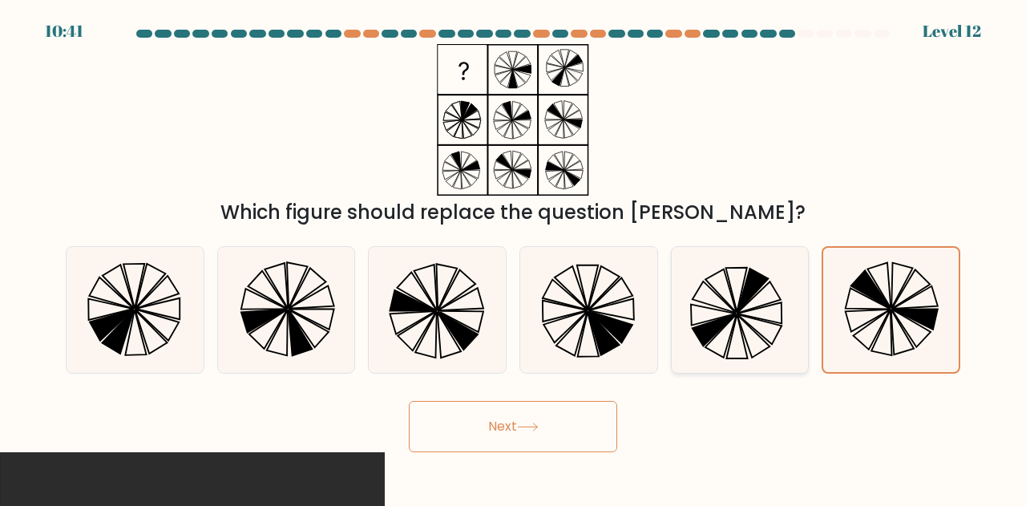
click at [513, 253] on input "a." at bounding box center [513, 255] width 1 height 4
radio input "true"
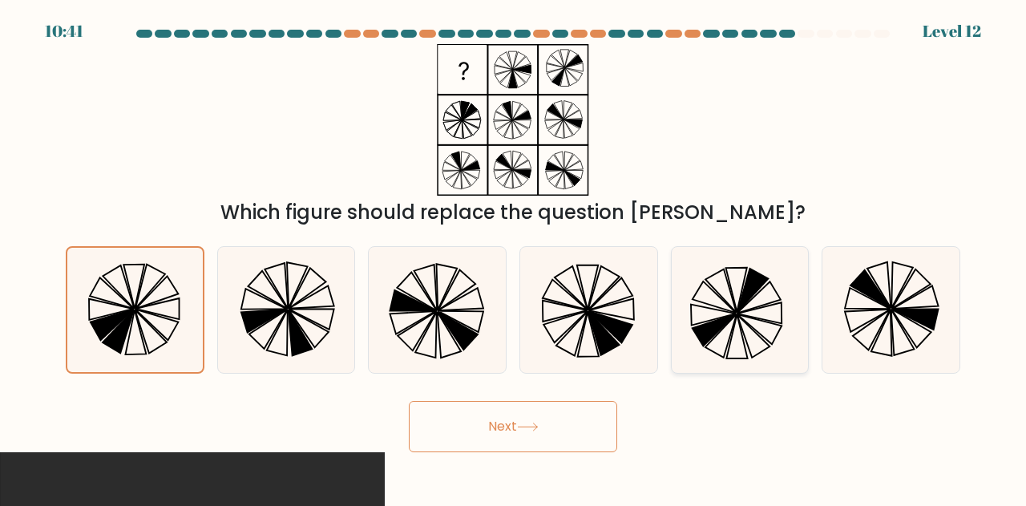
click at [513, 253] on input "b." at bounding box center [513, 255] width 1 height 4
radio input "true"
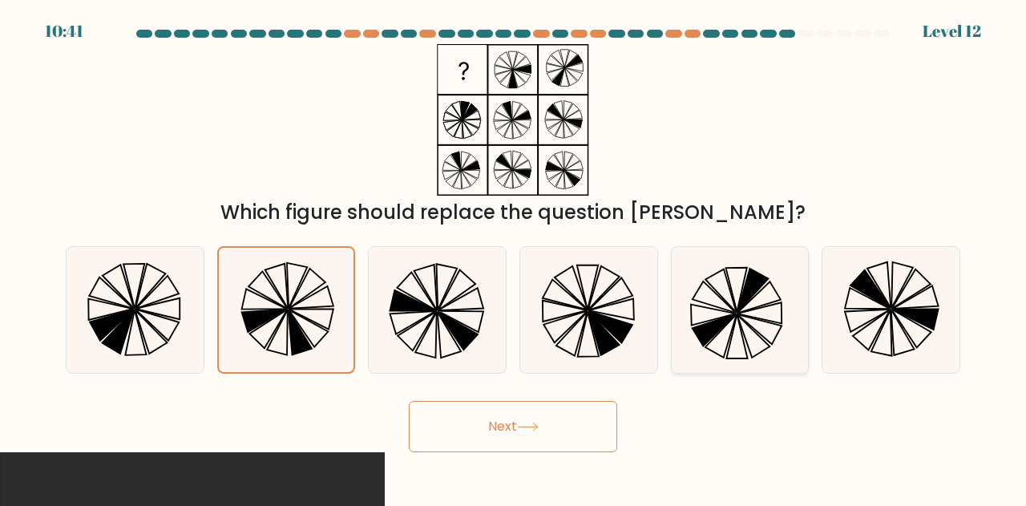
click at [513, 253] on input "c." at bounding box center [513, 255] width 1 height 4
radio input "true"
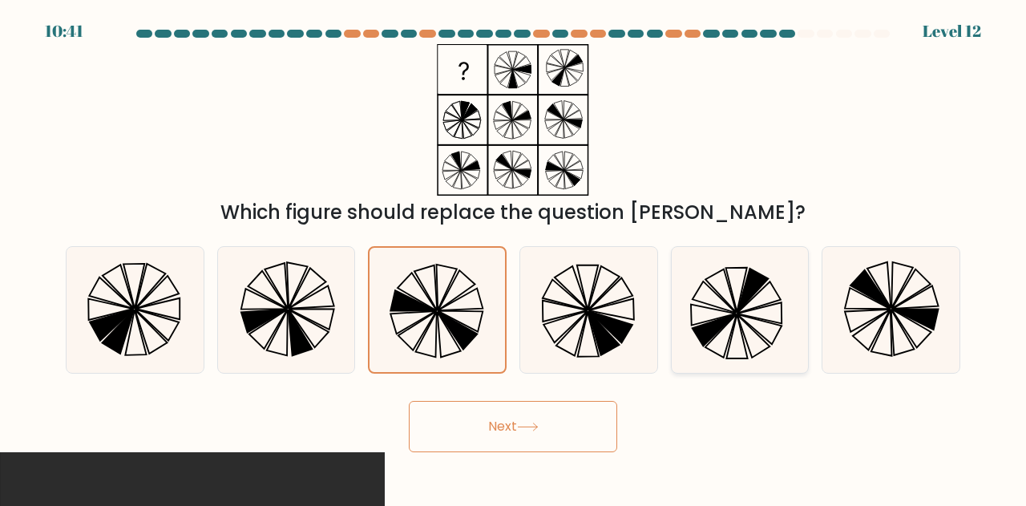
click at [513, 253] on input "d." at bounding box center [513, 255] width 1 height 4
radio input "true"
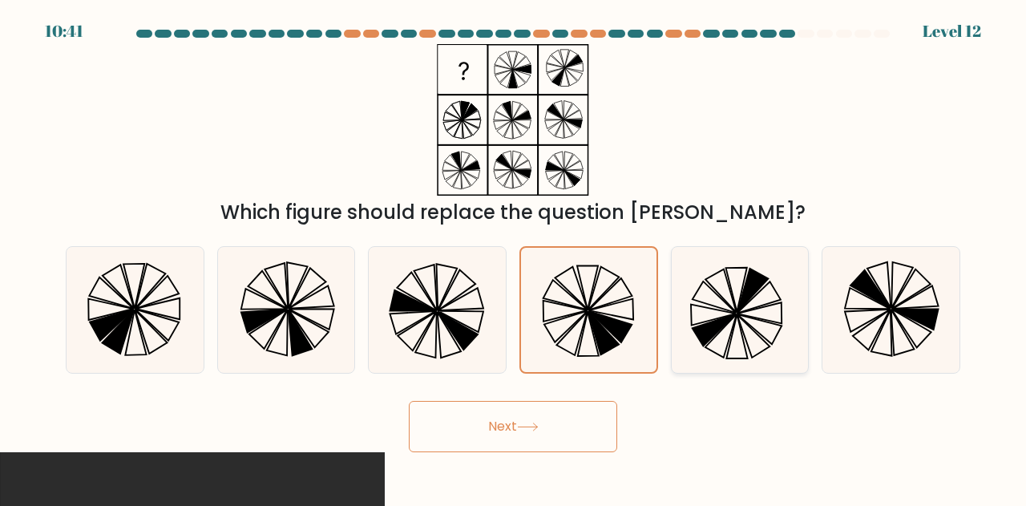
click at [513, 253] on input "e." at bounding box center [513, 255] width 1 height 4
radio input "true"
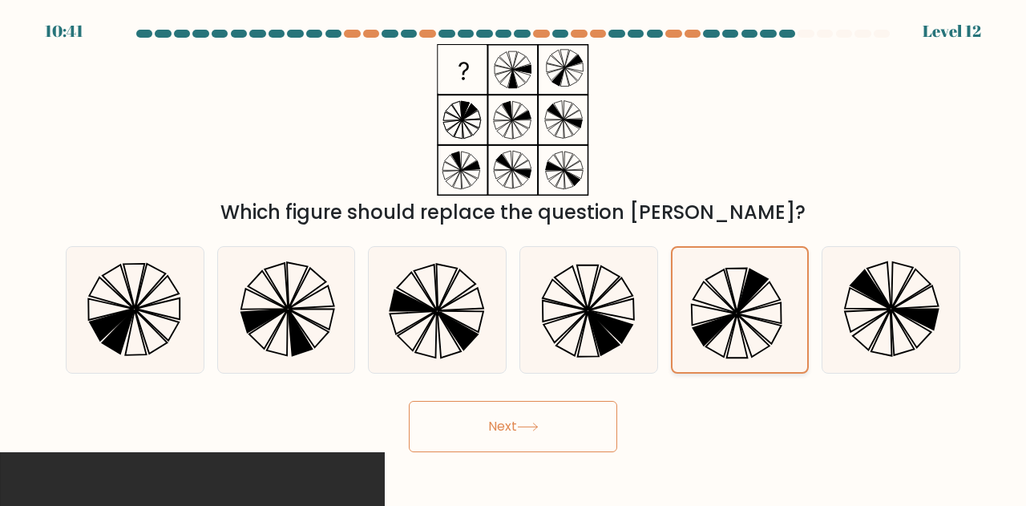
click at [513, 253] on input "f." at bounding box center [513, 255] width 1 height 4
radio input "true"
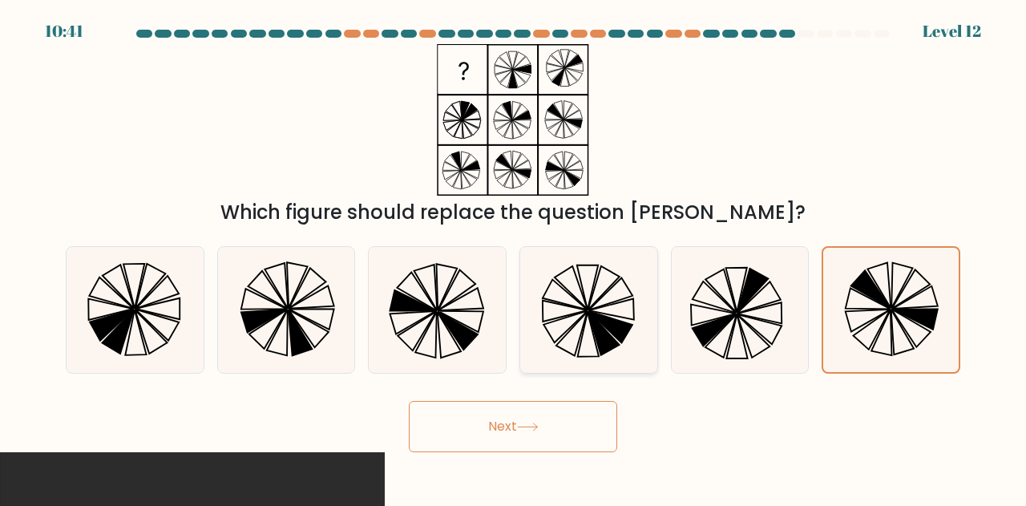
click at [513, 253] on input "a." at bounding box center [513, 255] width 1 height 4
radio input "true"
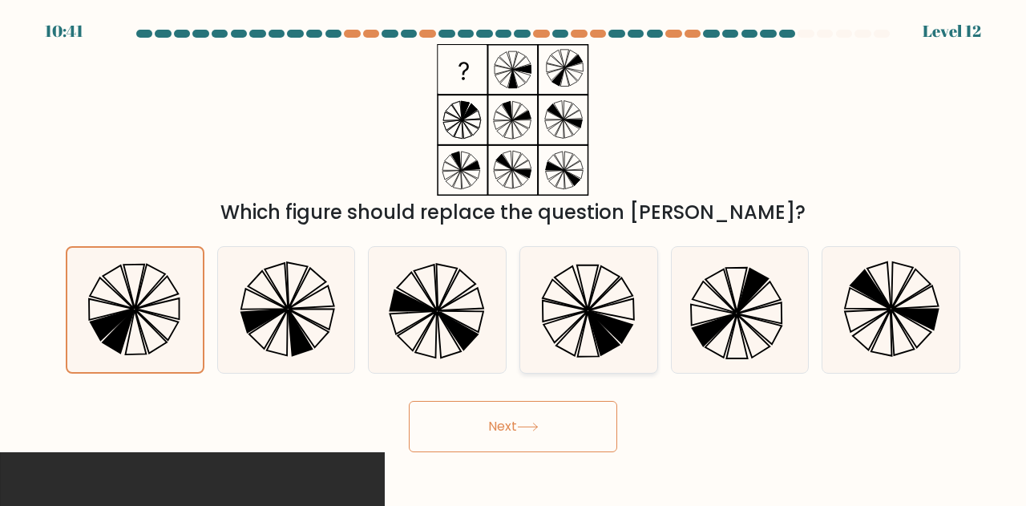
click at [513, 253] on input "b." at bounding box center [513, 255] width 1 height 4
radio input "true"
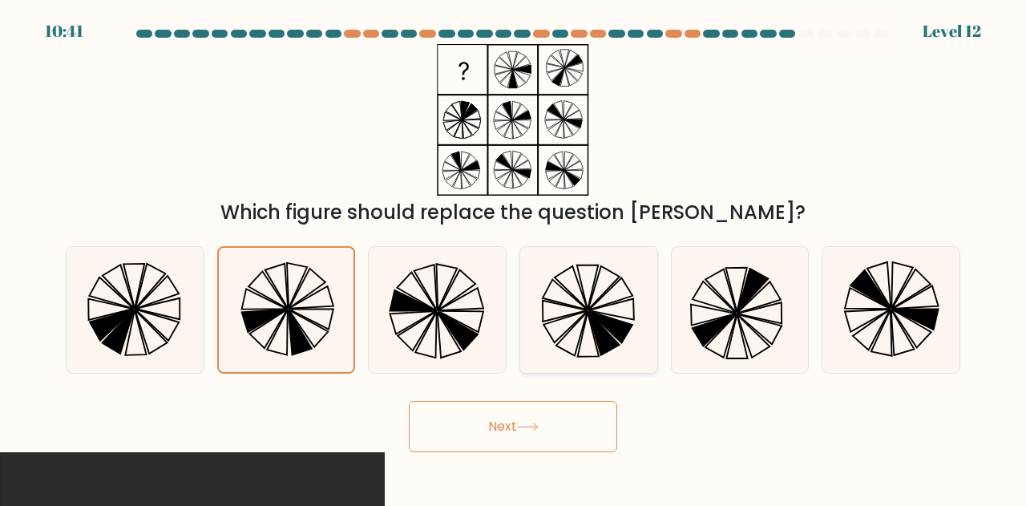
click at [513, 253] on input "c." at bounding box center [513, 255] width 1 height 4
radio input "true"
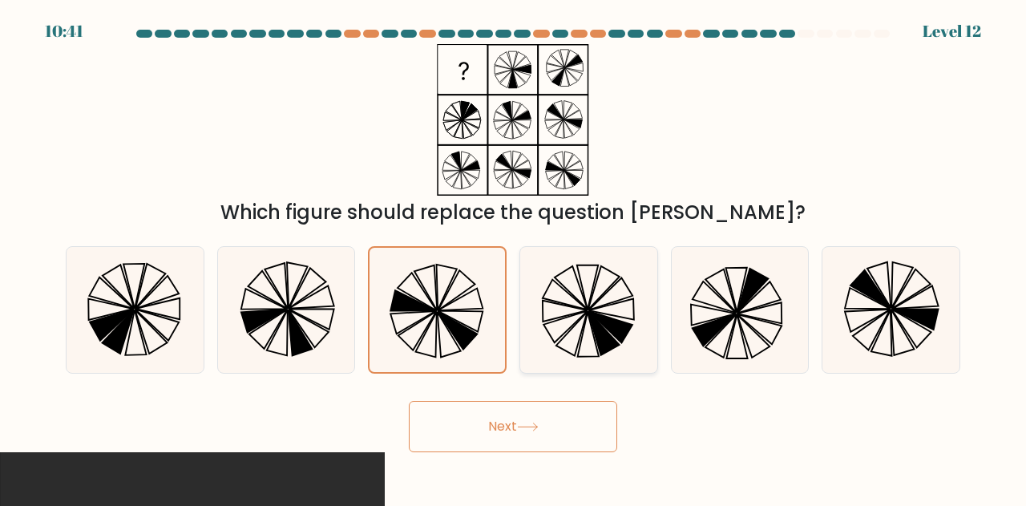
click at [513, 253] on input "d." at bounding box center [513, 255] width 1 height 4
radio input "true"
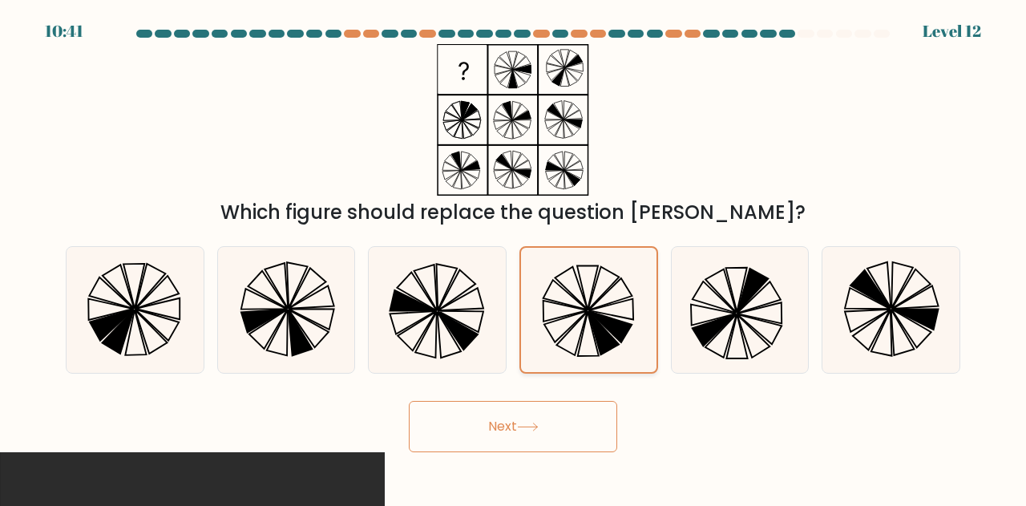
click at [513, 253] on input "e." at bounding box center [513, 255] width 1 height 4
radio input "true"
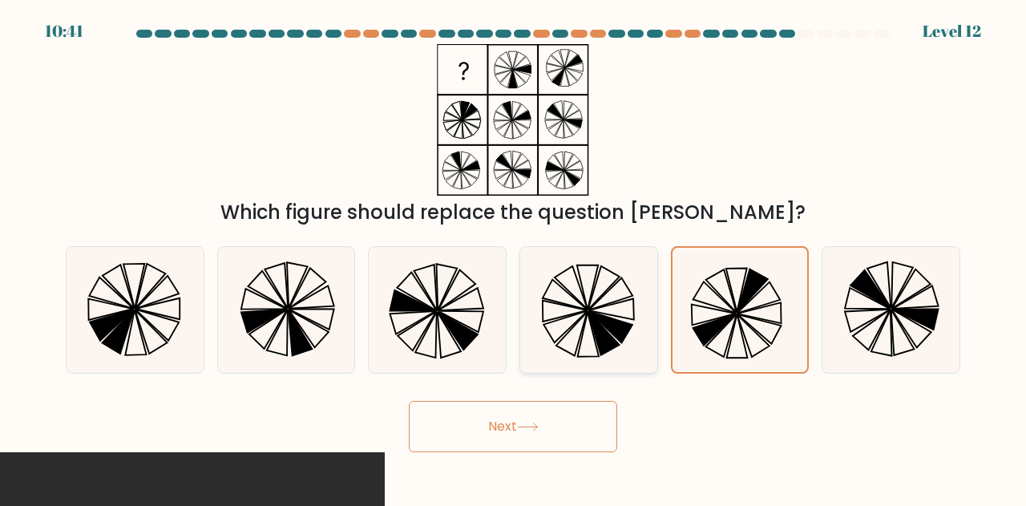
click at [513, 253] on input "f." at bounding box center [513, 255] width 1 height 4
radio input "true"
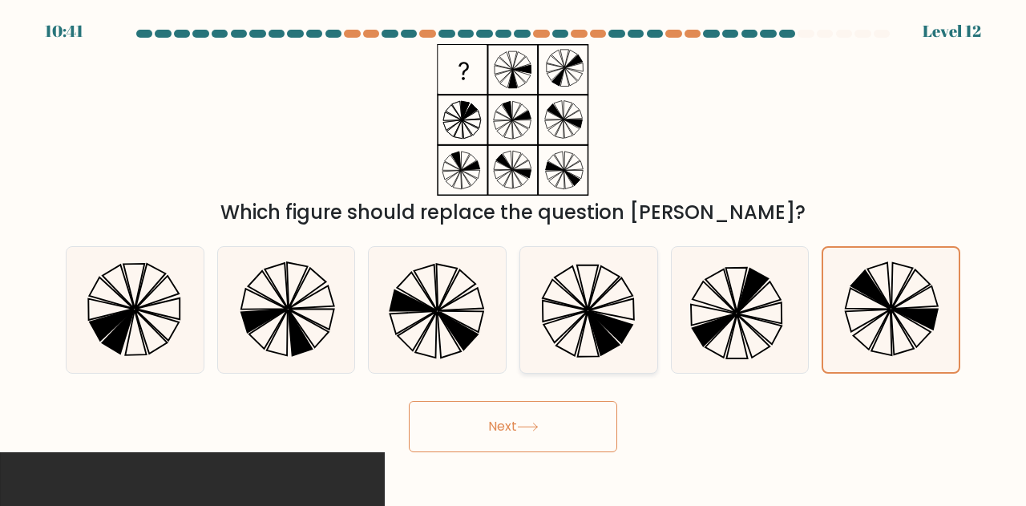
click at [513, 253] on input "a." at bounding box center [513, 255] width 1 height 4
radio input "true"
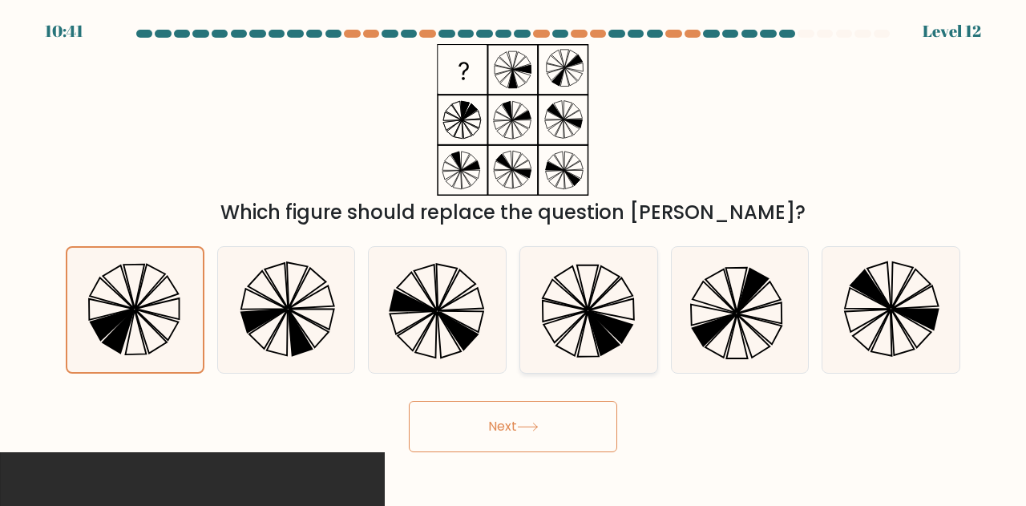
click at [513, 253] on input "b." at bounding box center [513, 255] width 1 height 4
radio input "true"
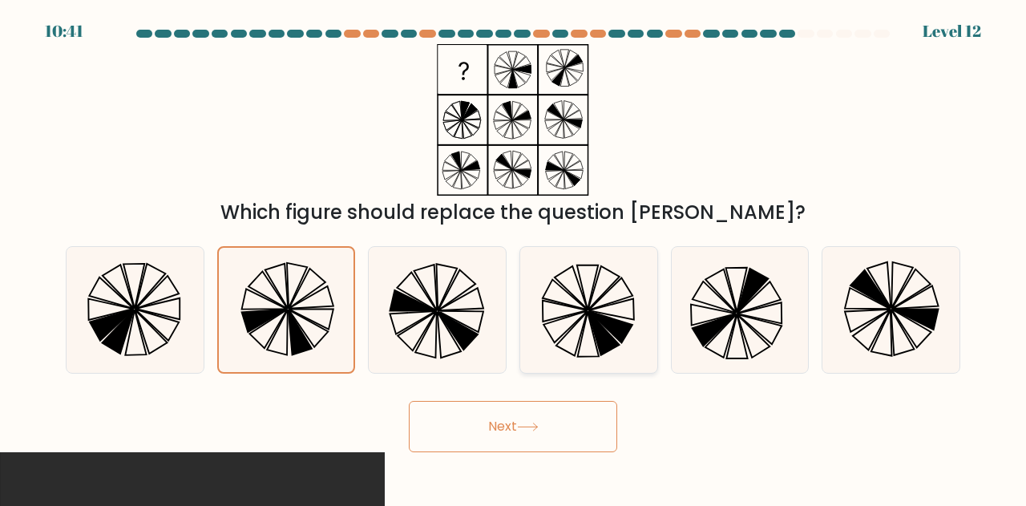
click at [513, 253] on input "c." at bounding box center [513, 255] width 1 height 4
radio input "true"
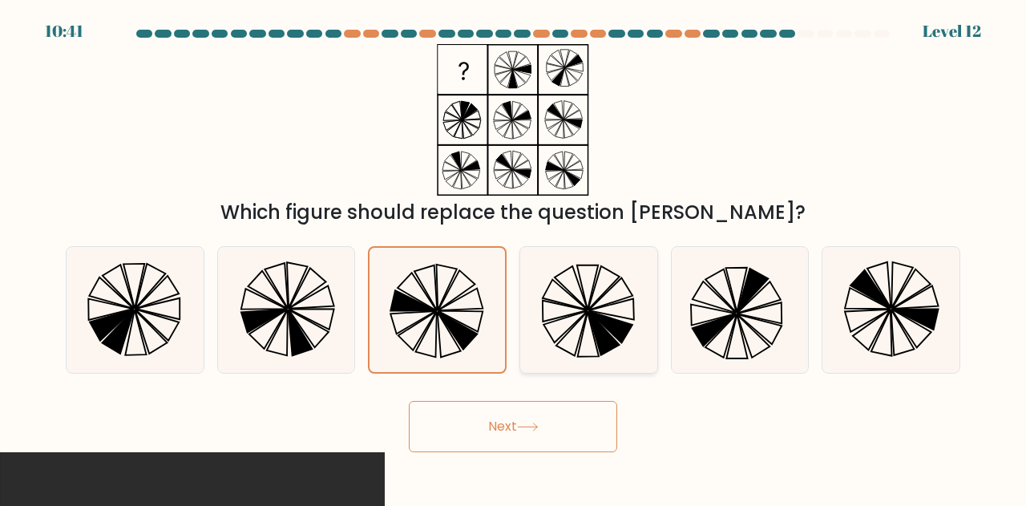
click at [513, 253] on input "d." at bounding box center [513, 255] width 1 height 4
radio input "true"
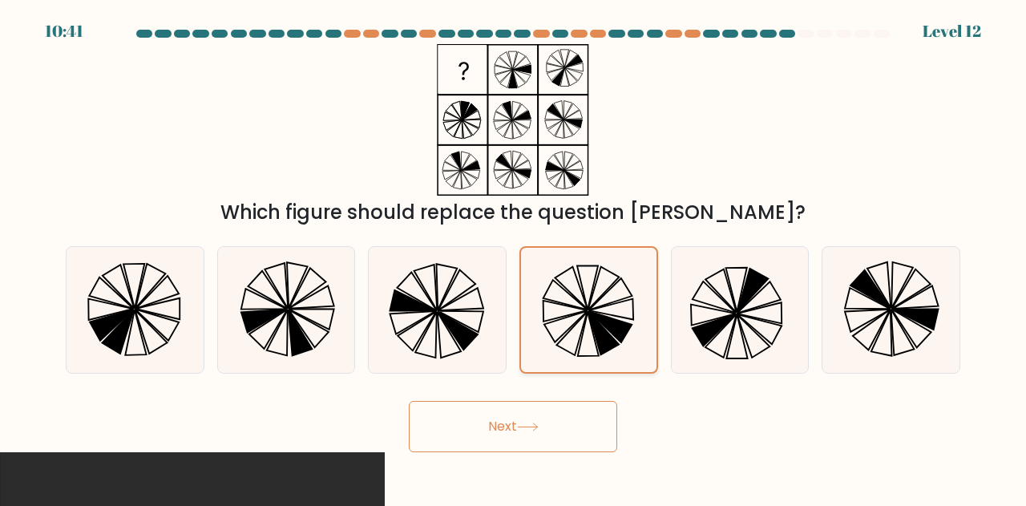
click at [513, 253] on input "e." at bounding box center [513, 255] width 1 height 4
radio input "true"
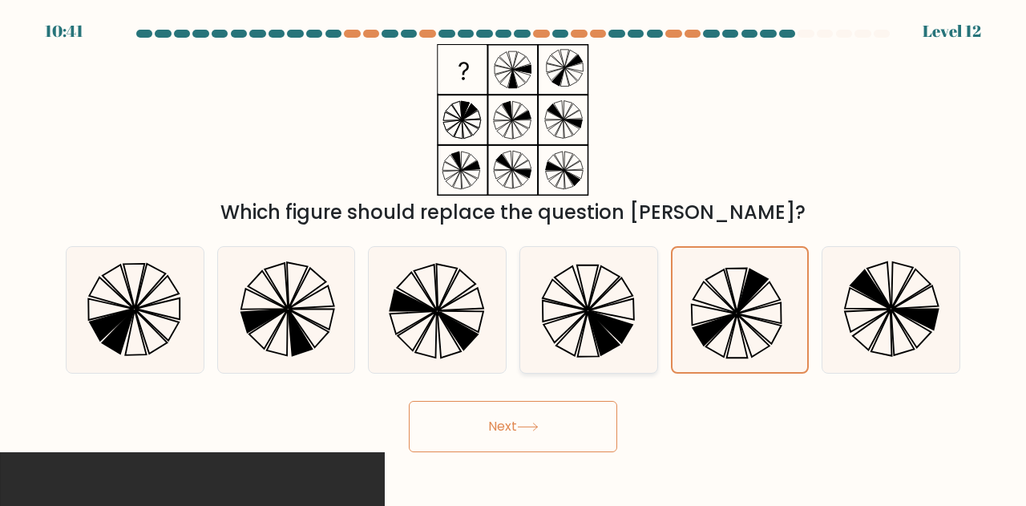
click at [513, 253] on input "f." at bounding box center [513, 255] width 1 height 4
radio input "true"
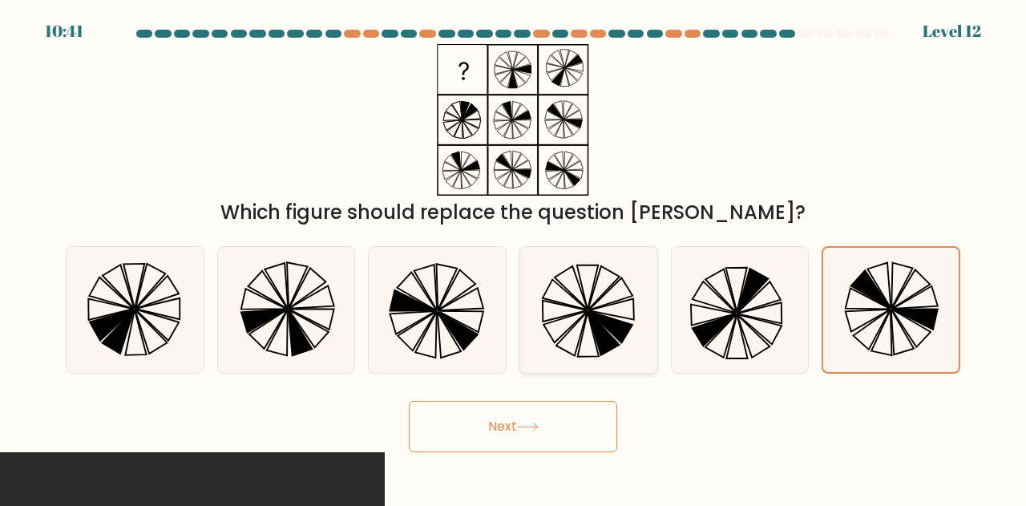
click at [513, 253] on input "a." at bounding box center [513, 255] width 1 height 4
radio input "true"
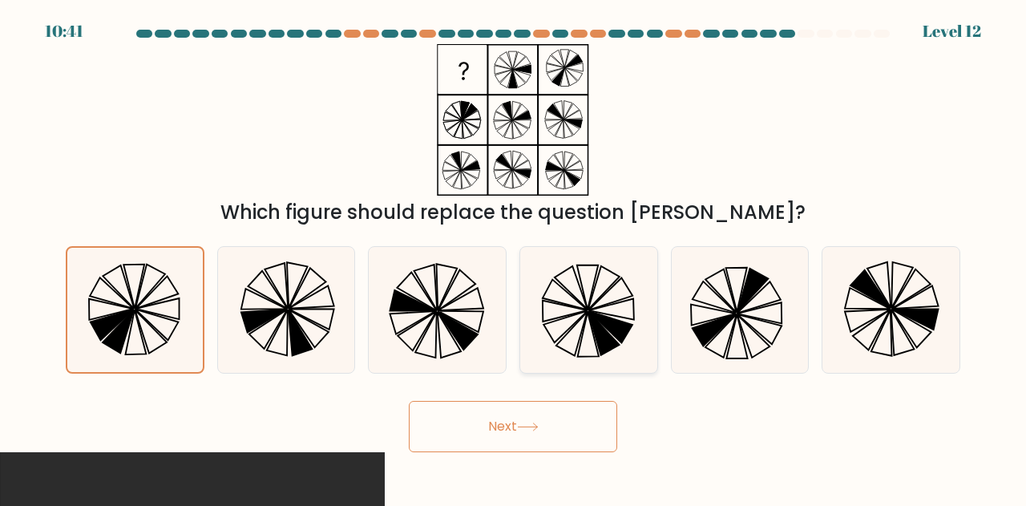
click at [513, 253] on input "b." at bounding box center [513, 255] width 1 height 4
radio input "true"
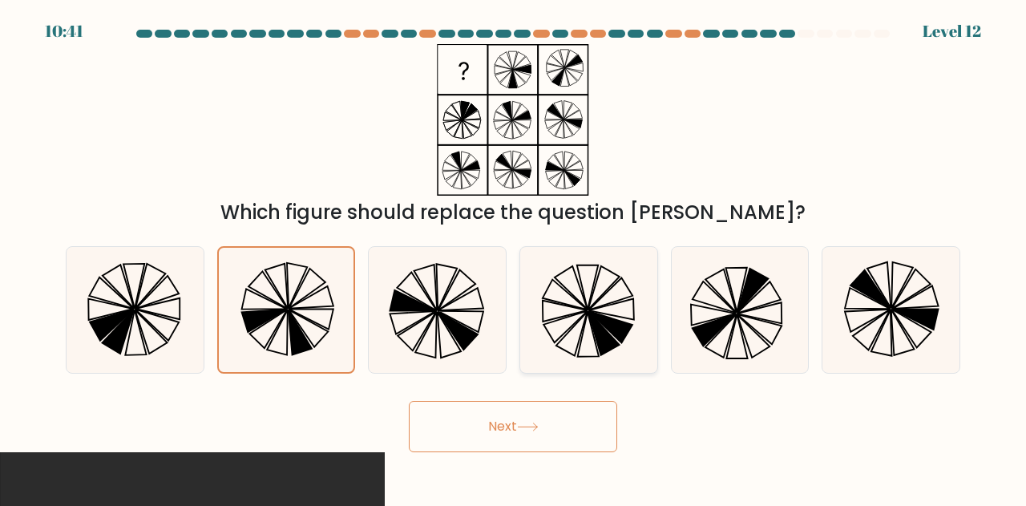
click at [513, 253] on input "c." at bounding box center [513, 255] width 1 height 4
radio input "true"
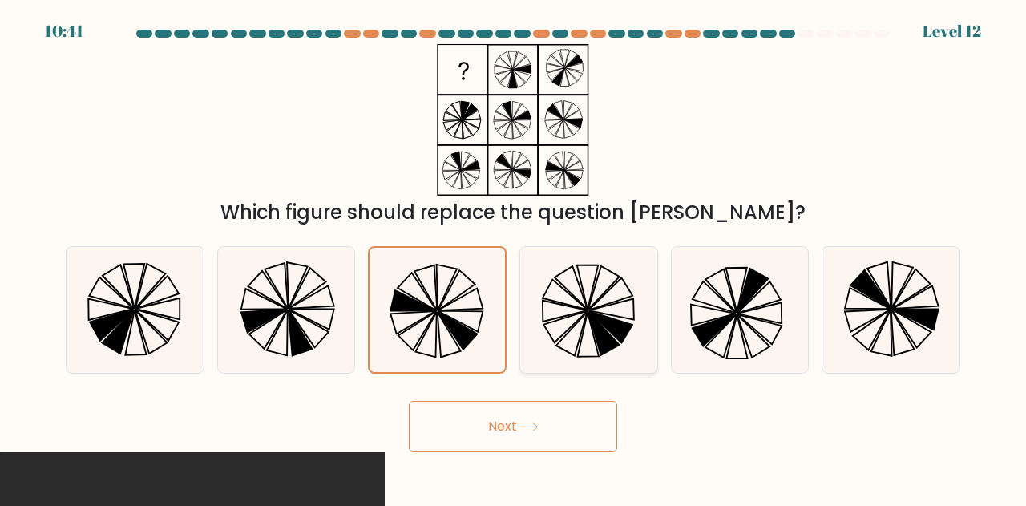
click at [513, 253] on input "d." at bounding box center [513, 255] width 1 height 4
radio input "true"
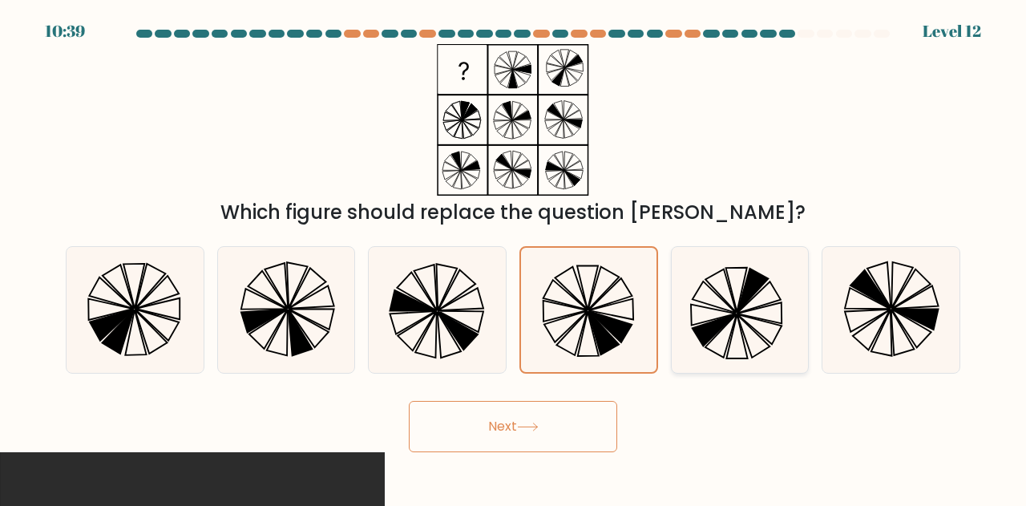
click at [710, 323] on icon at bounding box center [713, 330] width 43 height 32
click at [514, 257] on input "e." at bounding box center [513, 255] width 1 height 4
radio input "true"
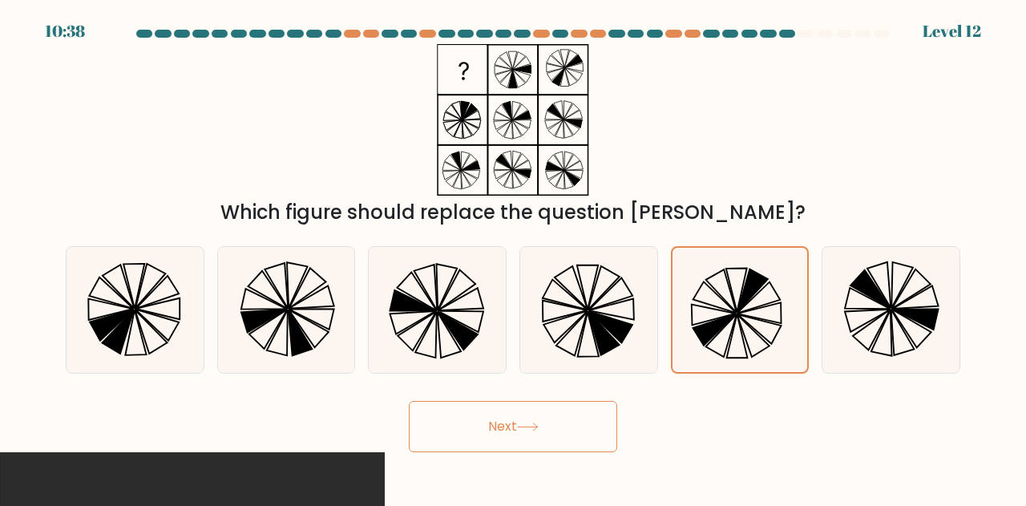
click at [580, 436] on button "Next" at bounding box center [513, 426] width 208 height 51
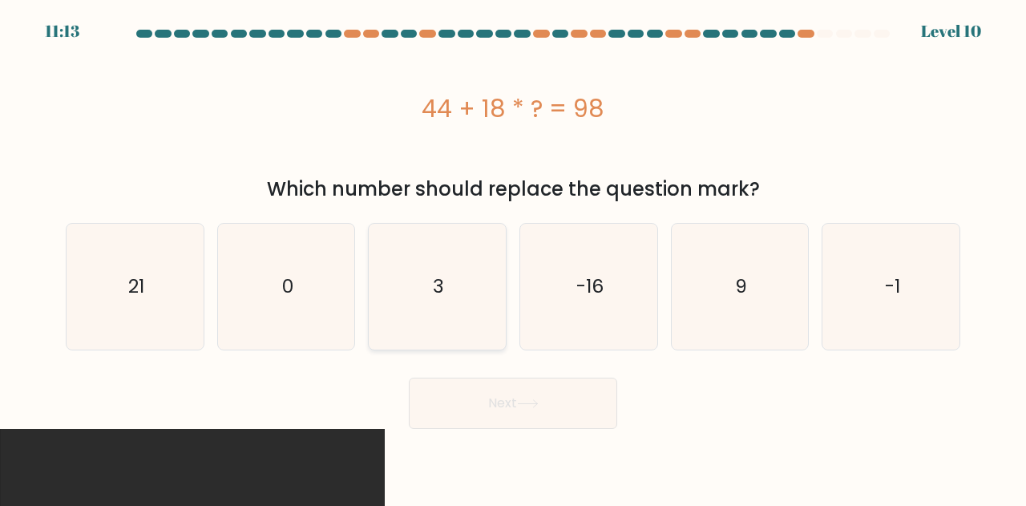
click at [475, 321] on icon "3" at bounding box center [437, 287] width 126 height 126
click at [513, 257] on input "c. 3" at bounding box center [513, 255] width 1 height 4
radio input "true"
click at [524, 394] on button "Next" at bounding box center [513, 403] width 208 height 51
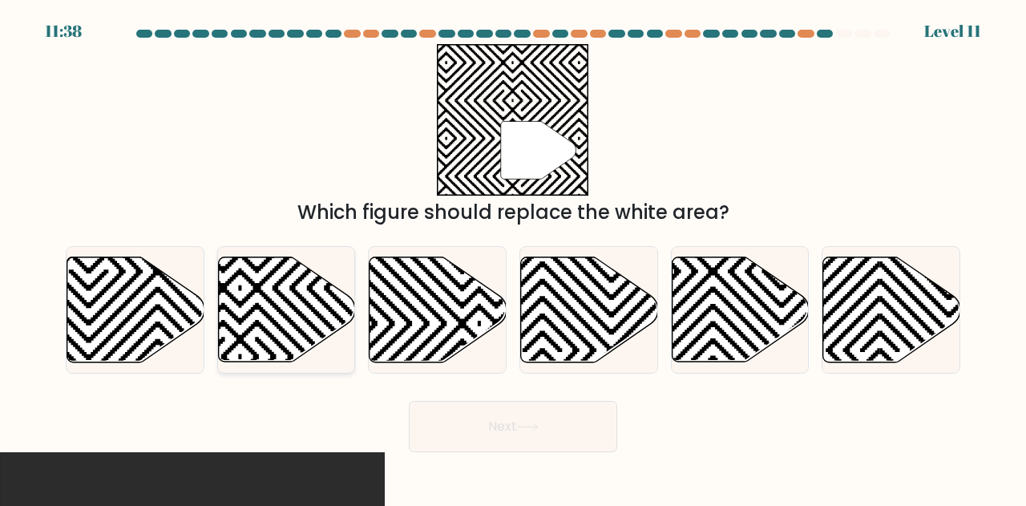
click at [299, 291] on icon at bounding box center [286, 309] width 137 height 105
click at [513, 257] on input "b." at bounding box center [513, 255] width 1 height 4
radio input "true"
click at [462, 429] on button "Next" at bounding box center [513, 426] width 208 height 51
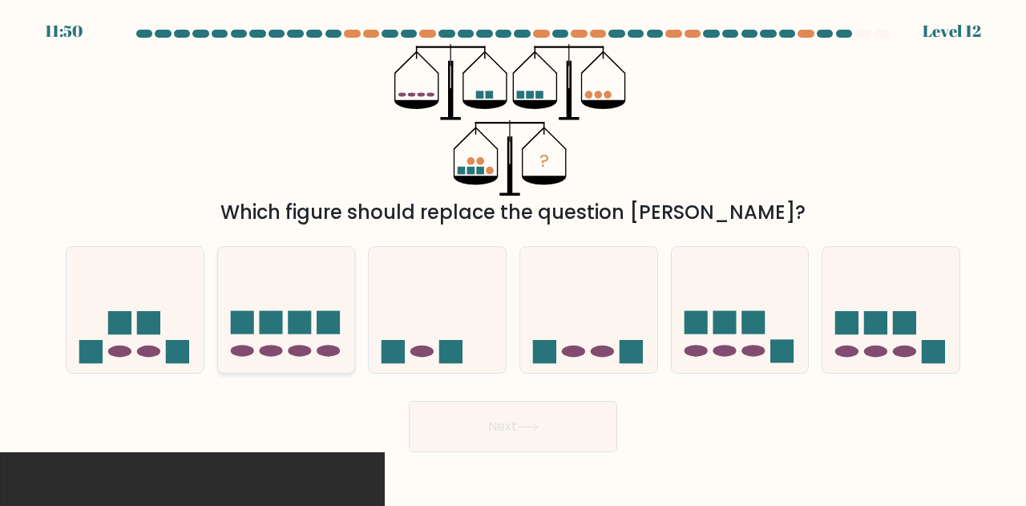
click at [224, 324] on icon at bounding box center [286, 309] width 137 height 113
click at [513, 257] on input "b." at bounding box center [513, 255] width 1 height 4
radio input "true"
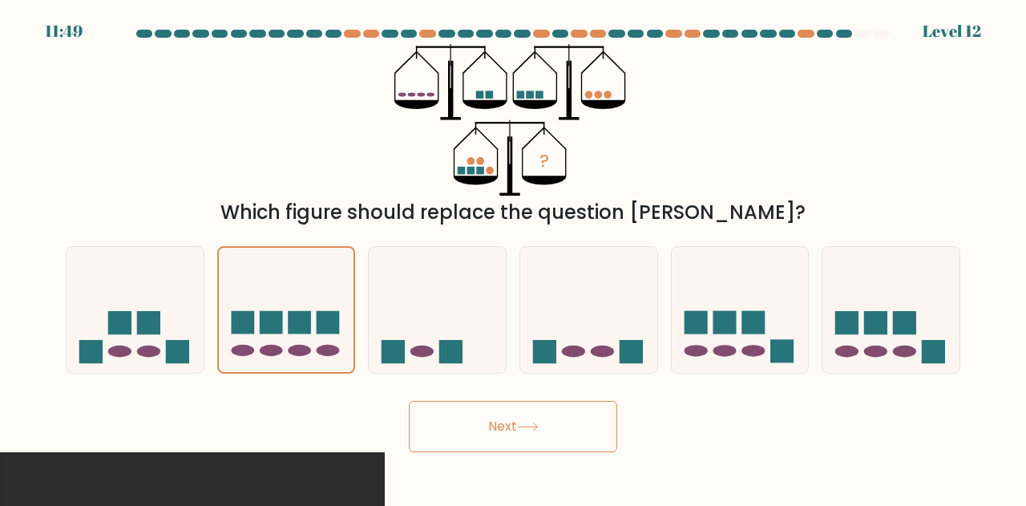
click at [479, 429] on button "Next" at bounding box center [513, 426] width 208 height 51
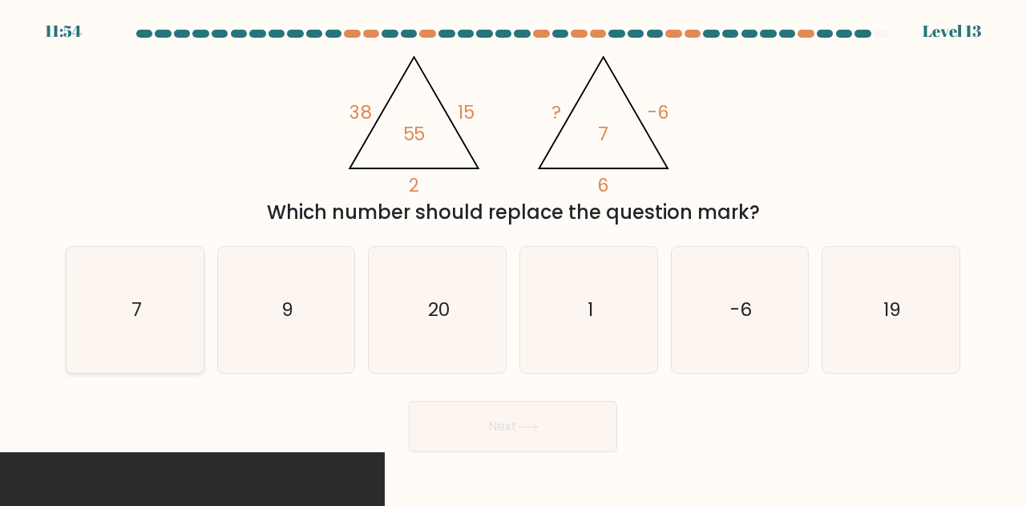
click at [176, 321] on icon "7" at bounding box center [135, 310] width 126 height 126
click at [513, 257] on input "a. 7" at bounding box center [513, 255] width 1 height 4
radio input "true"
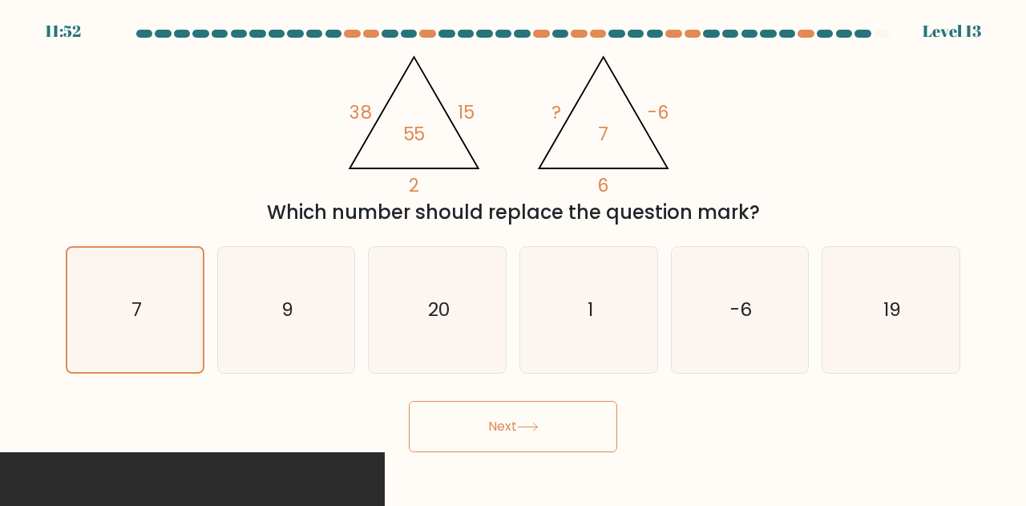
click at [467, 416] on button "Next" at bounding box center [513, 426] width 208 height 51
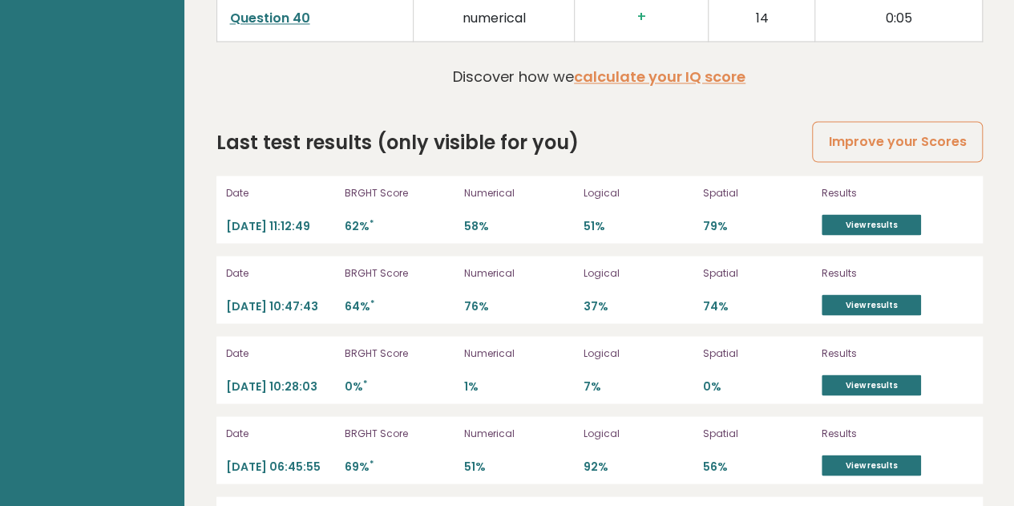
scroll to position [4407, 0]
